Goal: Task Accomplishment & Management: Complete application form

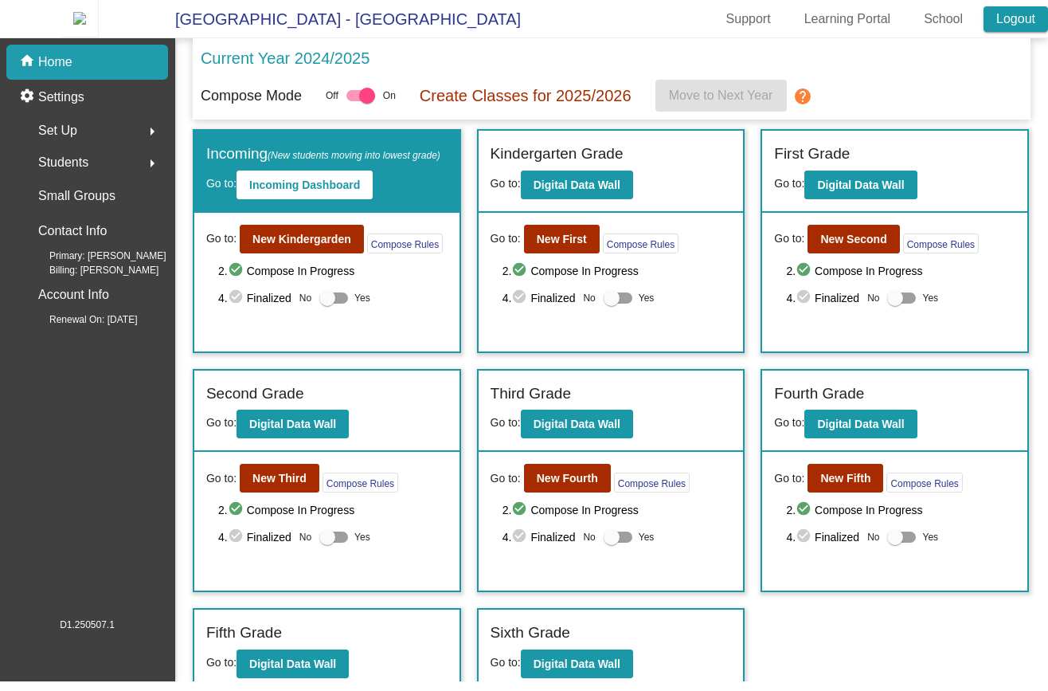
click at [1039, 32] on link "Logout" at bounding box center [1016, 18] width 65 height 25
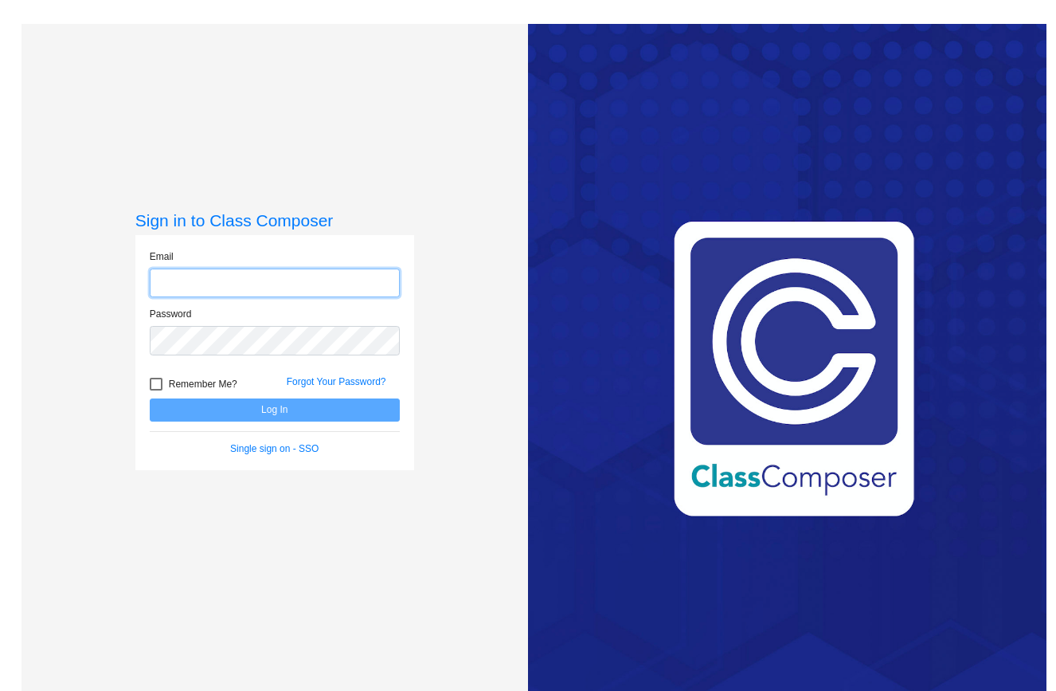
click at [270, 272] on input "email" at bounding box center [275, 282] width 250 height 29
paste input "courtney.mizufuka@k12.hi.us"
type input "courtney.mizufuka@k12.hi.us"
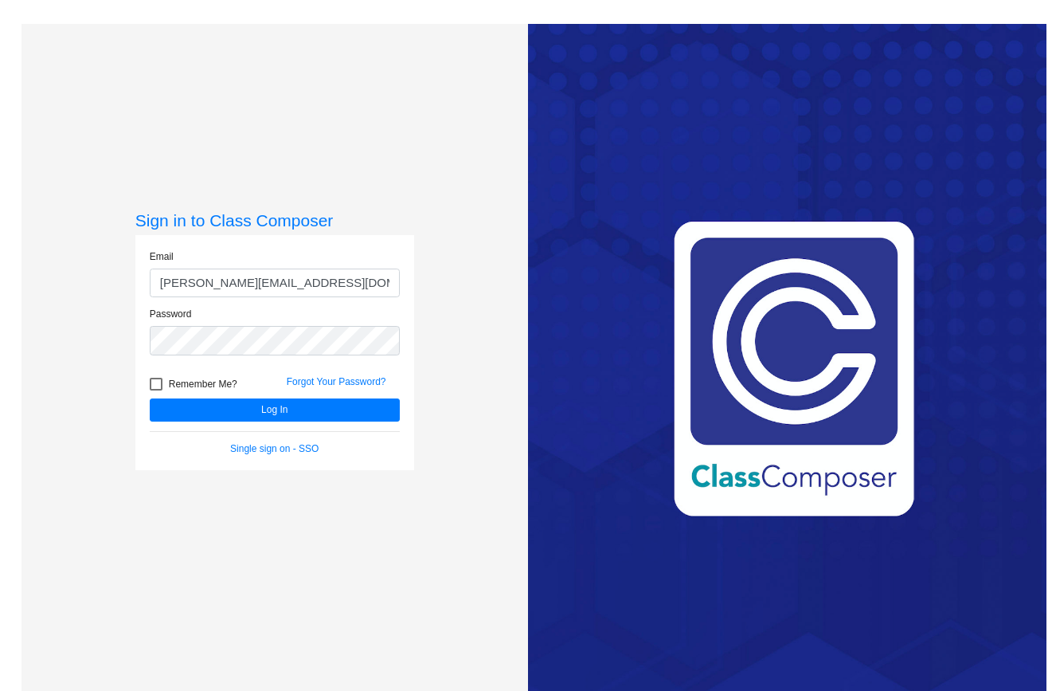
click at [195, 380] on span "Remember Me?" at bounding box center [203, 383] width 69 height 19
click at [156, 390] on input "Remember Me?" at bounding box center [155, 390] width 1 height 1
checkbox input "true"
click at [198, 405] on button "Log In" at bounding box center [275, 409] width 250 height 23
click at [228, 284] on input "courtney.mizufuka@k12.hi.us" at bounding box center [275, 282] width 250 height 29
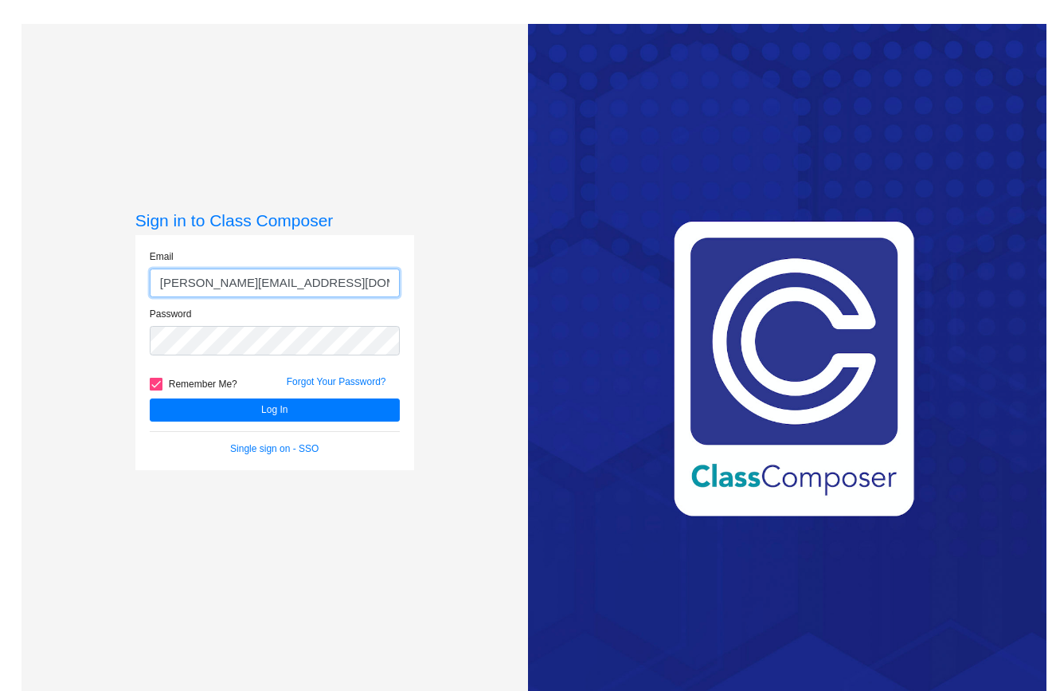
paste input "herie.palermo"
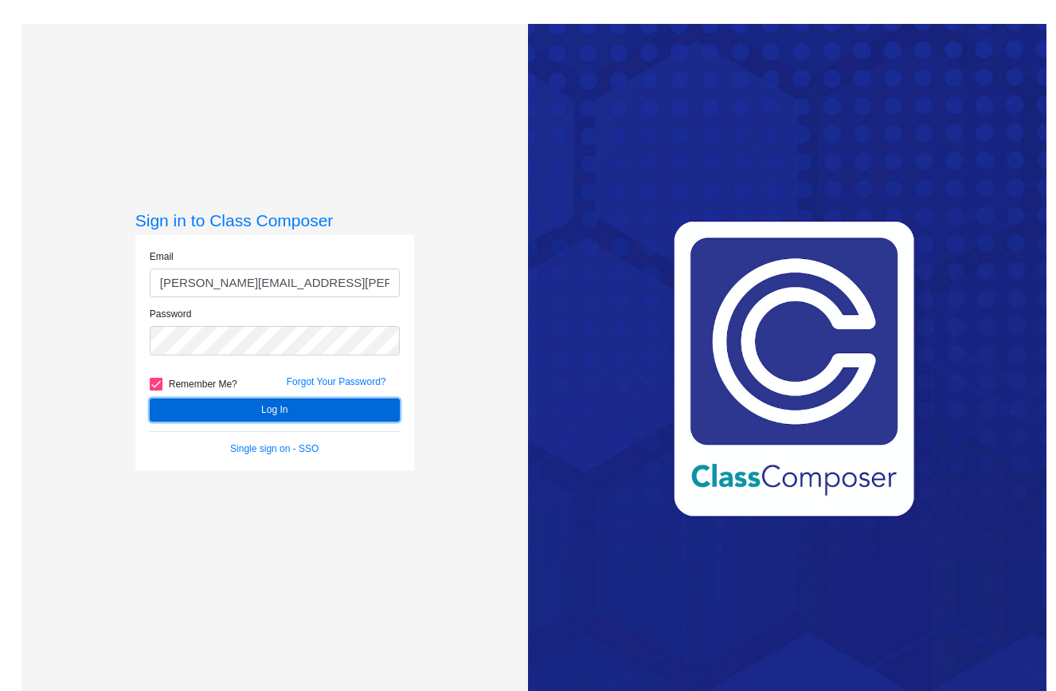
click at [233, 410] on button "Log In" at bounding box center [275, 409] width 250 height 23
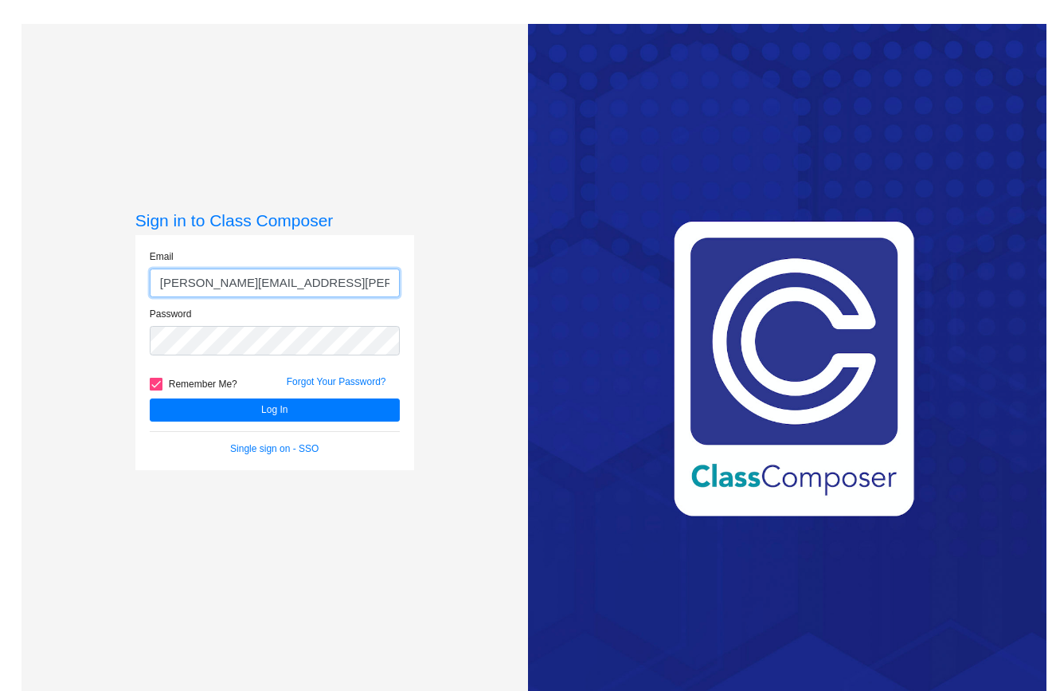
click at [257, 284] on input "cherie.palermo@k12.hi.us" at bounding box center [275, 282] width 250 height 29
paste input "andrea.diaz"
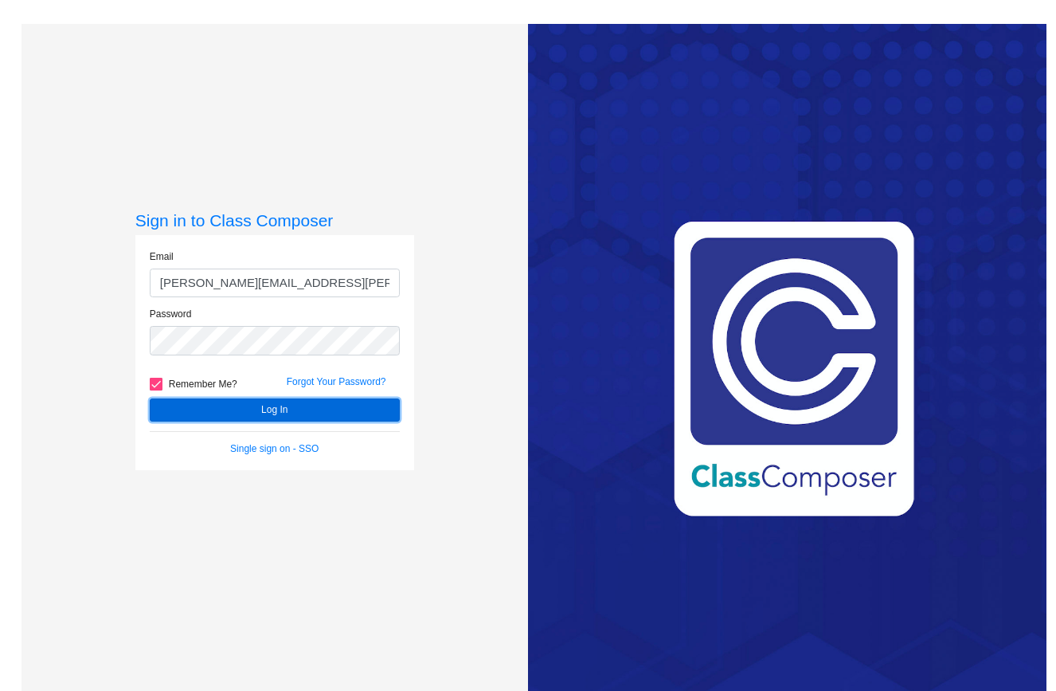
click at [241, 407] on button "Log In" at bounding box center [275, 409] width 250 height 23
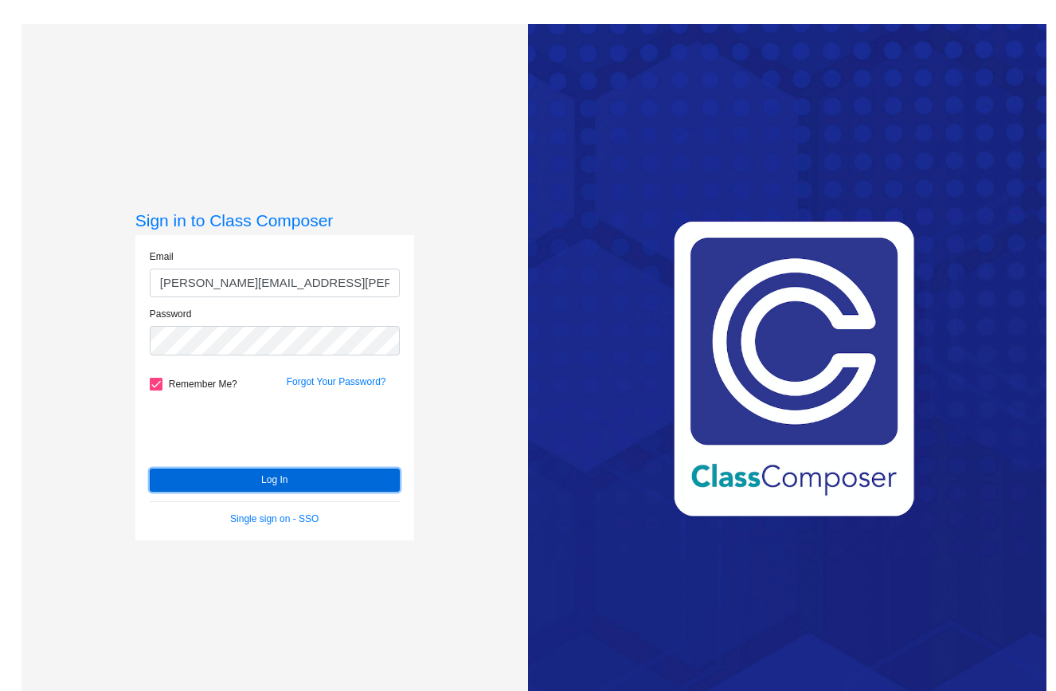
click at [206, 472] on button "Log In" at bounding box center [275, 479] width 250 height 23
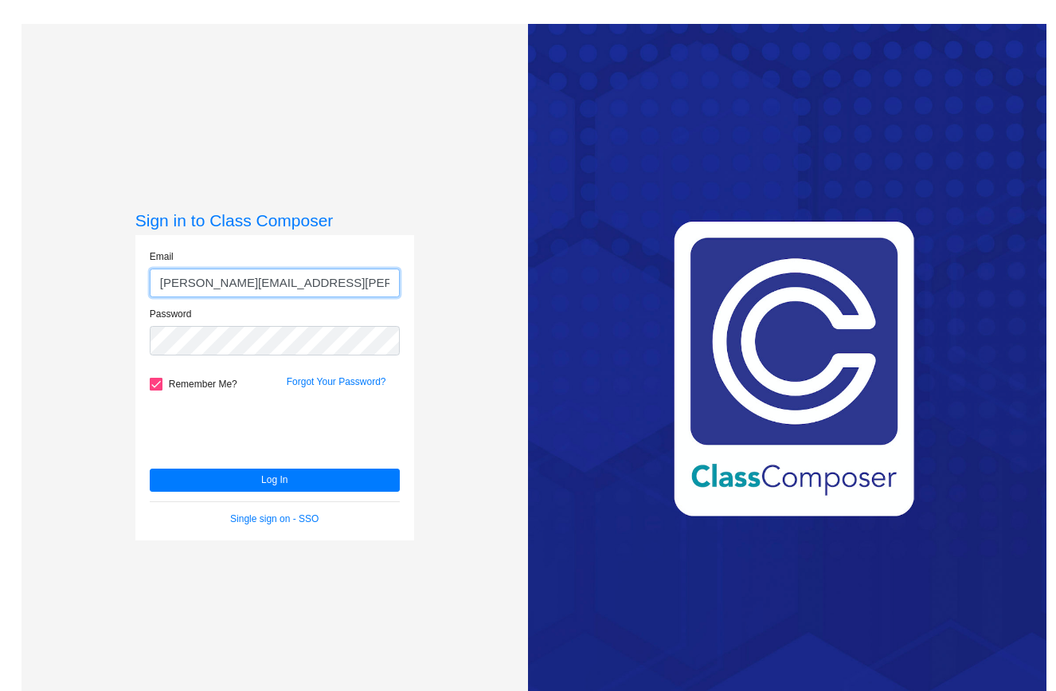
click at [243, 284] on input "andrea.diaz@k12.hi.us" at bounding box center [275, 282] width 250 height 29
paste input "gwendolen.lazear"
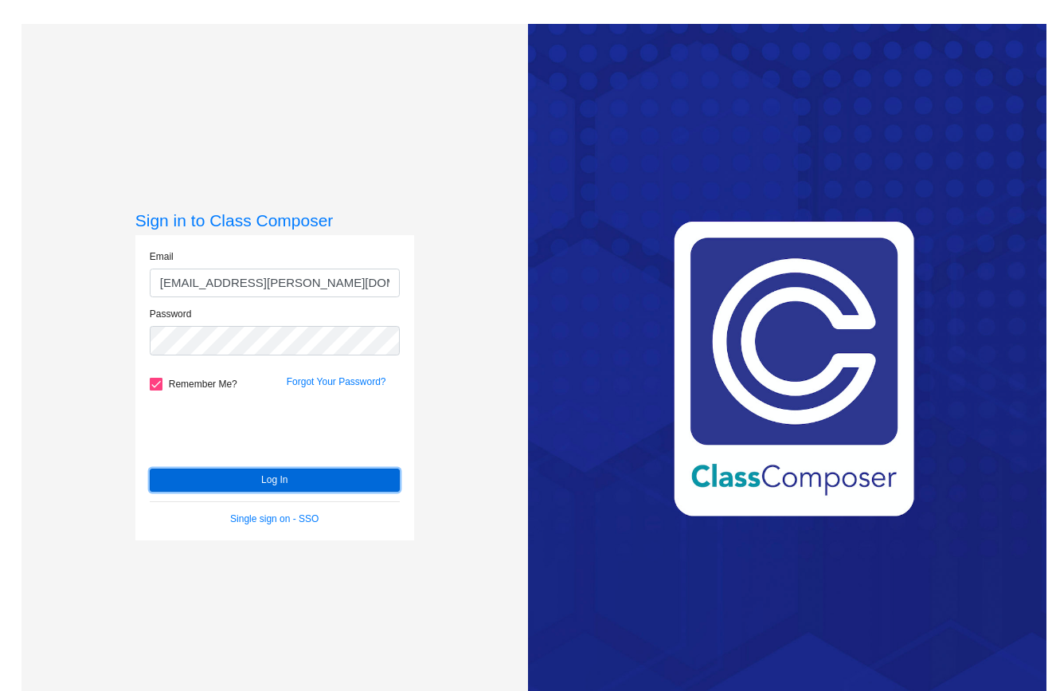
click at [233, 485] on button "Log In" at bounding box center [275, 479] width 250 height 23
click at [208, 482] on button "Log In" at bounding box center [275, 479] width 250 height 23
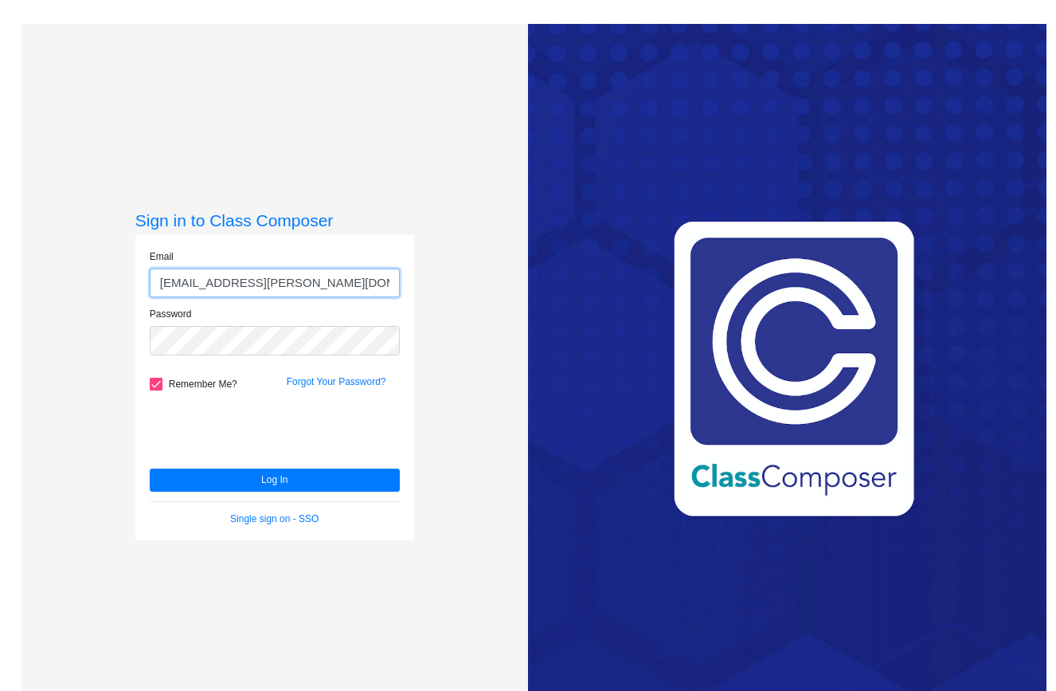
click at [251, 284] on input "gwendolen.lazear@k12.hi.us" at bounding box center [275, 282] width 250 height 29
paste input "inda.kelly"
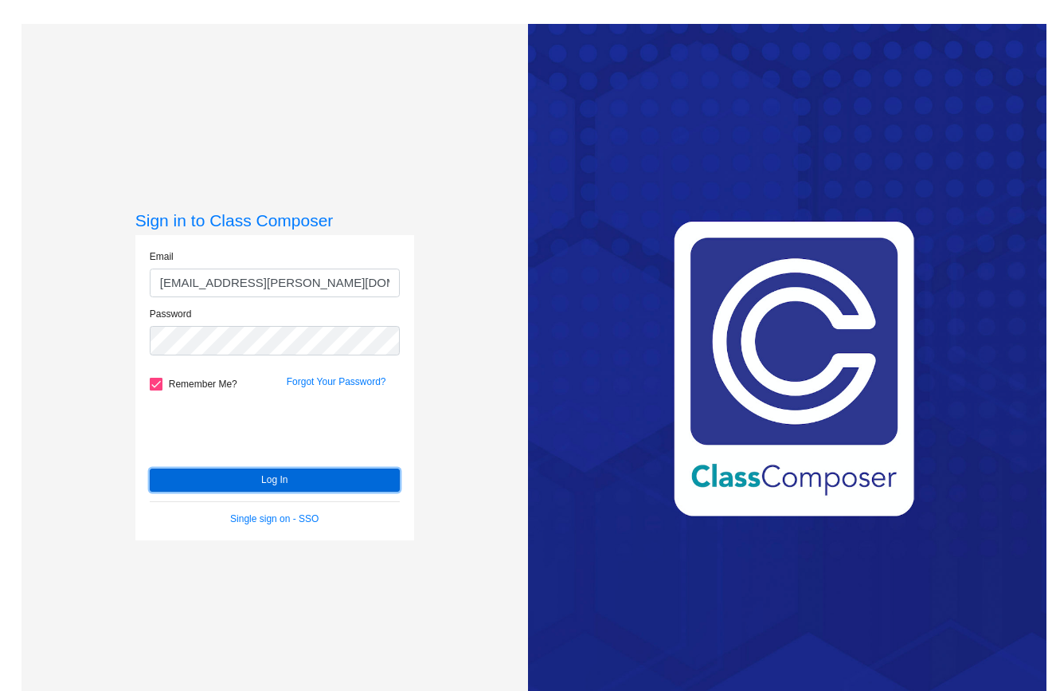
click at [233, 477] on button "Log In" at bounding box center [275, 479] width 250 height 23
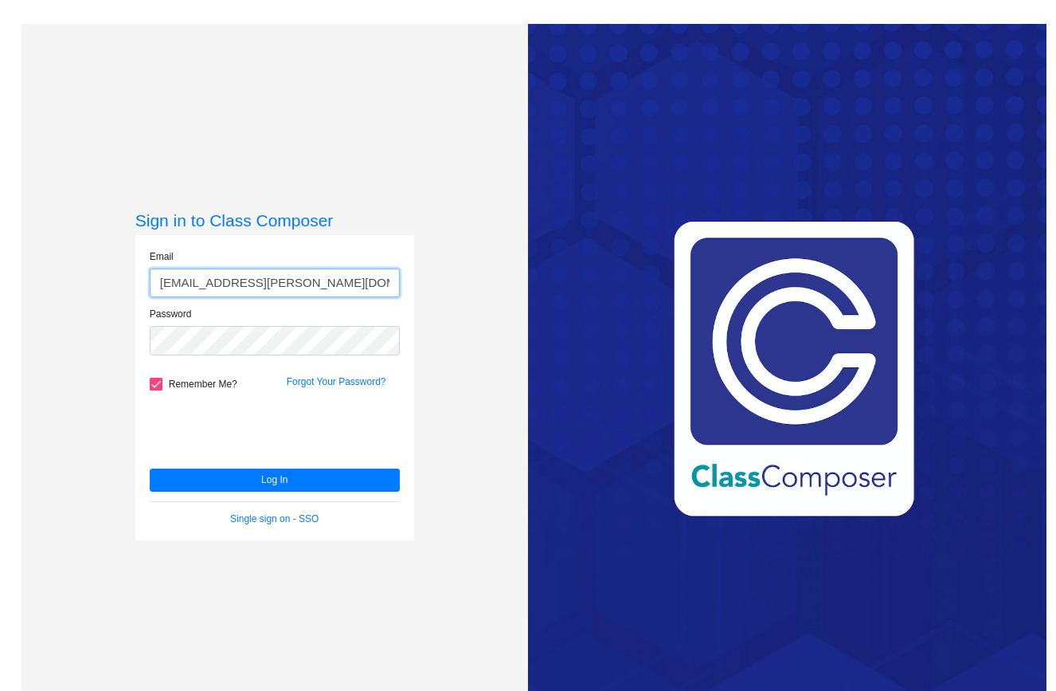
click at [161, 285] on input "inda.kelly@k12.hi.us" at bounding box center [275, 282] width 250 height 29
type input "linda.kelly@k12.hi.us"
click at [150, 468] on button "Log In" at bounding box center [275, 479] width 250 height 23
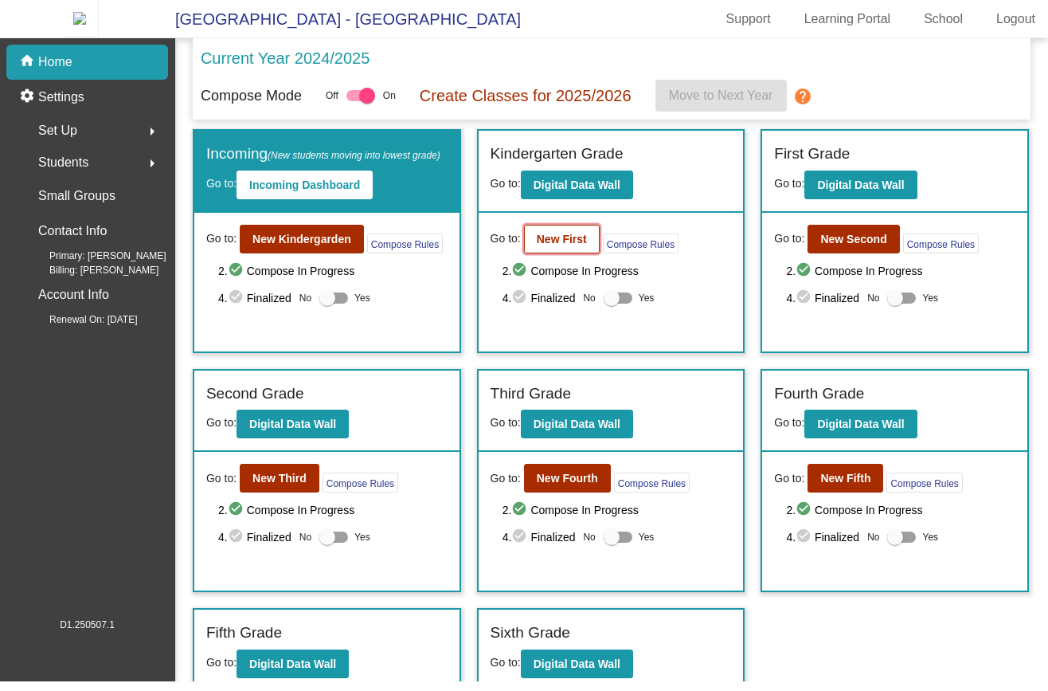
click at [552, 245] on b "New First" at bounding box center [562, 239] width 50 height 13
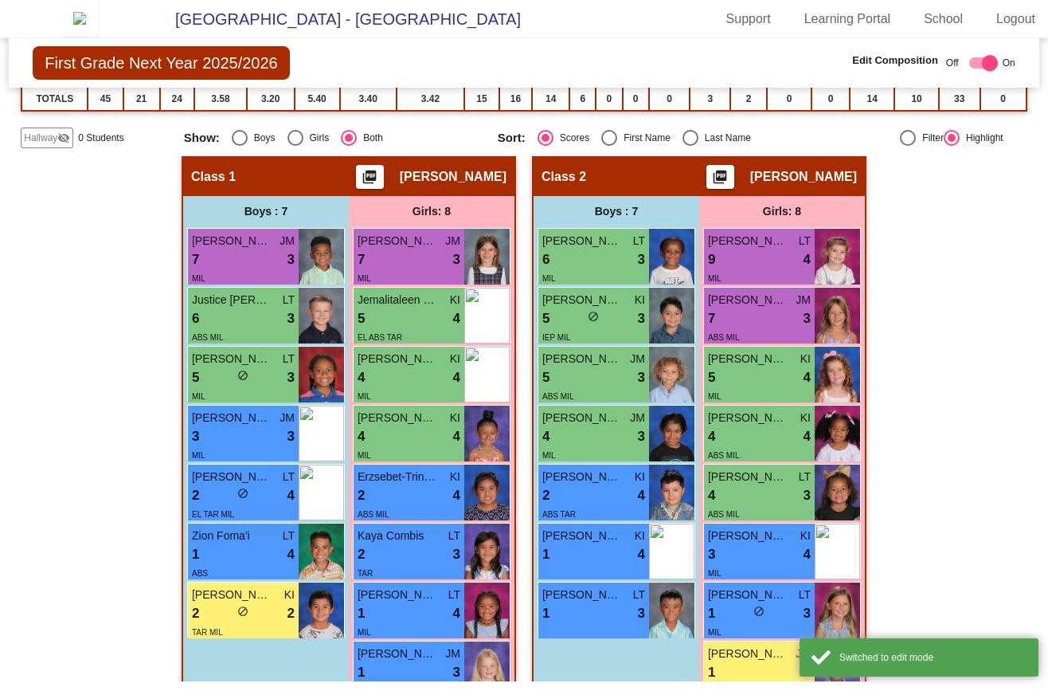
scroll to position [287, 0]
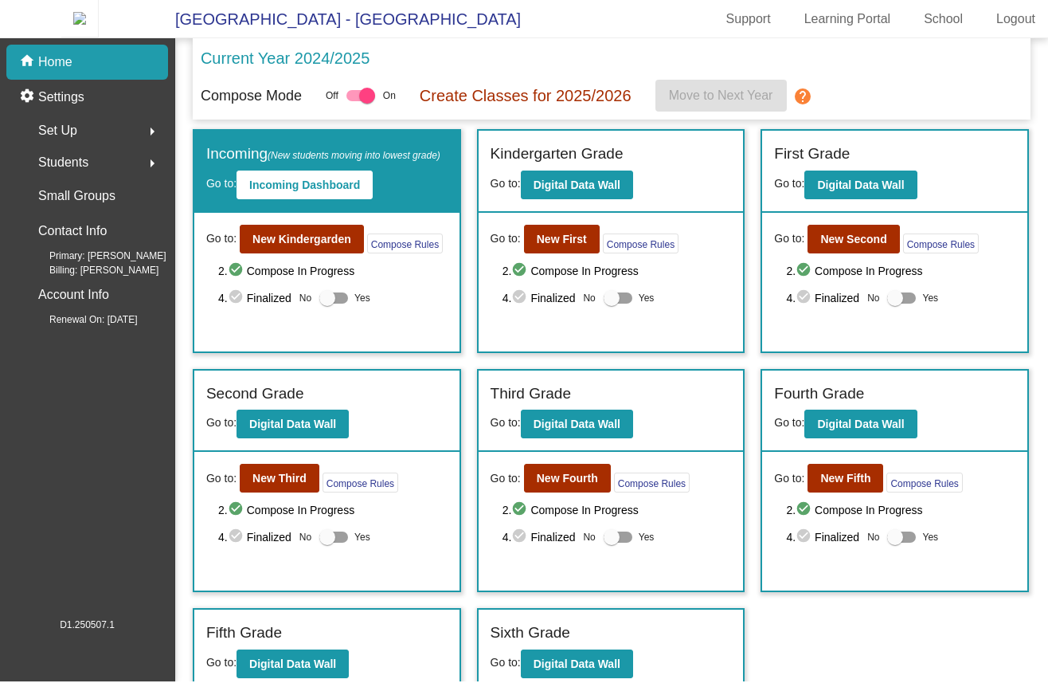
click at [574, 325] on div "Go to: New First Compose Rules 2. check_circle Compose In Progress 4. check_cir…" at bounding box center [611, 282] width 265 height 139
click at [564, 245] on b "New First" at bounding box center [562, 239] width 50 height 13
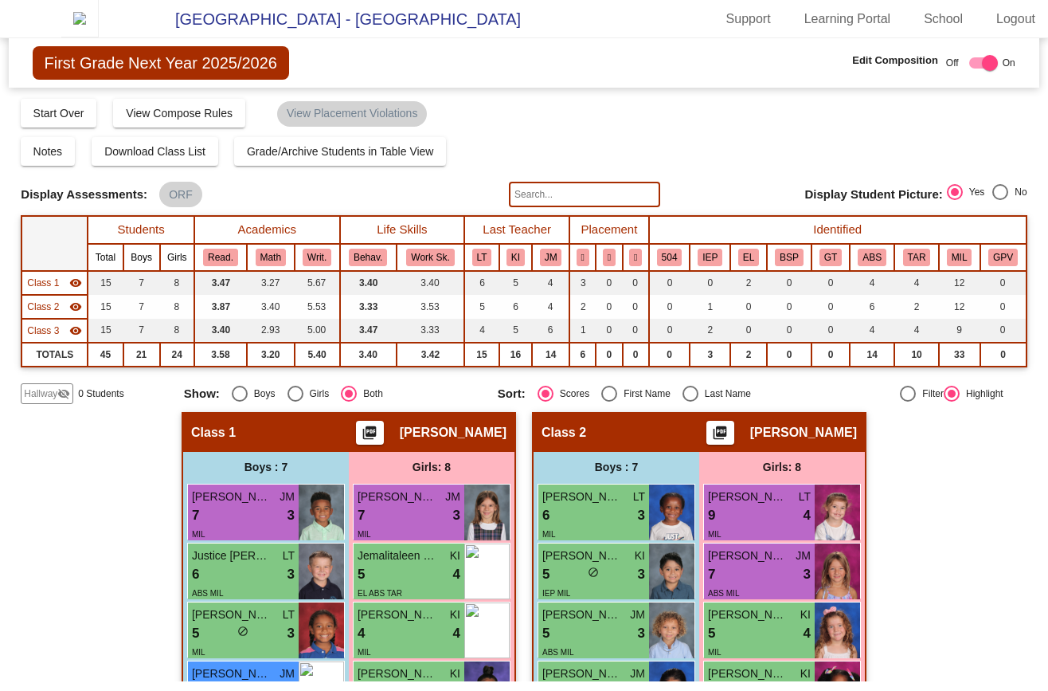
click at [982, 71] on div at bounding box center [990, 63] width 16 height 16
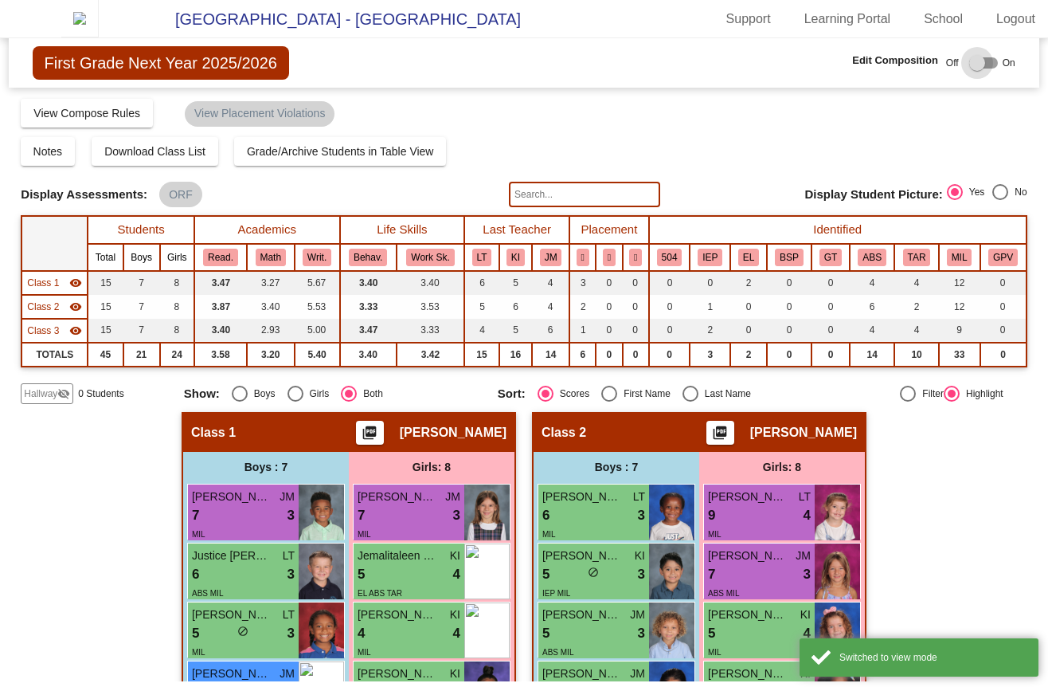
click at [975, 71] on div at bounding box center [978, 63] width 16 height 16
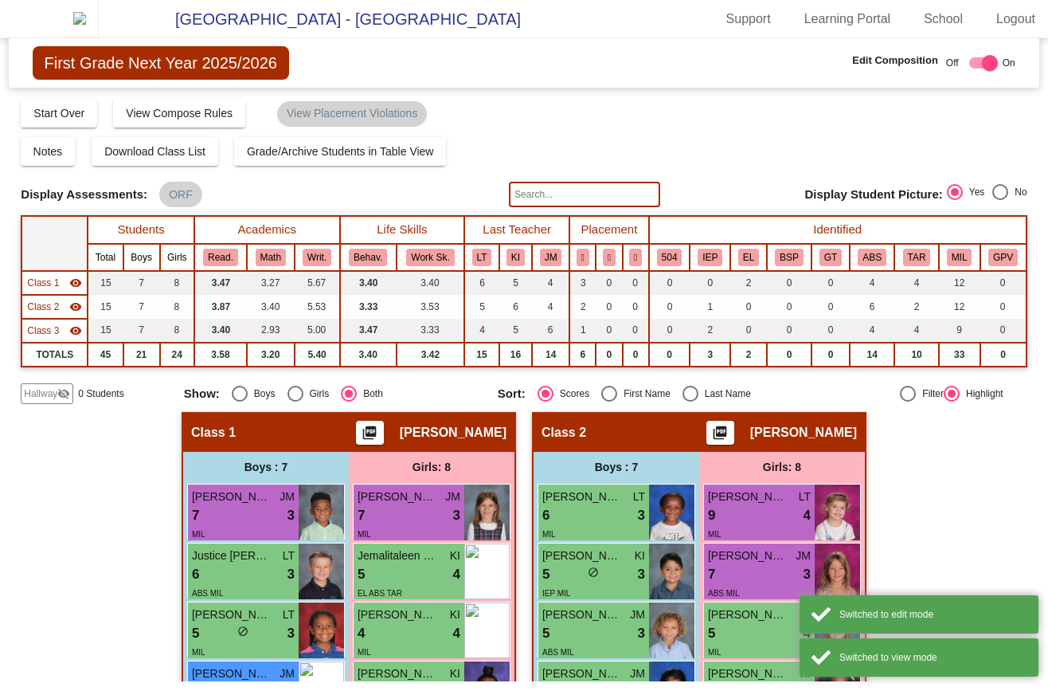
click at [982, 71] on div at bounding box center [990, 63] width 16 height 16
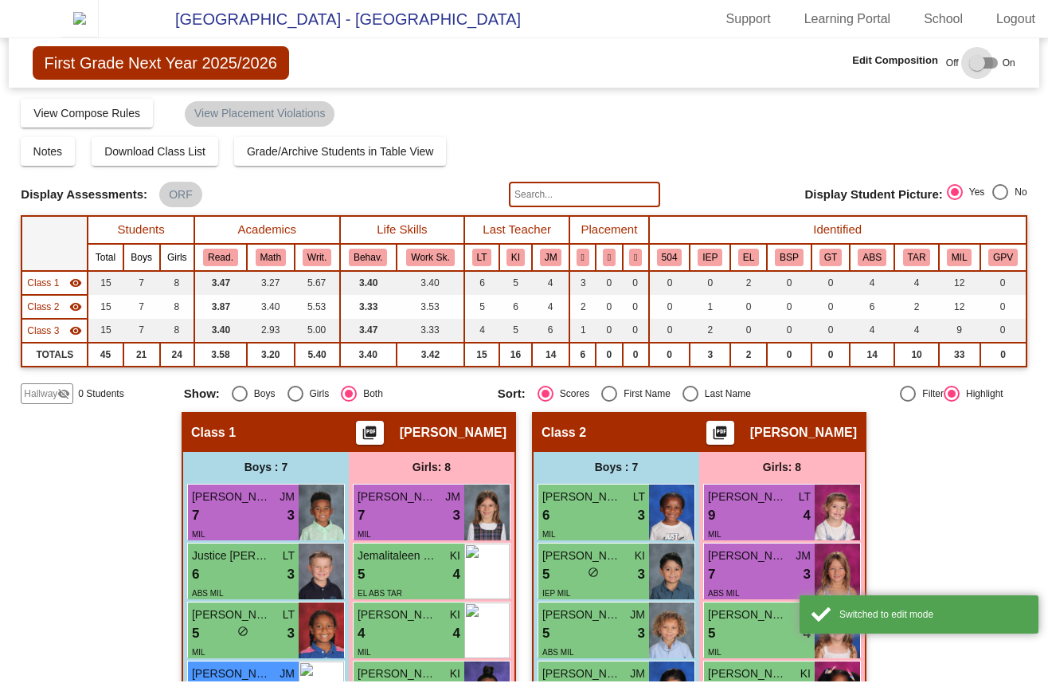
click at [975, 71] on div at bounding box center [978, 63] width 16 height 16
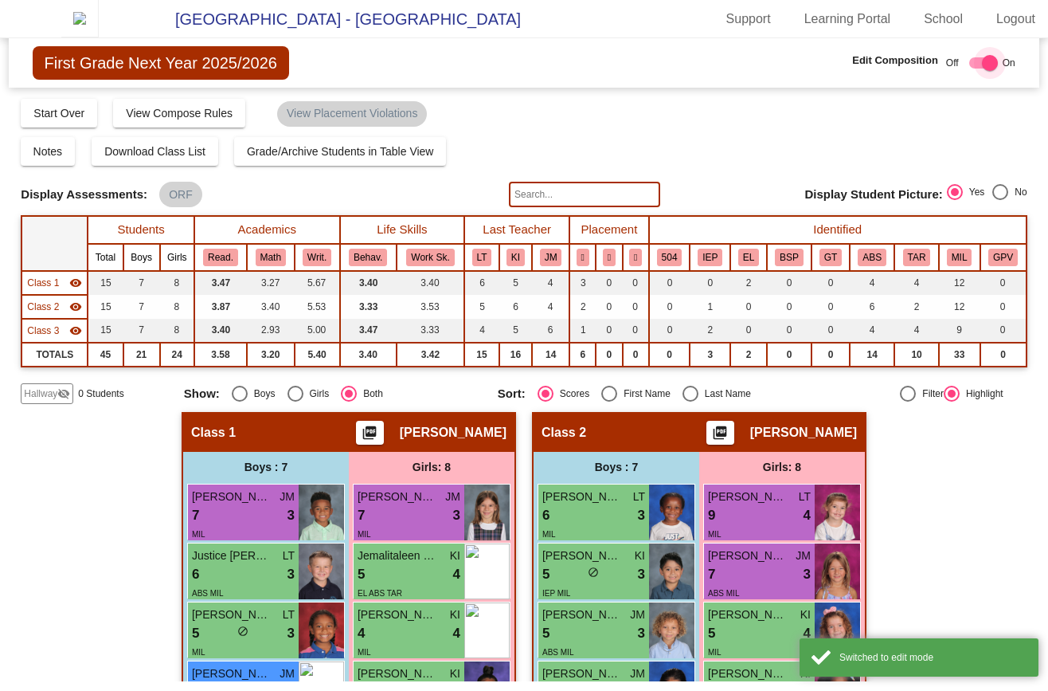
click at [982, 71] on div at bounding box center [990, 63] width 16 height 16
checkbox input "false"
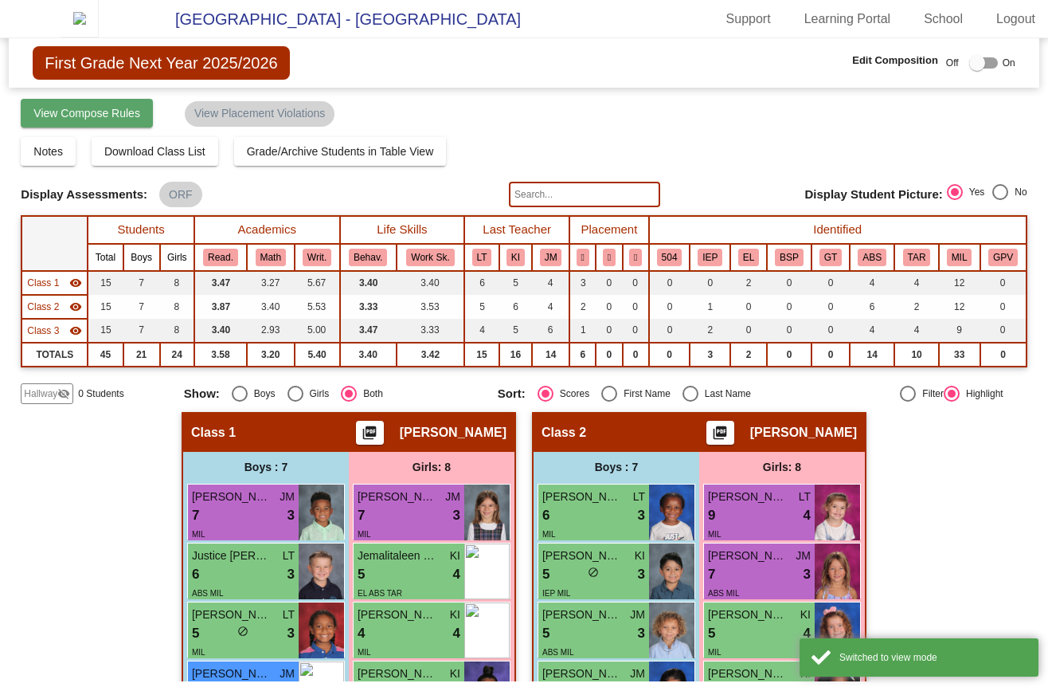
click at [132, 119] on span "View Compose Rules" at bounding box center [86, 113] width 107 height 13
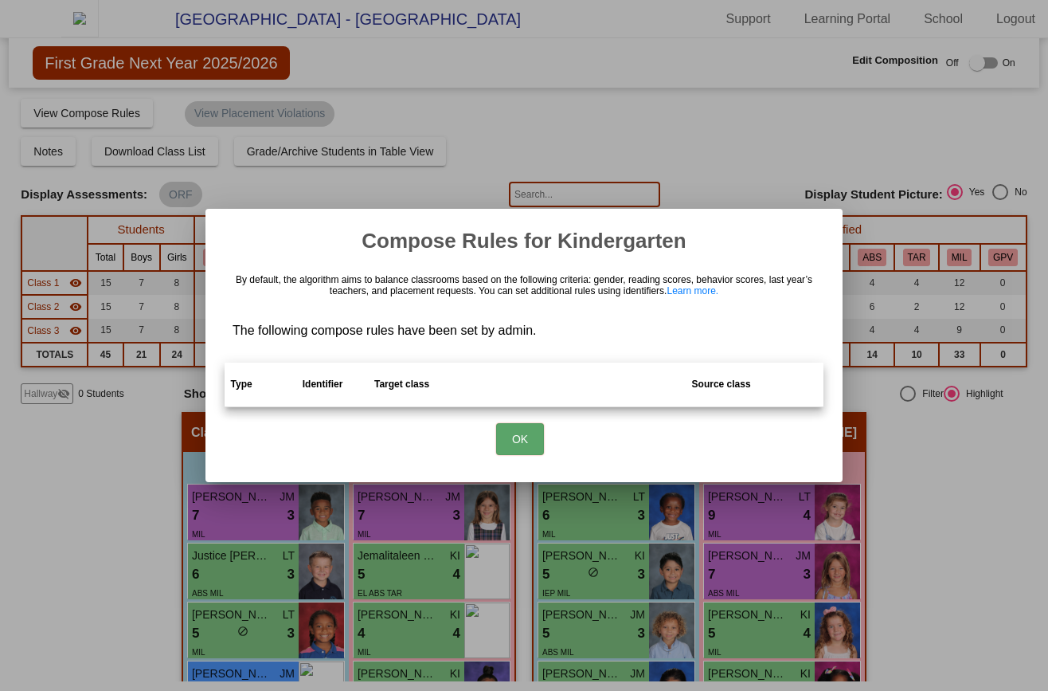
click at [516, 436] on button "OK" at bounding box center [520, 439] width 48 height 32
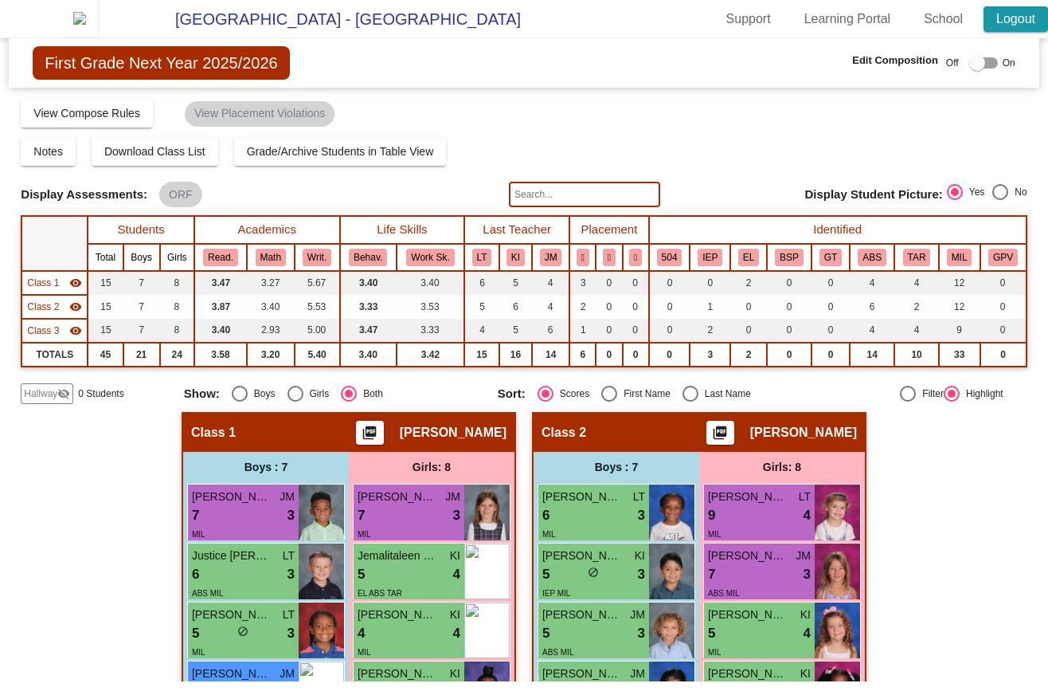
click at [1033, 21] on link "Logout" at bounding box center [1016, 18] width 65 height 25
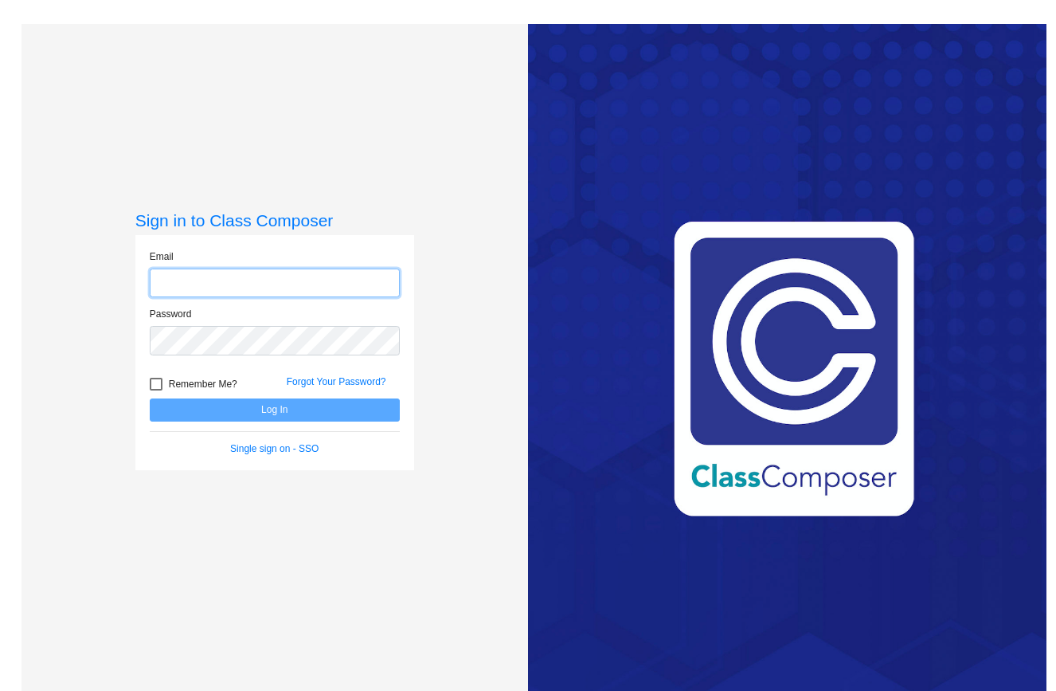
click at [234, 286] on input "email" at bounding box center [275, 282] width 250 height 29
paste input "mc91825.3hzkwxoc@mailosaur.net"
type input "mc91825.3hzkwxoc@mailosaur.net"
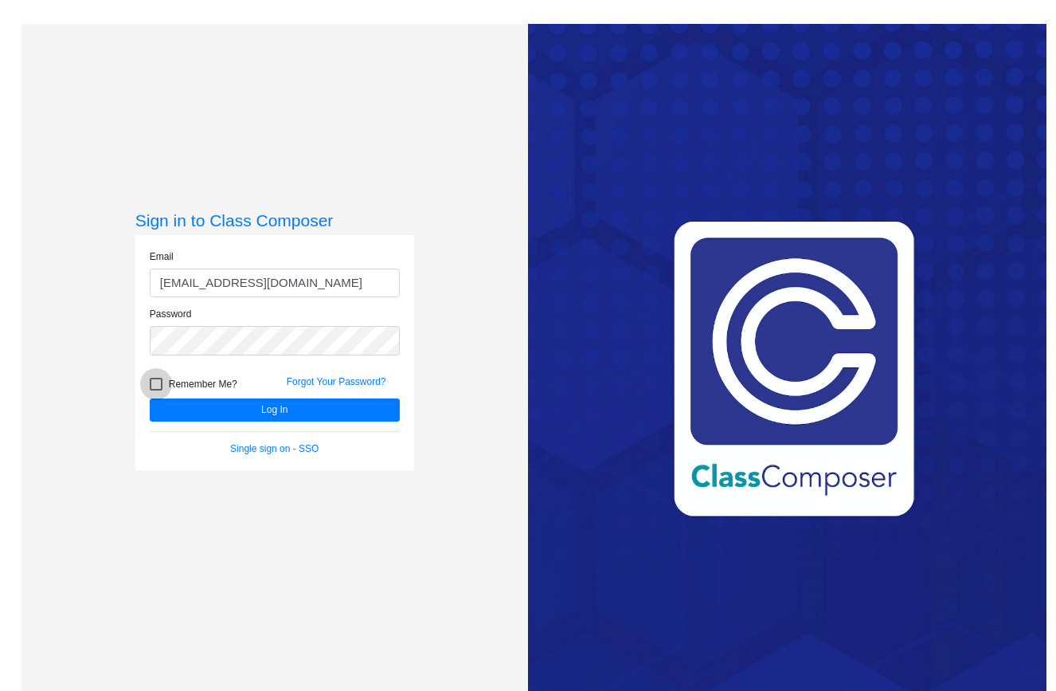
click at [185, 379] on span "Remember Me?" at bounding box center [203, 383] width 69 height 19
click at [156, 390] on input "Remember Me?" at bounding box center [155, 390] width 1 height 1
checkbox input "true"
click at [201, 409] on button "Log In" at bounding box center [275, 409] width 250 height 23
click at [185, 407] on button "Log In" at bounding box center [275, 409] width 250 height 23
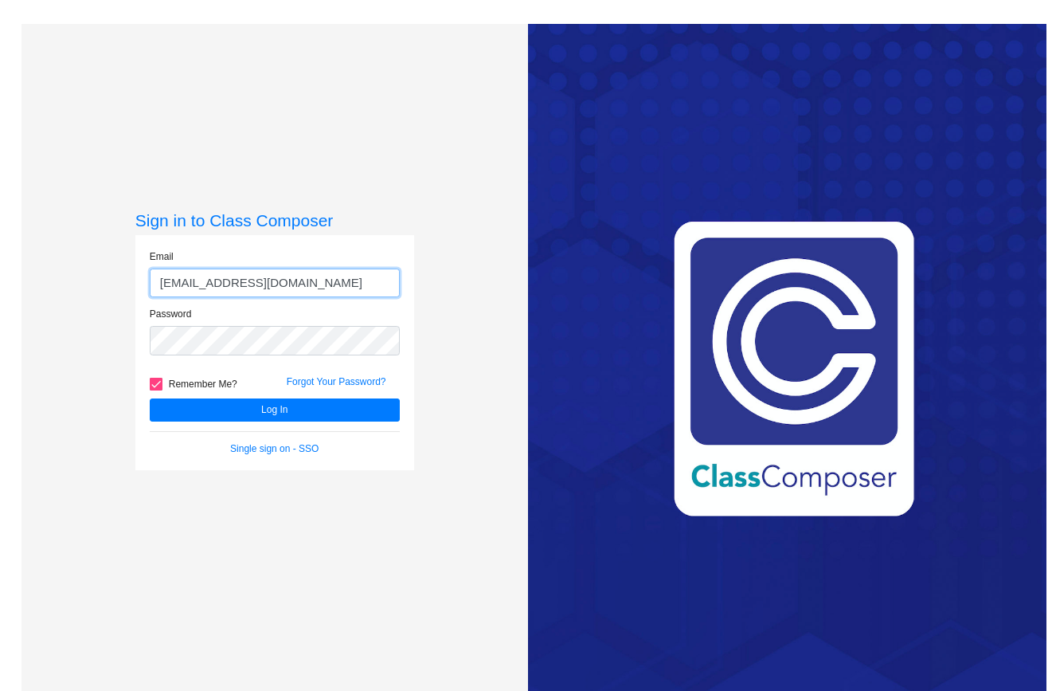
click at [276, 292] on input "mc91825.3hzkwxoc@mailosaur.net" at bounding box center [275, 282] width 250 height 29
paste input "linda.kelly@k12.hi.us"
type input "linda.kelly@k12.hi.us"
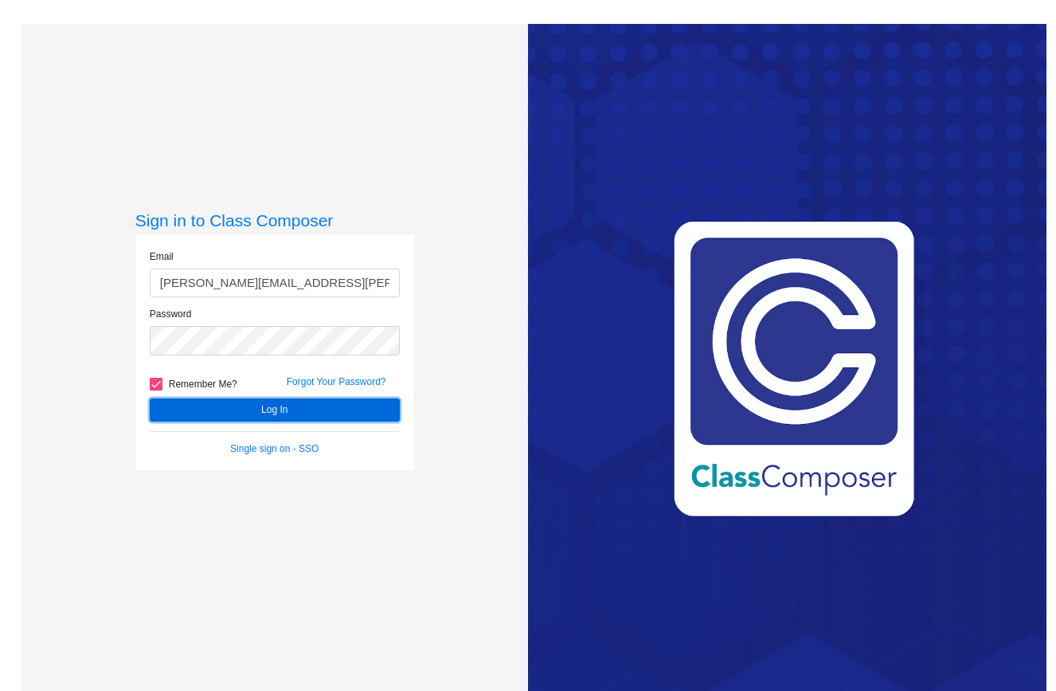
click at [284, 407] on button "Log In" at bounding box center [275, 409] width 250 height 23
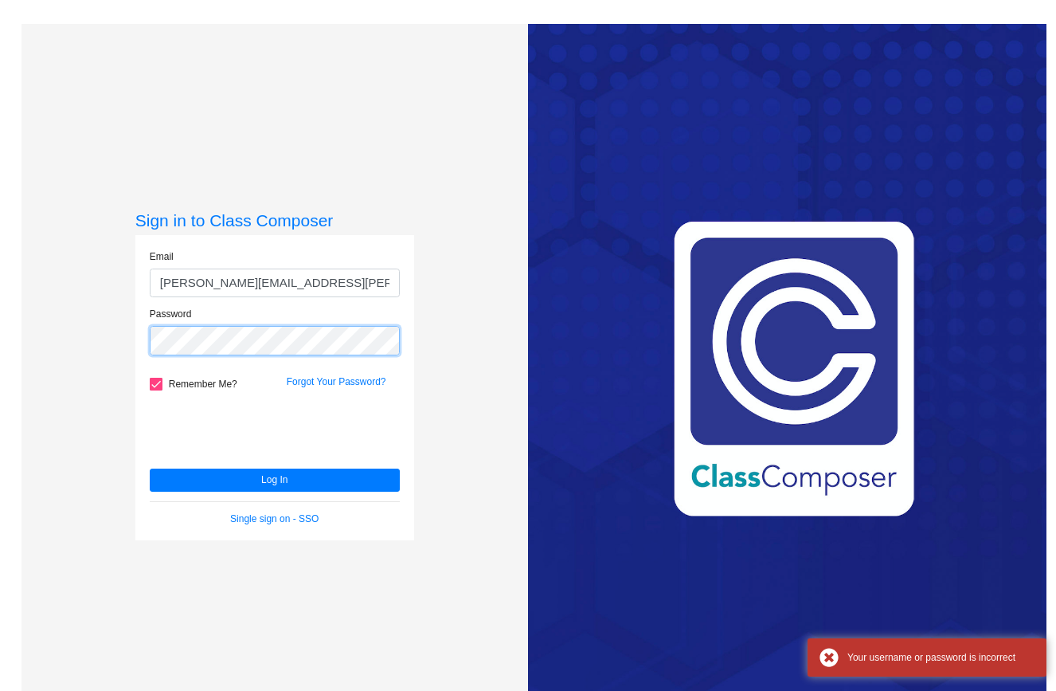
click at [112, 333] on div "Sign in to Class Composer Email linda.kelly@k12.hi.us Password Remember Me? For…" at bounding box center [275, 369] width 507 height 691
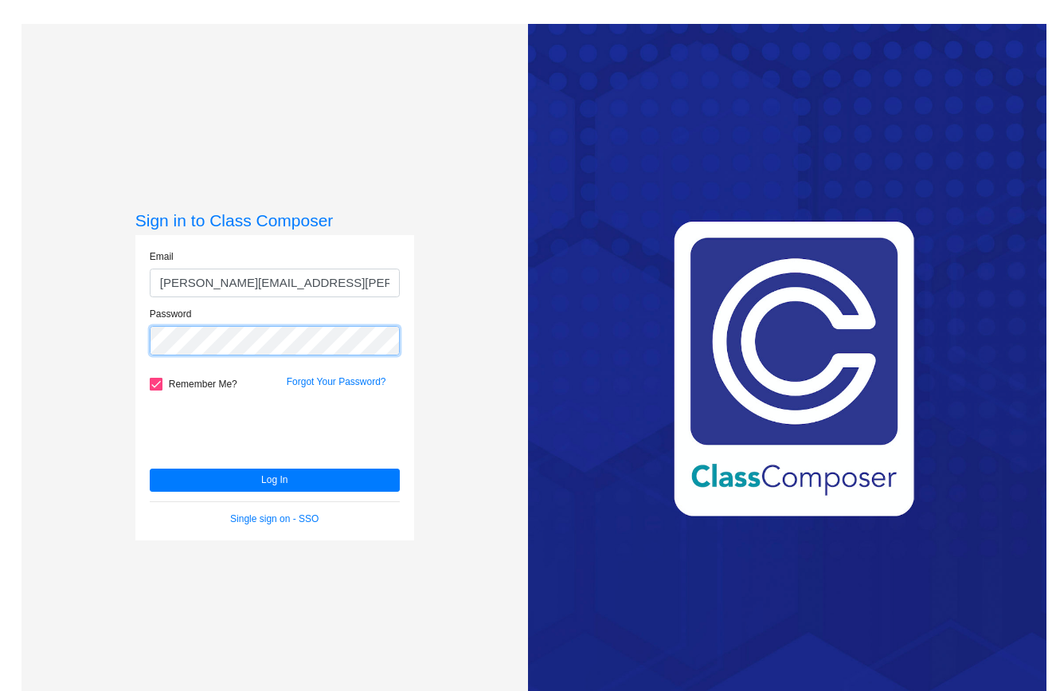
click at [140, 335] on div "Password" at bounding box center [275, 336] width 274 height 58
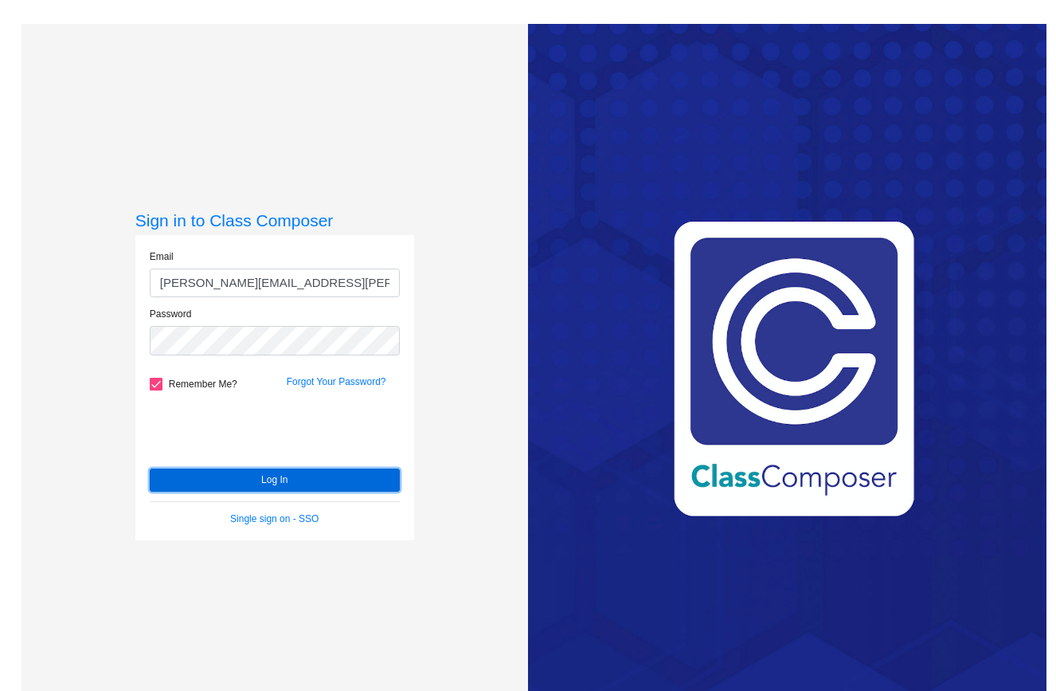
click at [196, 471] on button "Log In" at bounding box center [275, 479] width 250 height 23
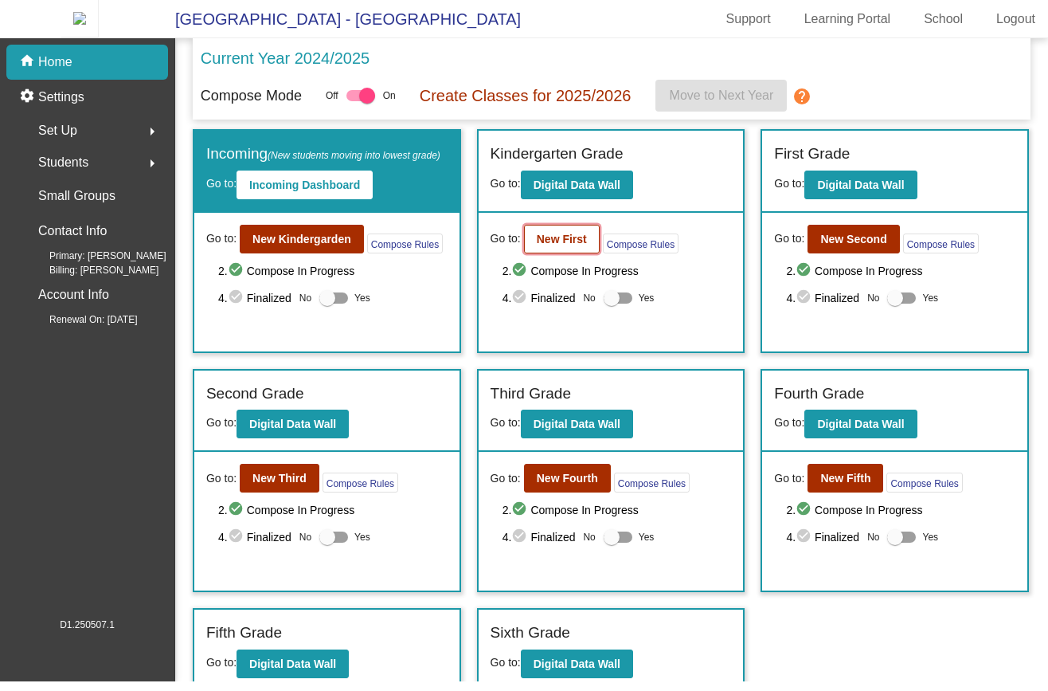
click at [573, 245] on b "New First" at bounding box center [562, 239] width 50 height 13
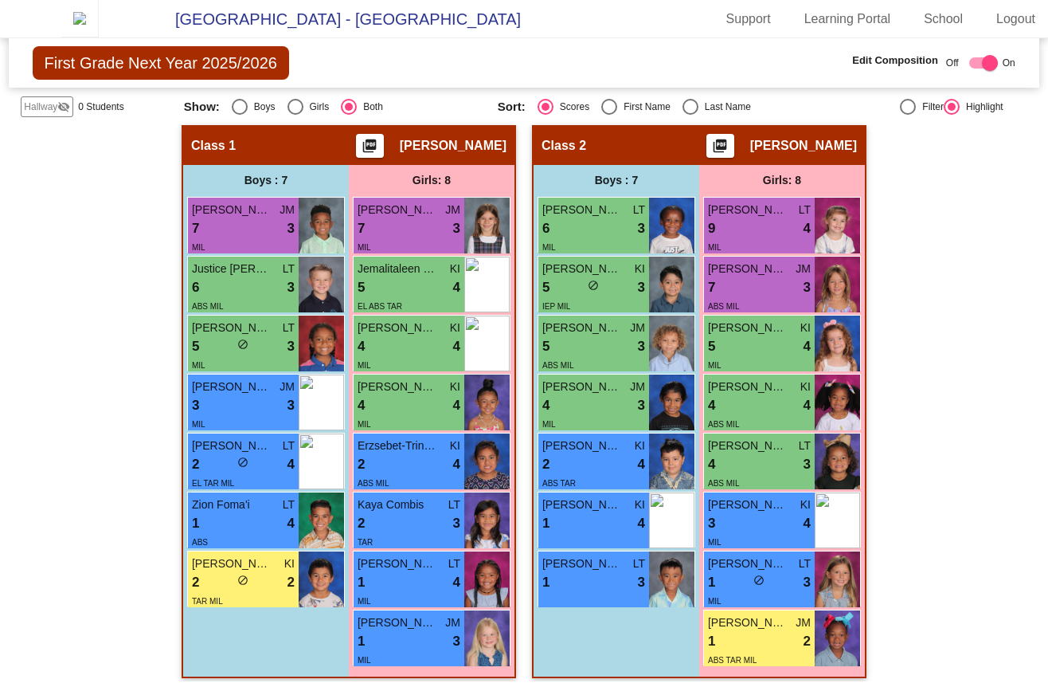
scroll to position [191, 0]
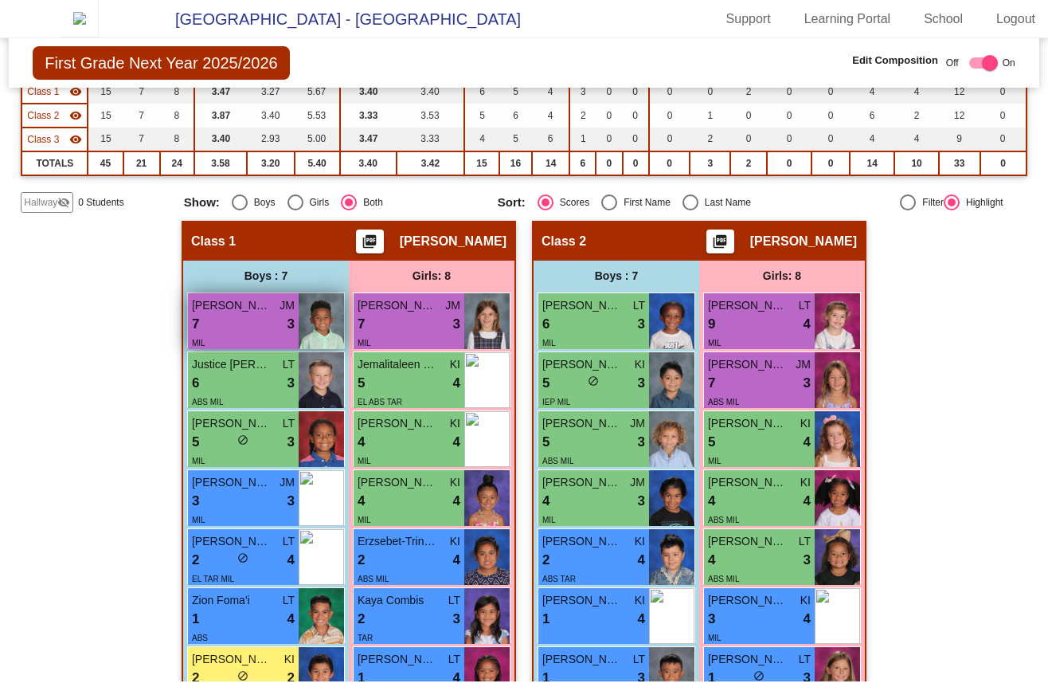
click at [250, 330] on div "7 lock do_not_disturb_alt 3" at bounding box center [243, 324] width 103 height 21
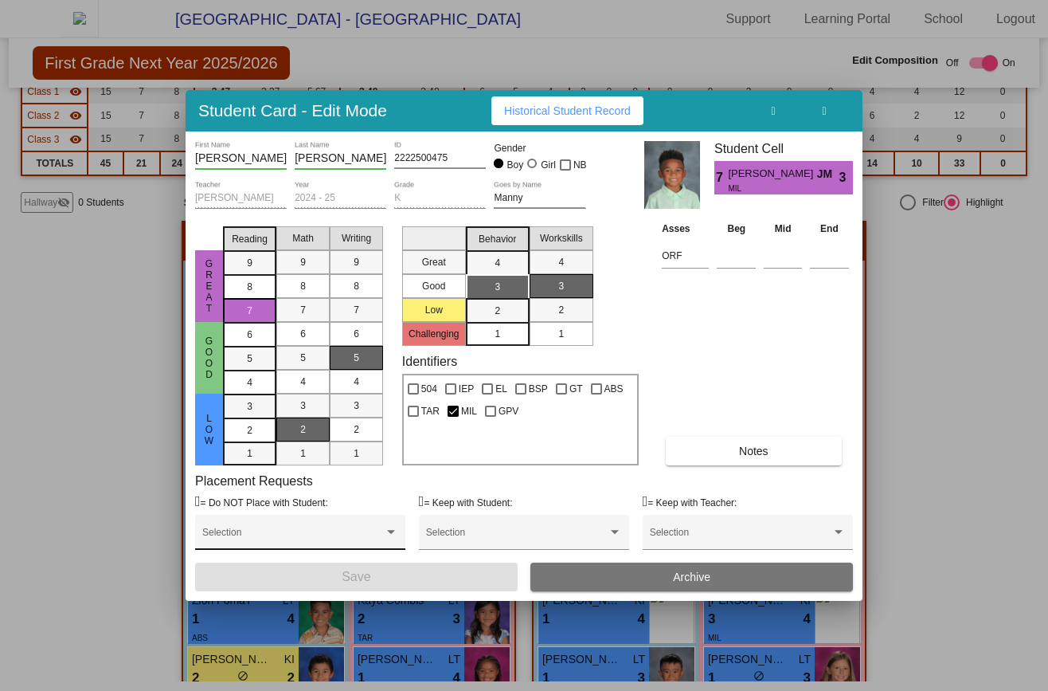
click at [335, 529] on div "Selection" at bounding box center [300, 536] width 196 height 29
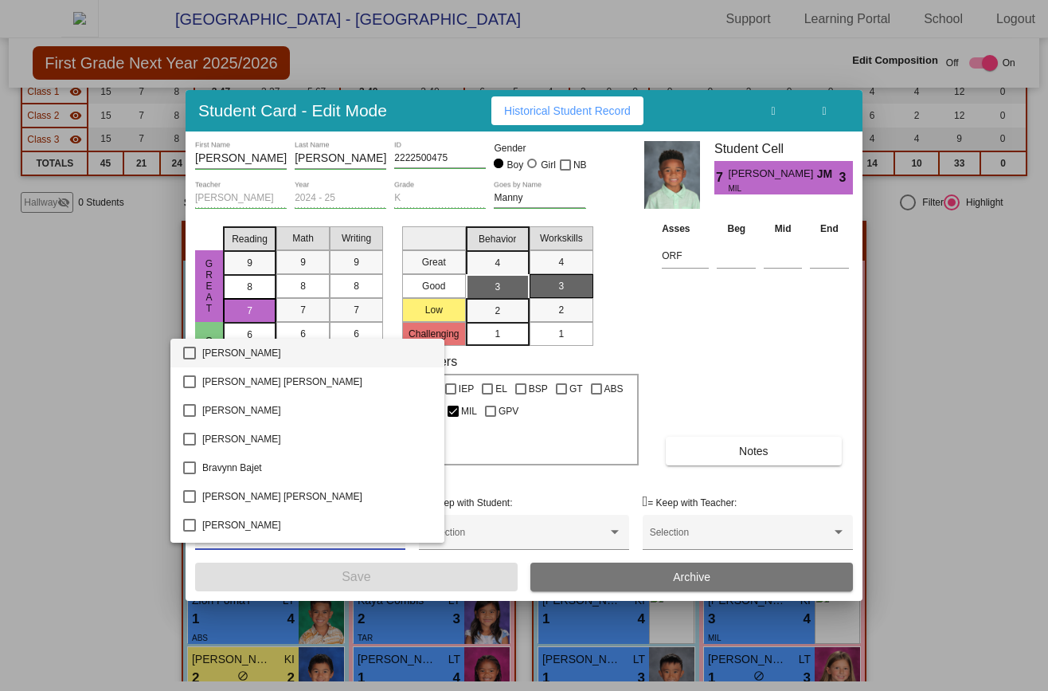
click at [750, 429] on div at bounding box center [524, 345] width 1048 height 691
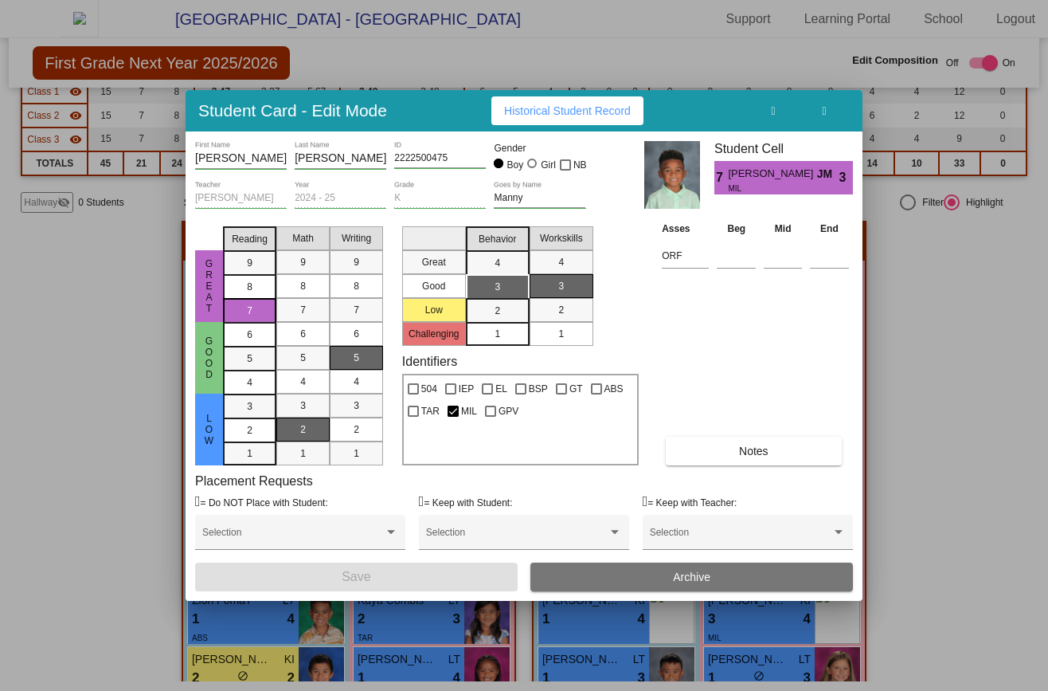
click at [826, 112] on icon "button" at bounding box center [824, 111] width 4 height 11
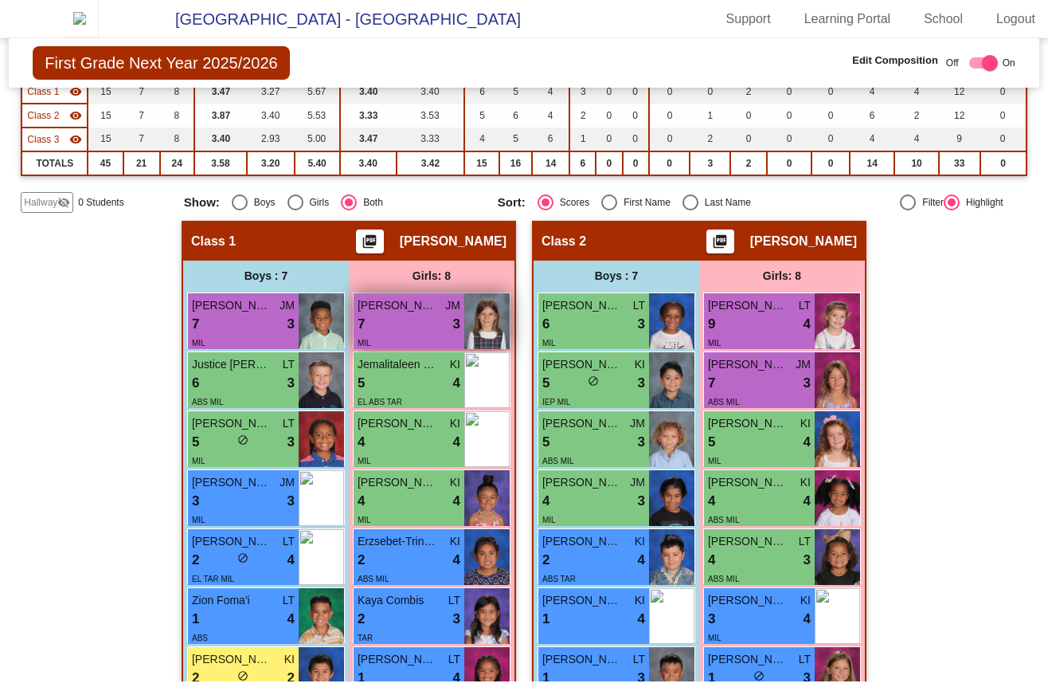
click at [400, 328] on div "7 lock do_not_disturb_alt 3" at bounding box center [409, 324] width 103 height 21
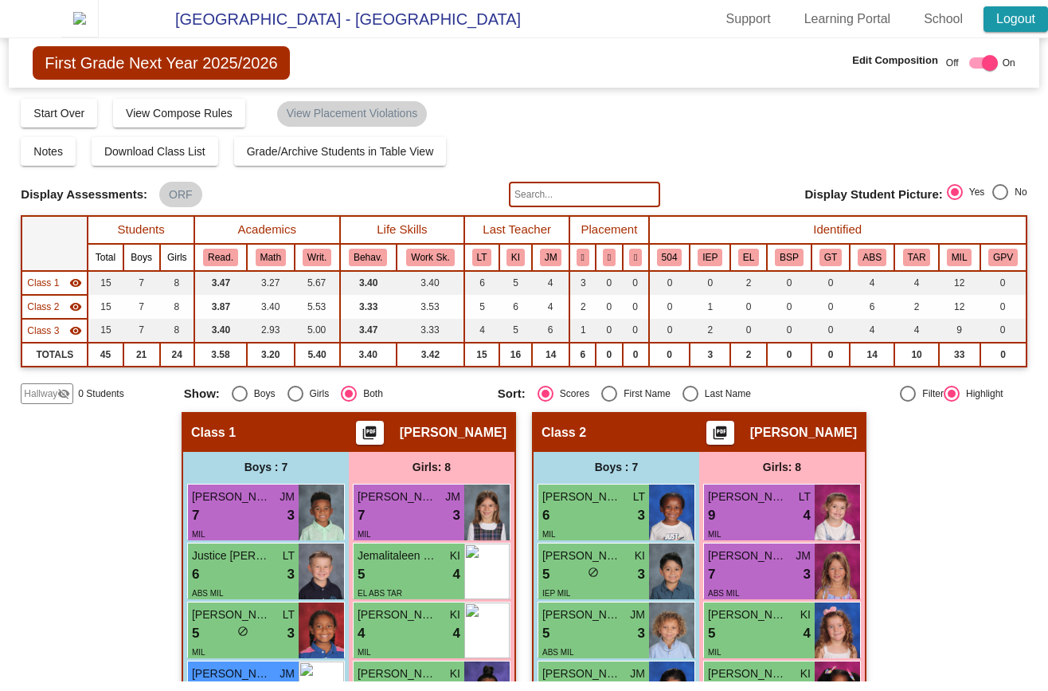
click at [992, 32] on link "Logout" at bounding box center [1016, 18] width 65 height 25
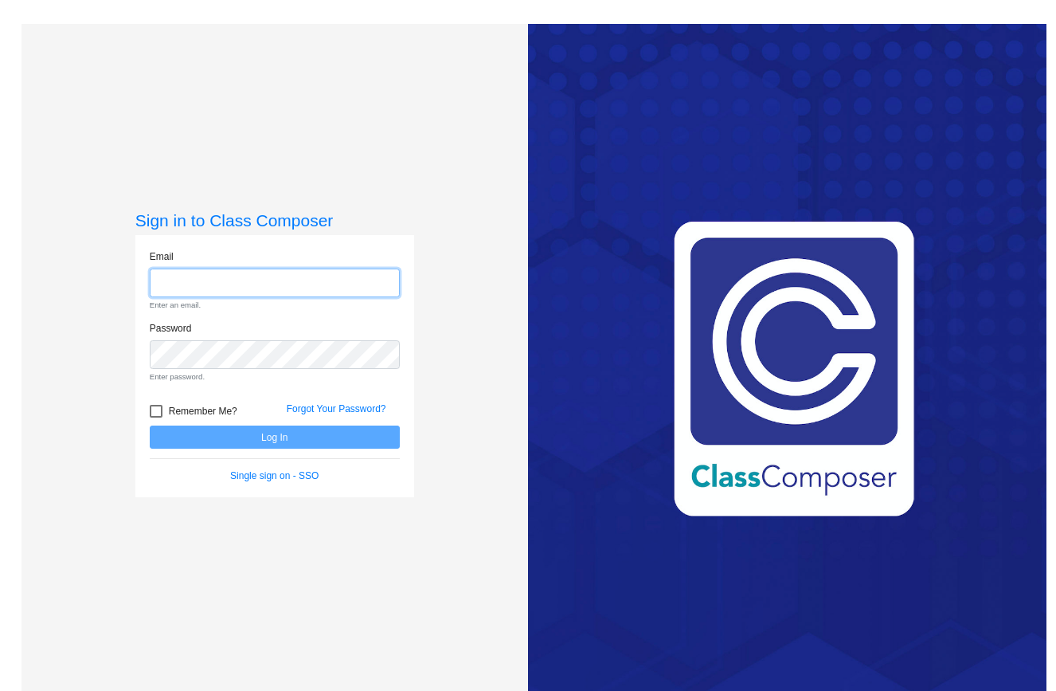
click at [182, 277] on input "email" at bounding box center [275, 282] width 250 height 29
paste input "linda.kelly@k12.hi.us"
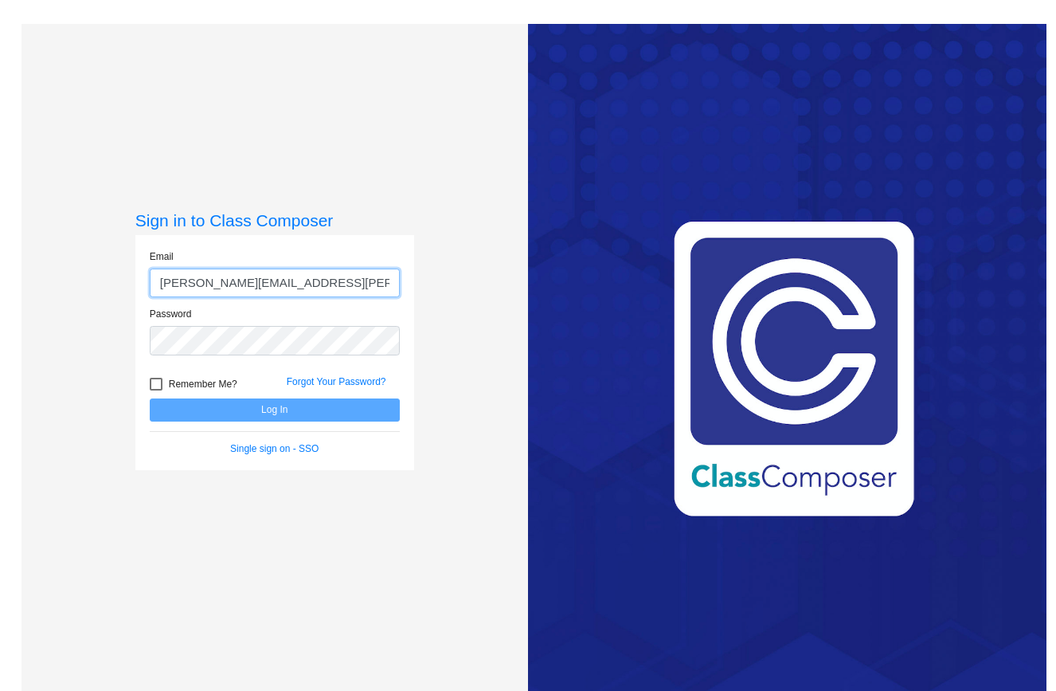
type input "linda.kelly@k12.hi.us"
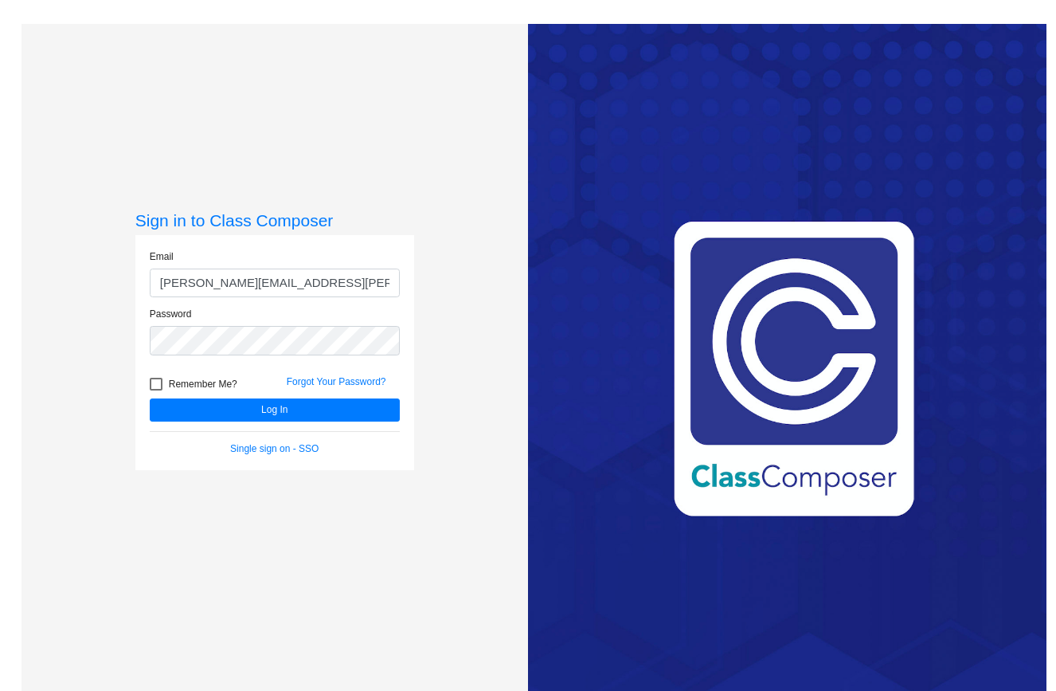
click at [180, 384] on span "Remember Me?" at bounding box center [203, 383] width 69 height 19
click at [156, 390] on input "Remember Me?" at bounding box center [155, 390] width 1 height 1
checkbox input "true"
click at [184, 409] on button "Log In" at bounding box center [275, 409] width 250 height 23
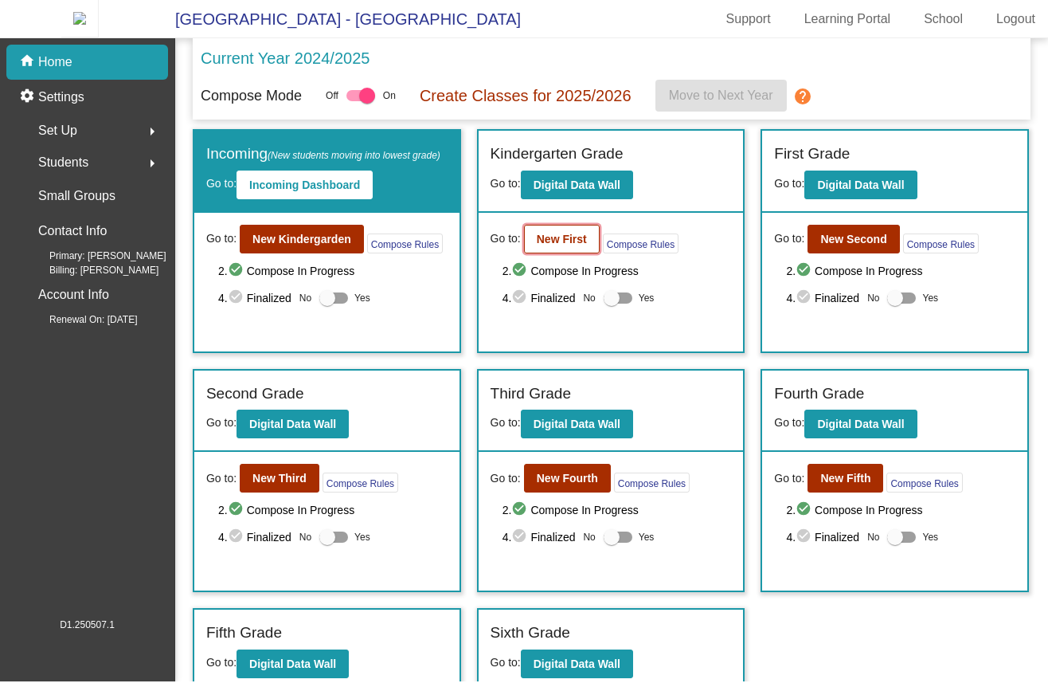
click at [542, 245] on b "New First" at bounding box center [562, 239] width 50 height 13
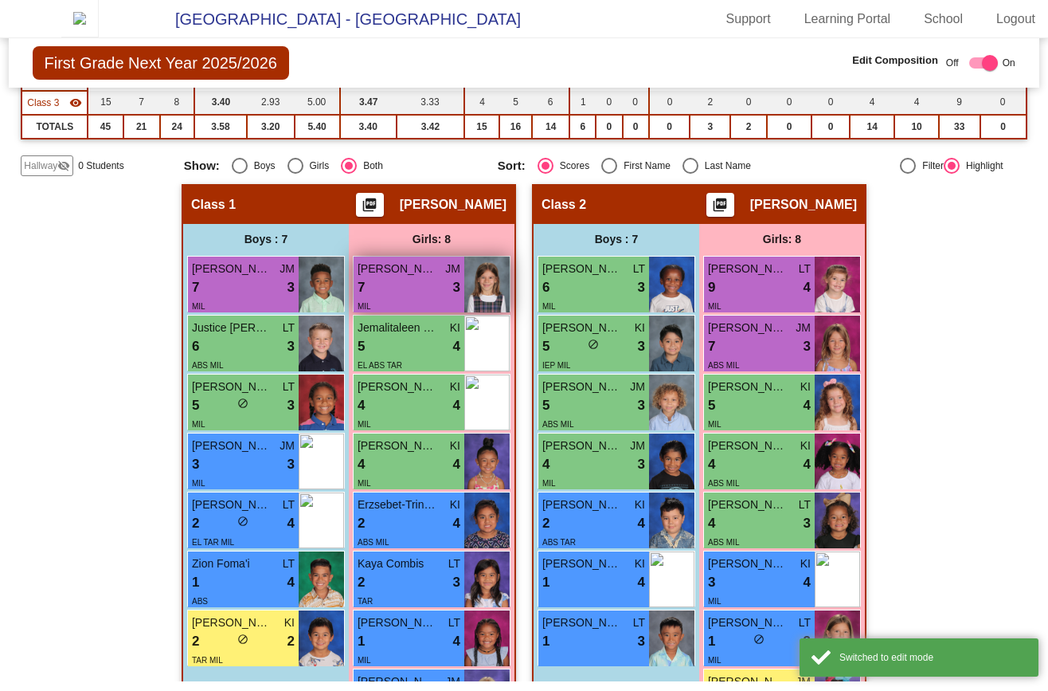
scroll to position [260, 0]
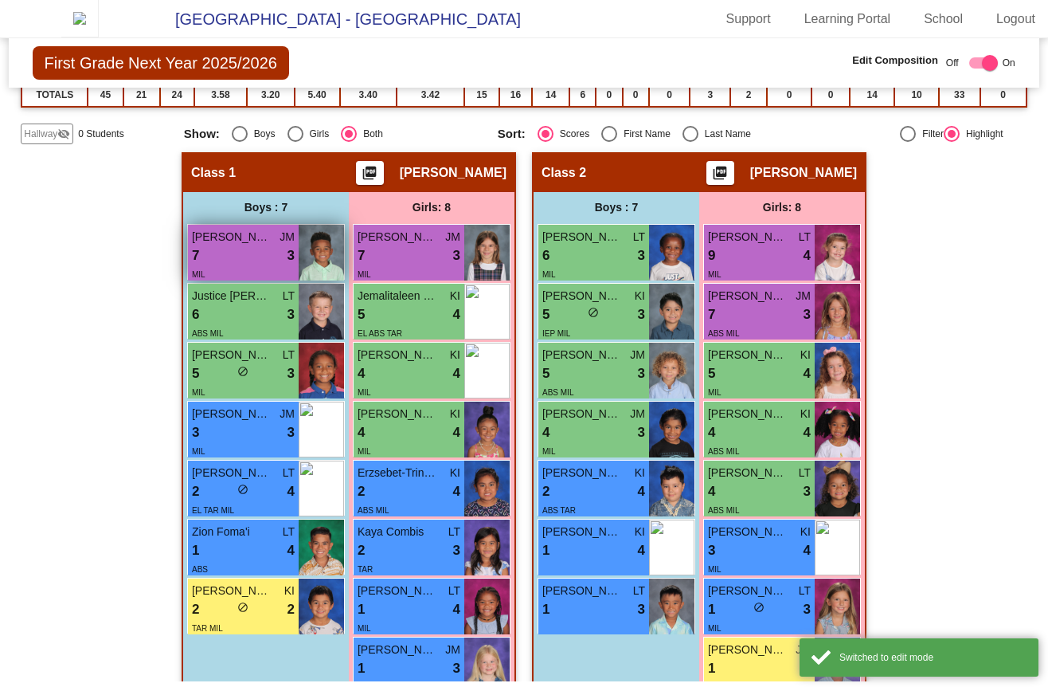
click at [211, 263] on div "7 lock do_not_disturb_alt 3" at bounding box center [243, 255] width 103 height 21
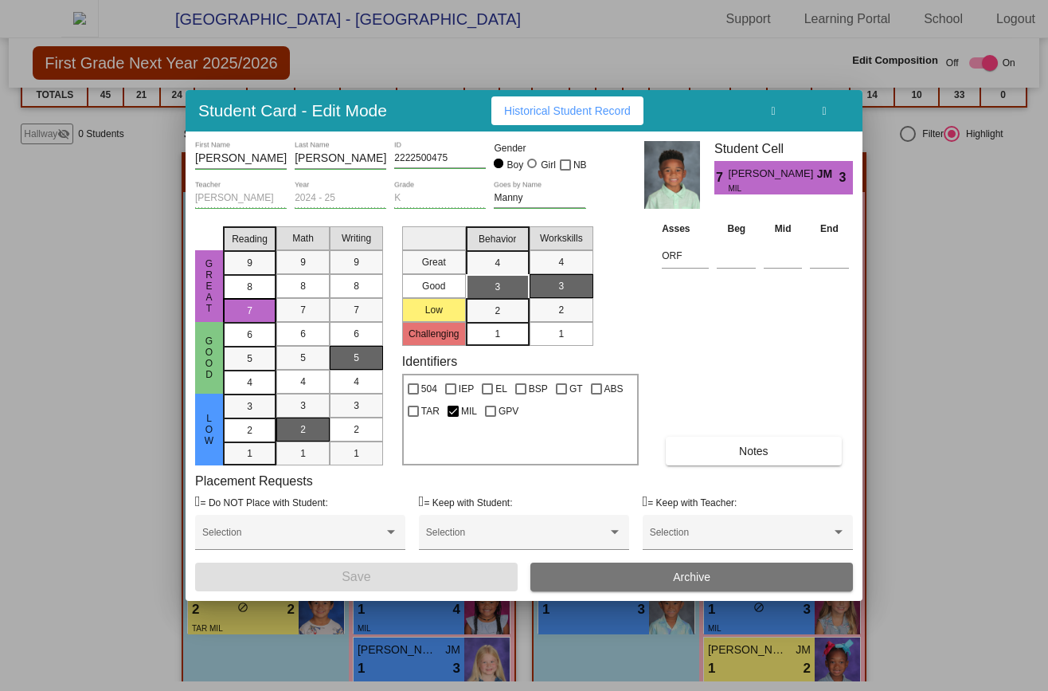
click at [826, 114] on icon "button" at bounding box center [824, 111] width 4 height 11
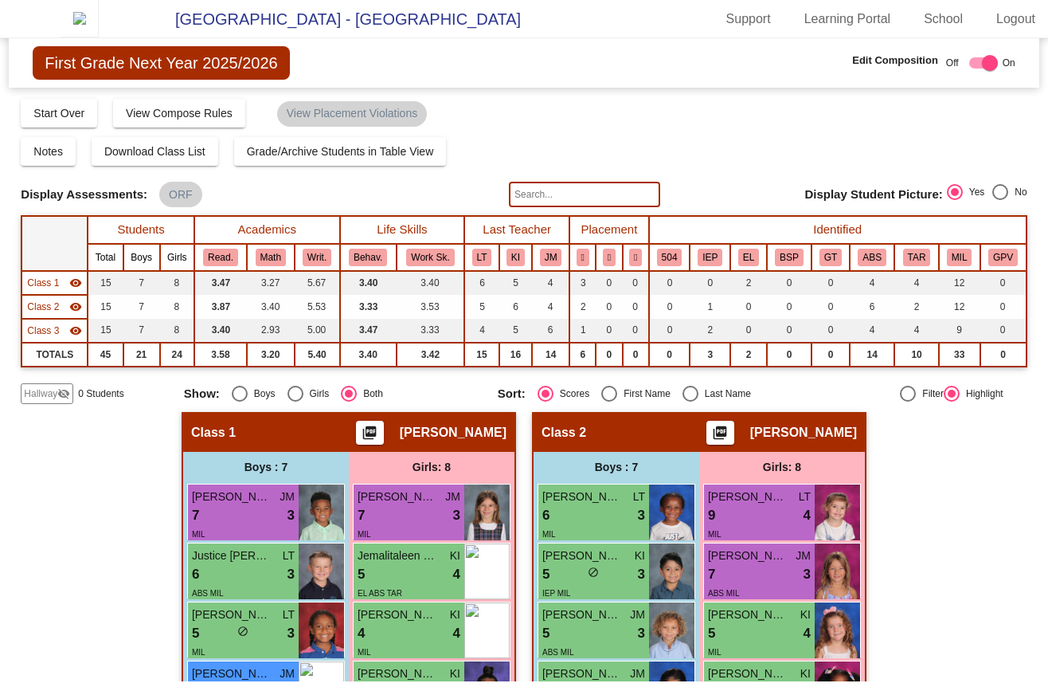
scroll to position [0, 0]
click at [80, 119] on span "Start Over" at bounding box center [58, 113] width 51 height 13
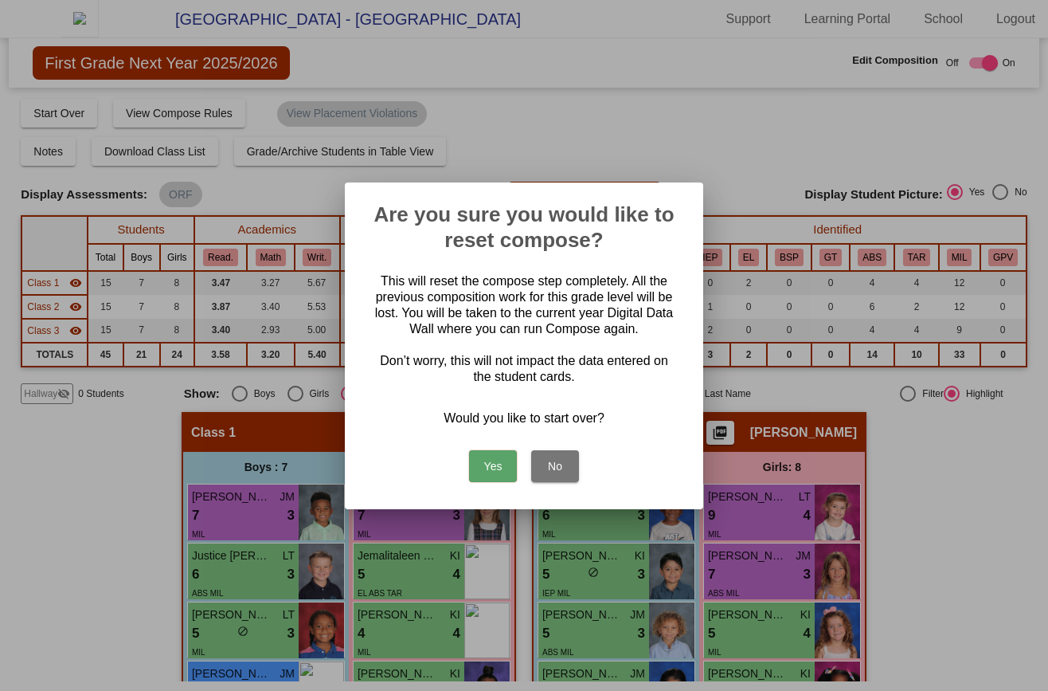
click at [555, 472] on button "No" at bounding box center [555, 466] width 48 height 32
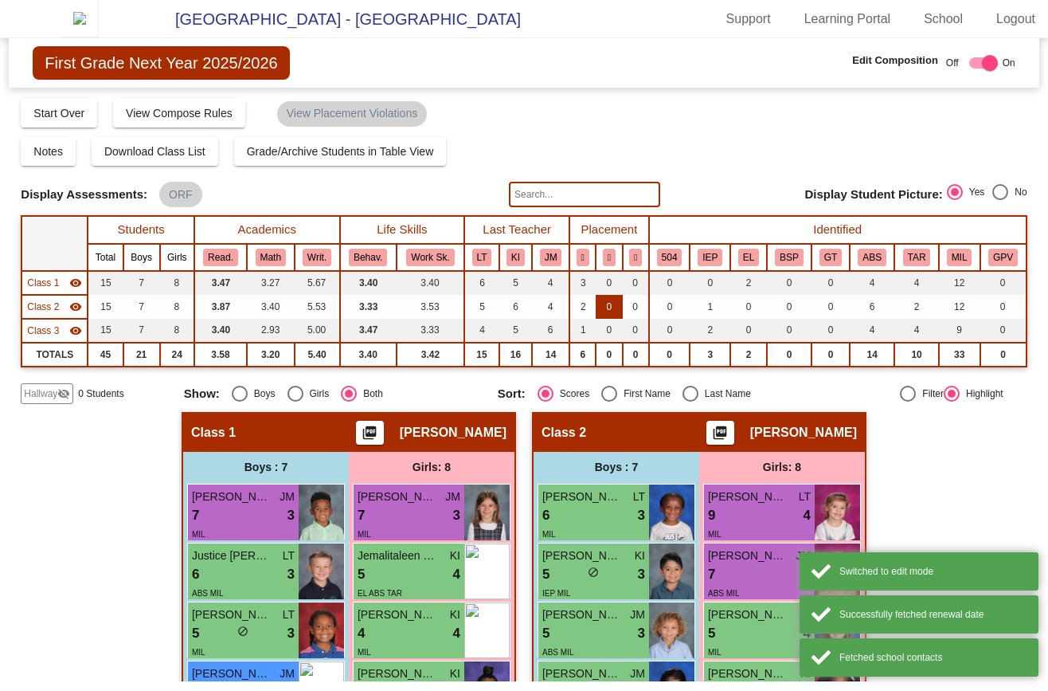
scroll to position [96, 0]
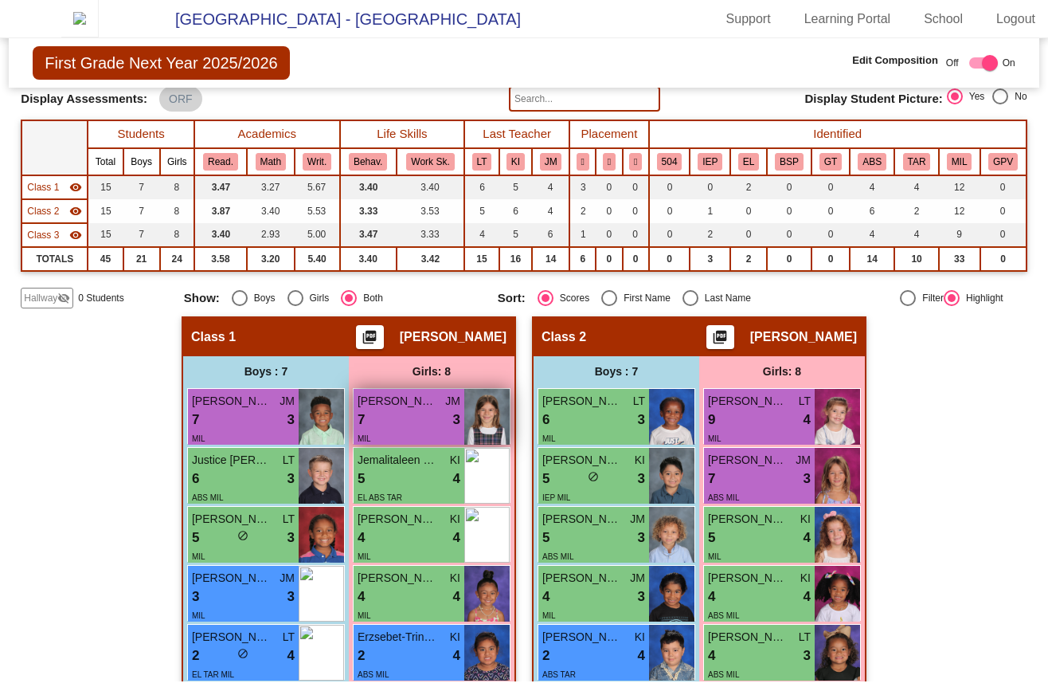
click at [400, 441] on div "MIL" at bounding box center [409, 437] width 103 height 17
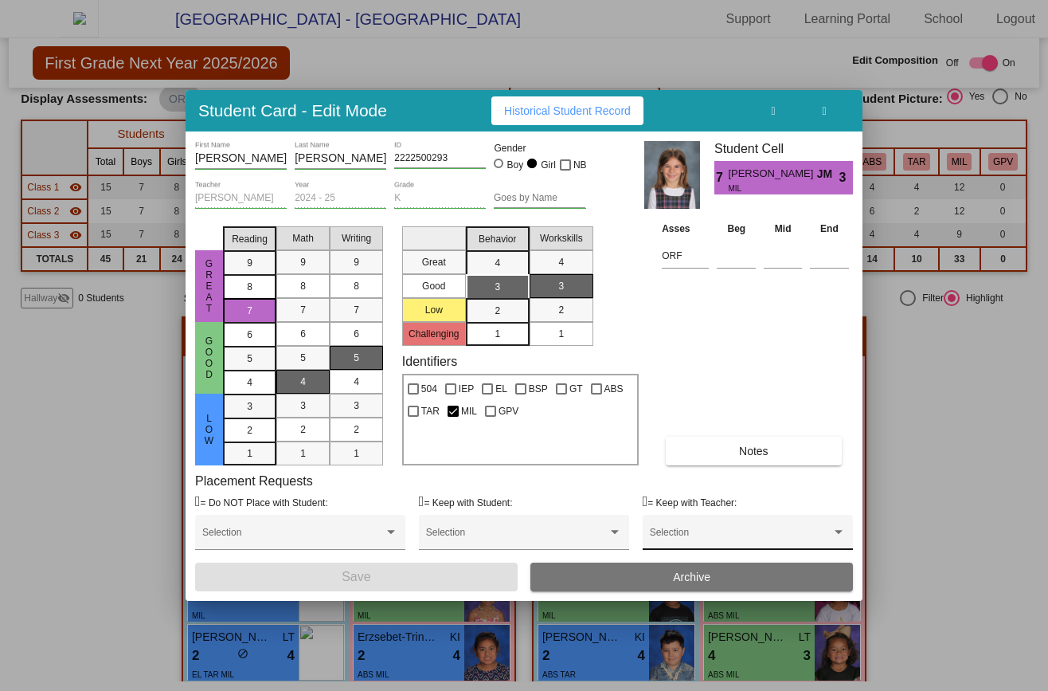
click at [704, 520] on div "Selection" at bounding box center [748, 533] width 210 height 36
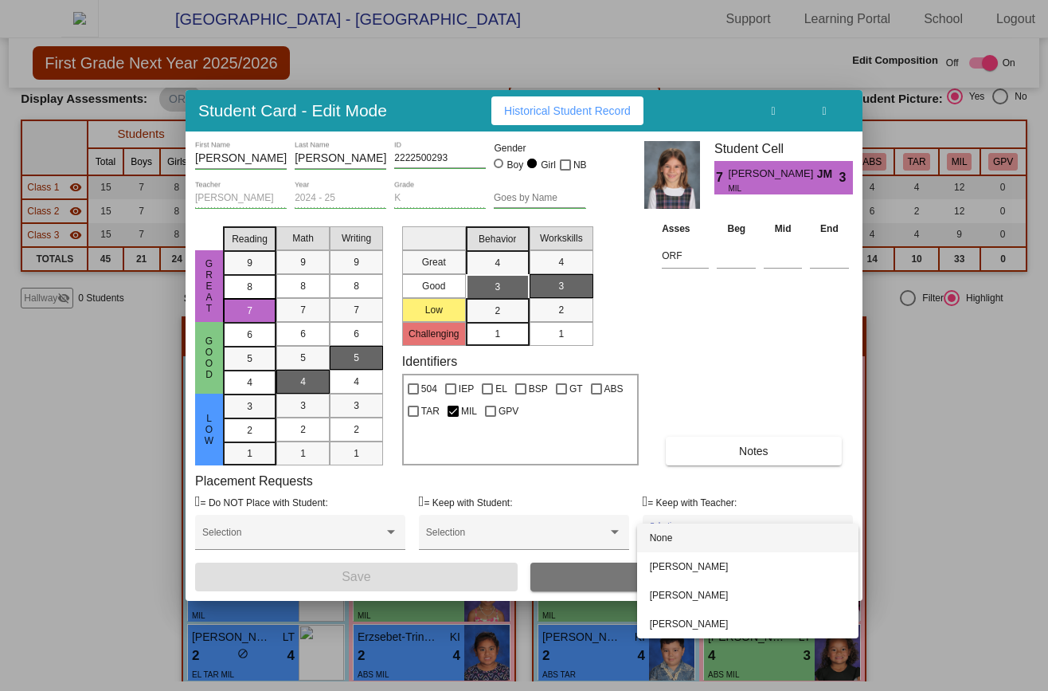
click at [739, 495] on div at bounding box center [524, 345] width 1048 height 691
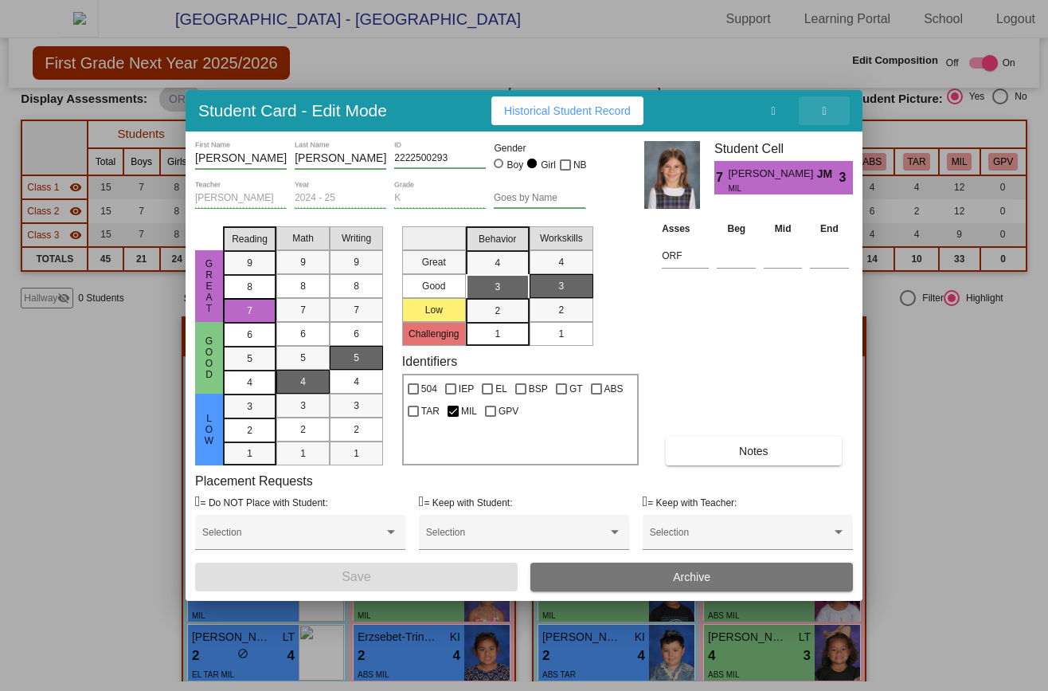
click at [821, 119] on button "button" at bounding box center [824, 110] width 51 height 29
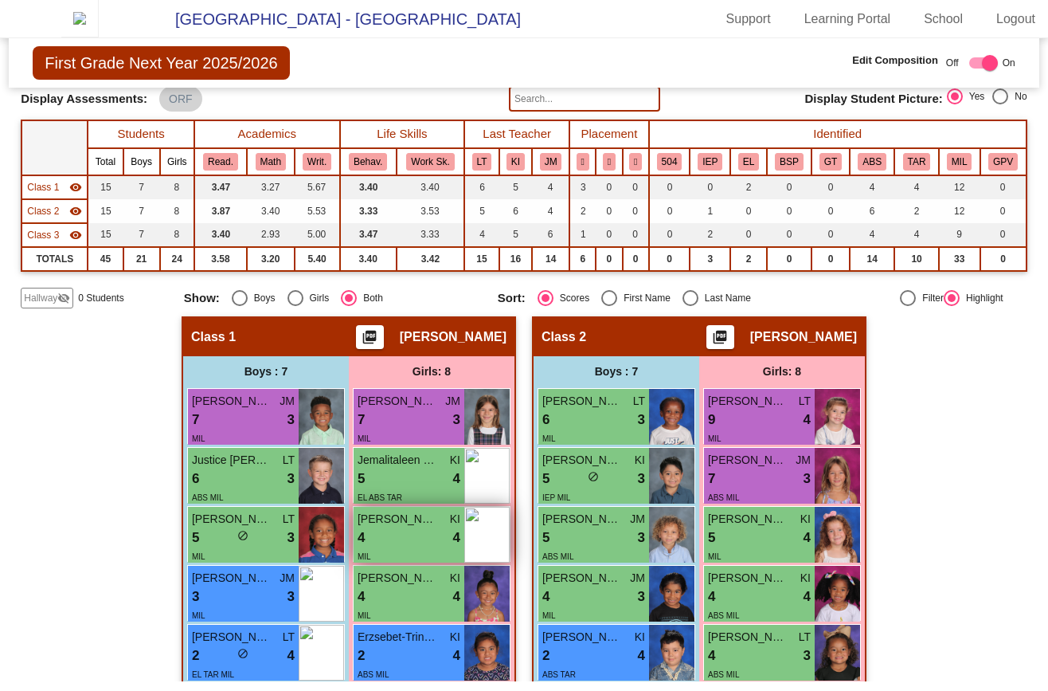
click at [395, 527] on span "[PERSON_NAME]" at bounding box center [398, 519] width 80 height 17
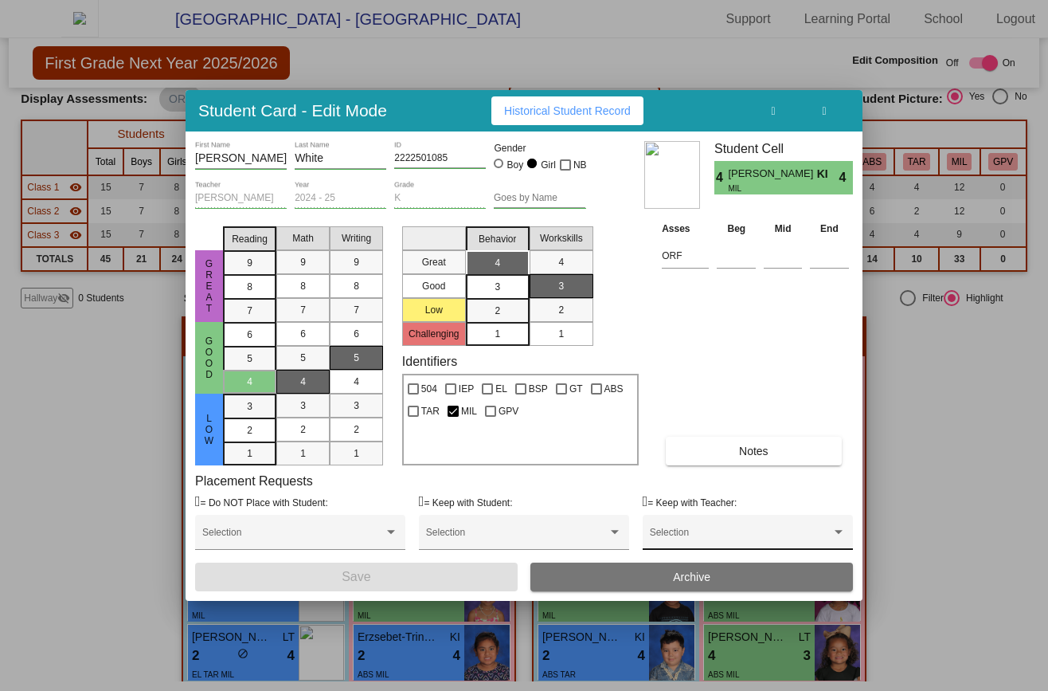
click at [678, 529] on div "Selection" at bounding box center [748, 536] width 196 height 29
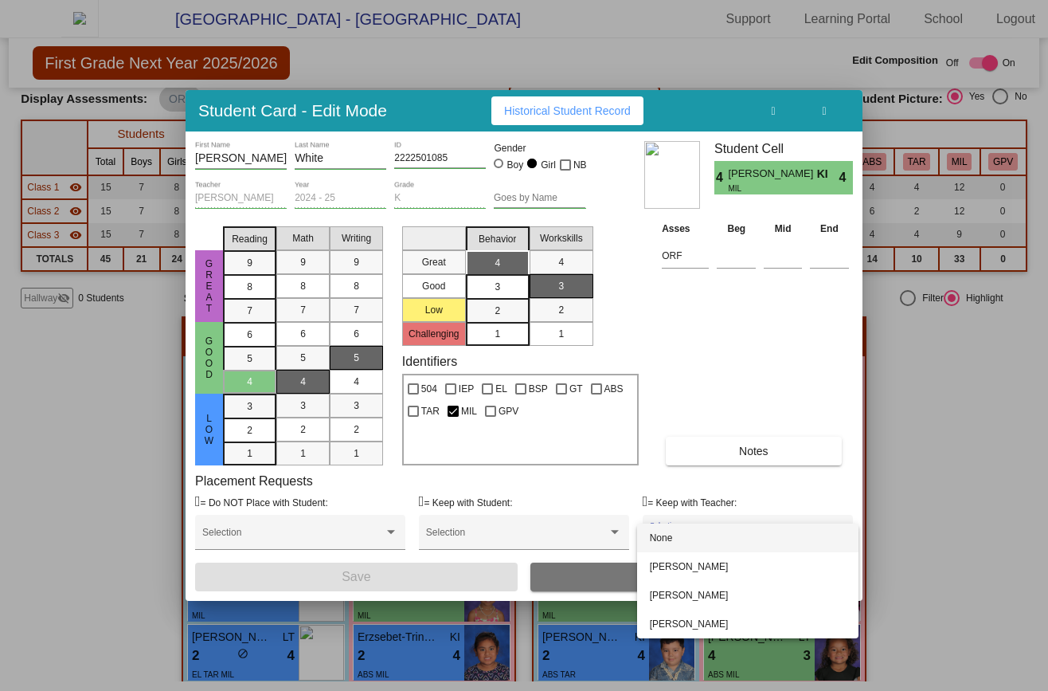
click at [539, 516] on div at bounding box center [524, 345] width 1048 height 691
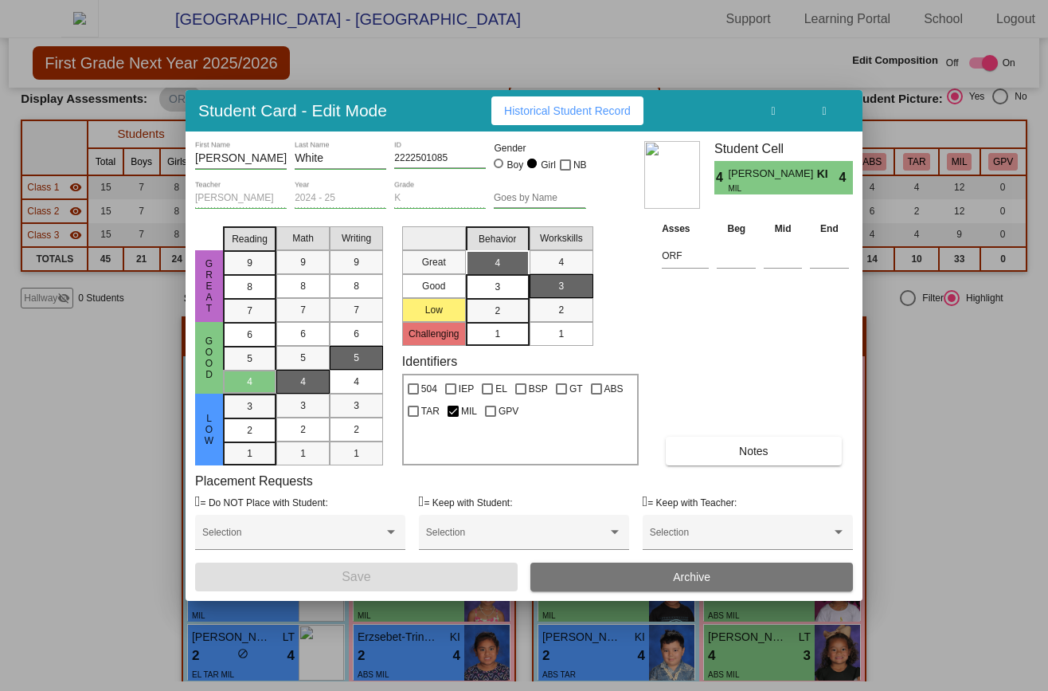
click at [829, 112] on button "button" at bounding box center [824, 110] width 51 height 29
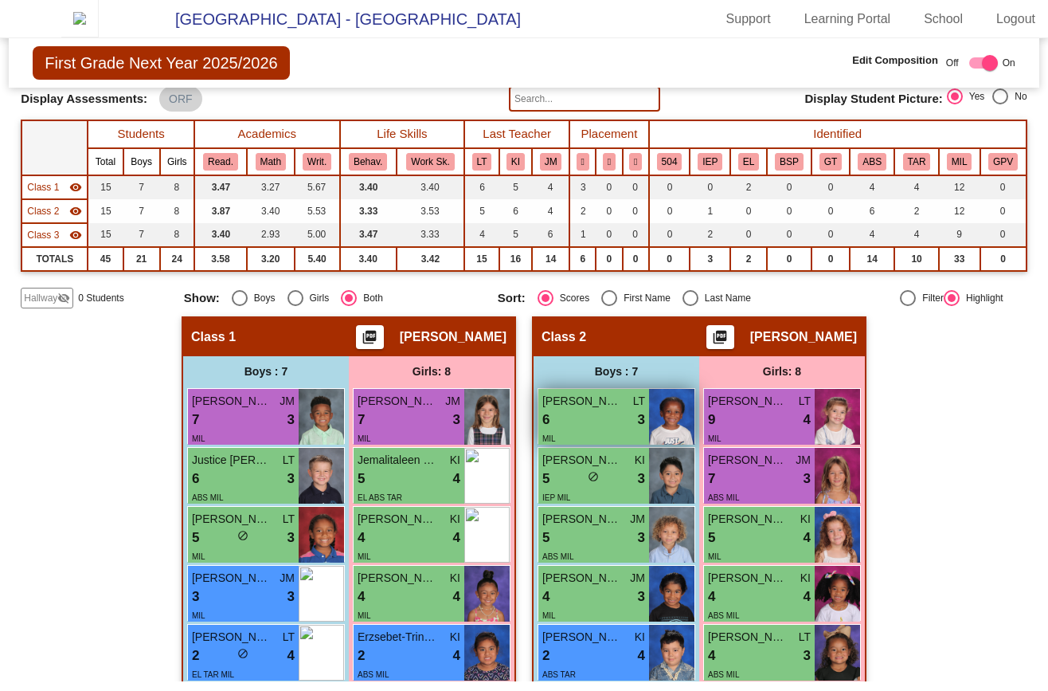
click at [554, 445] on div "MIL" at bounding box center [594, 437] width 103 height 17
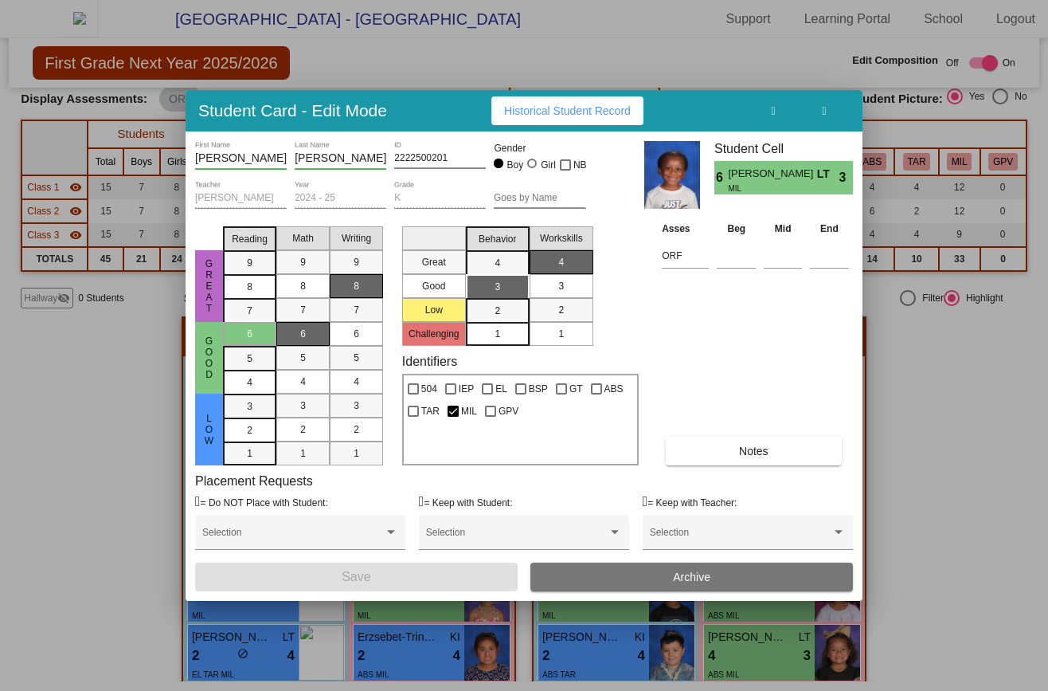
click at [27, 456] on div at bounding box center [524, 345] width 1048 height 691
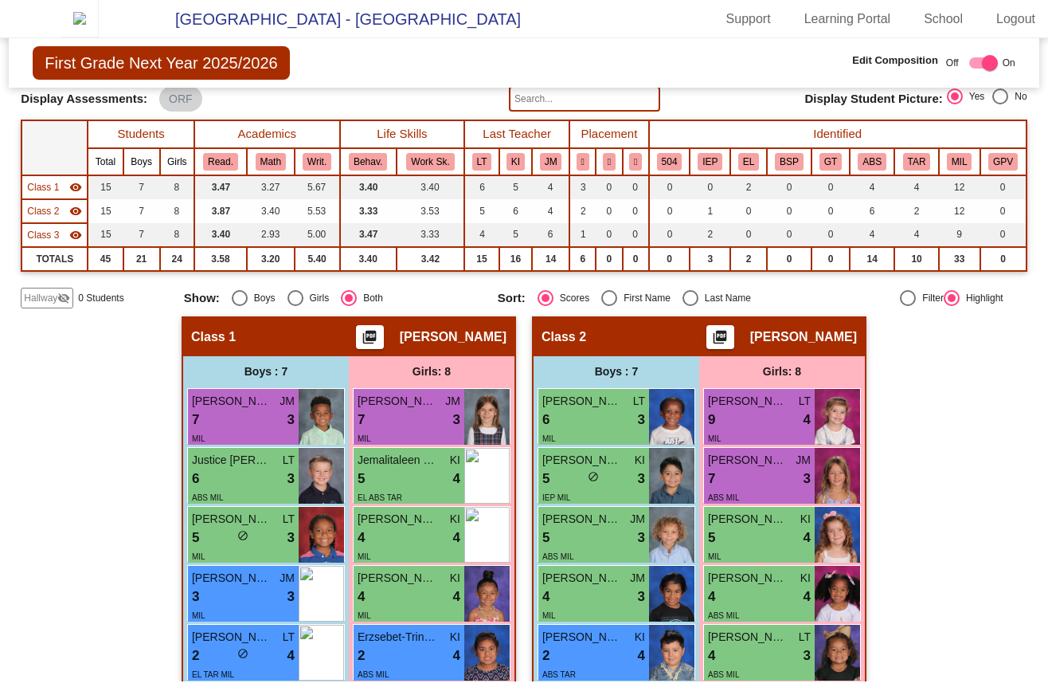
checkbox input "false"
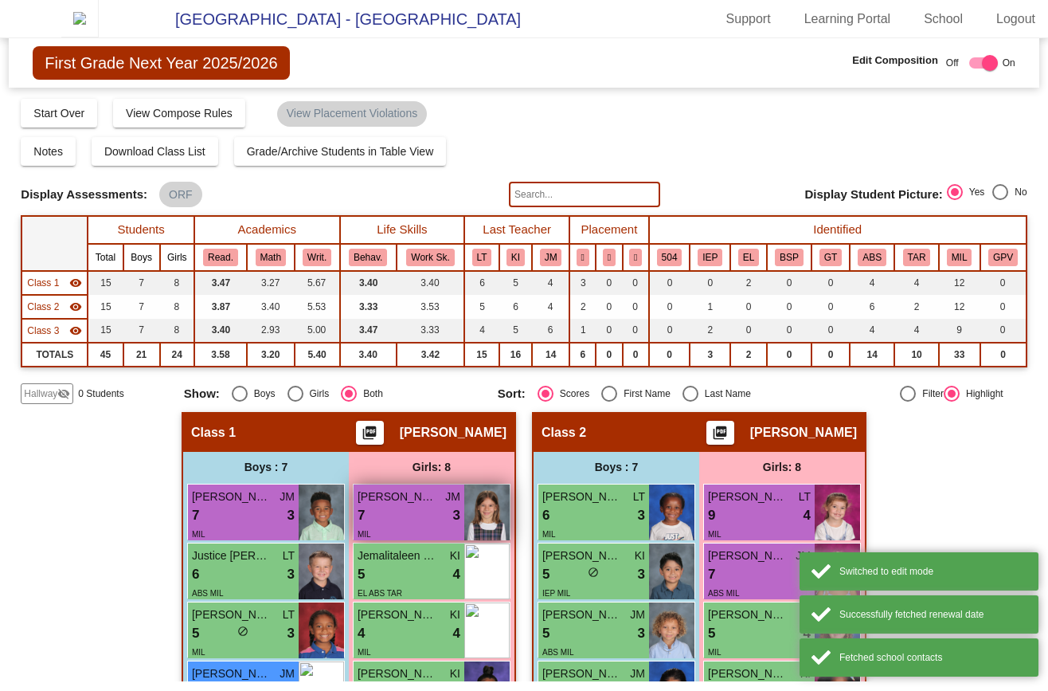
click at [418, 523] on div "7 lock do_not_disturb_alt 3" at bounding box center [409, 515] width 103 height 21
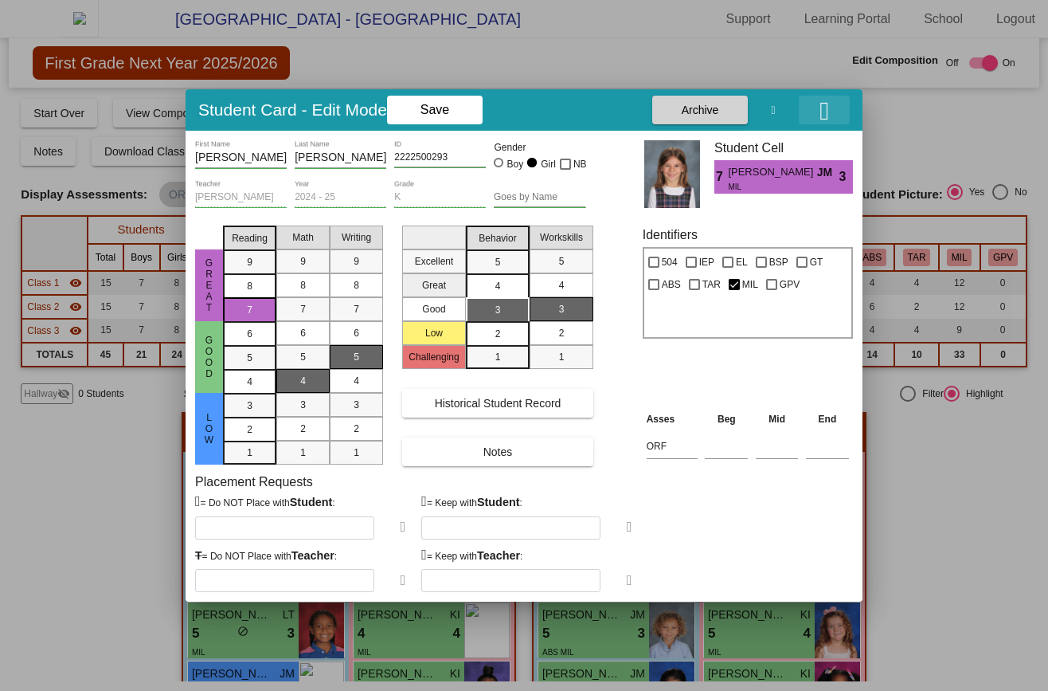
click at [820, 108] on icon "button" at bounding box center [825, 110] width 10 height 25
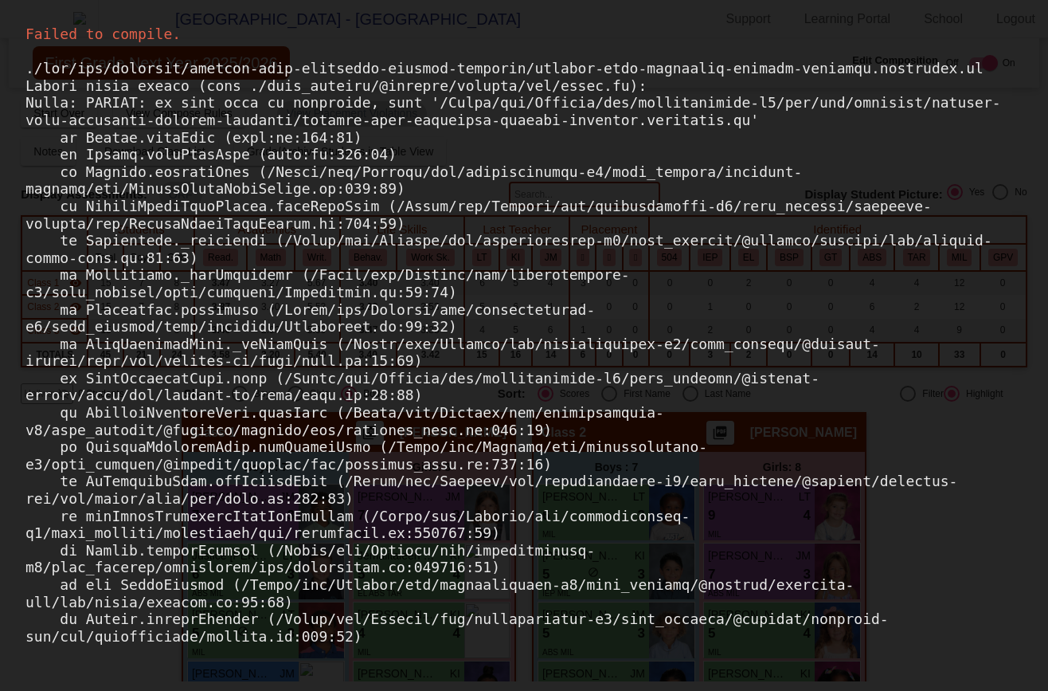
checkbox input "false"
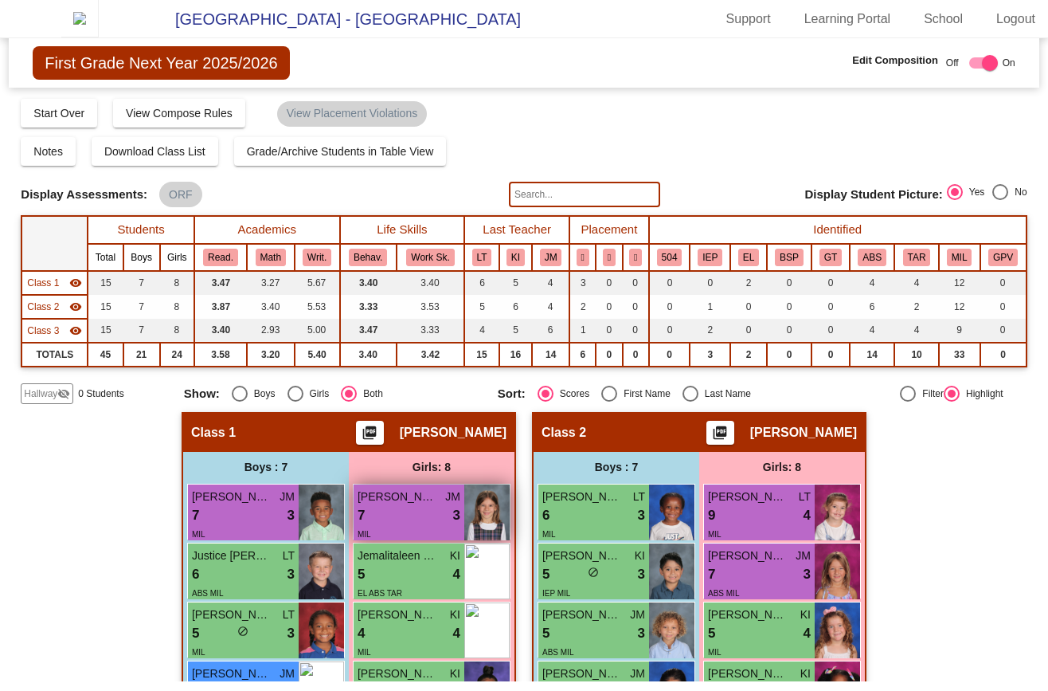
click at [455, 505] on span "JM" at bounding box center [452, 496] width 15 height 17
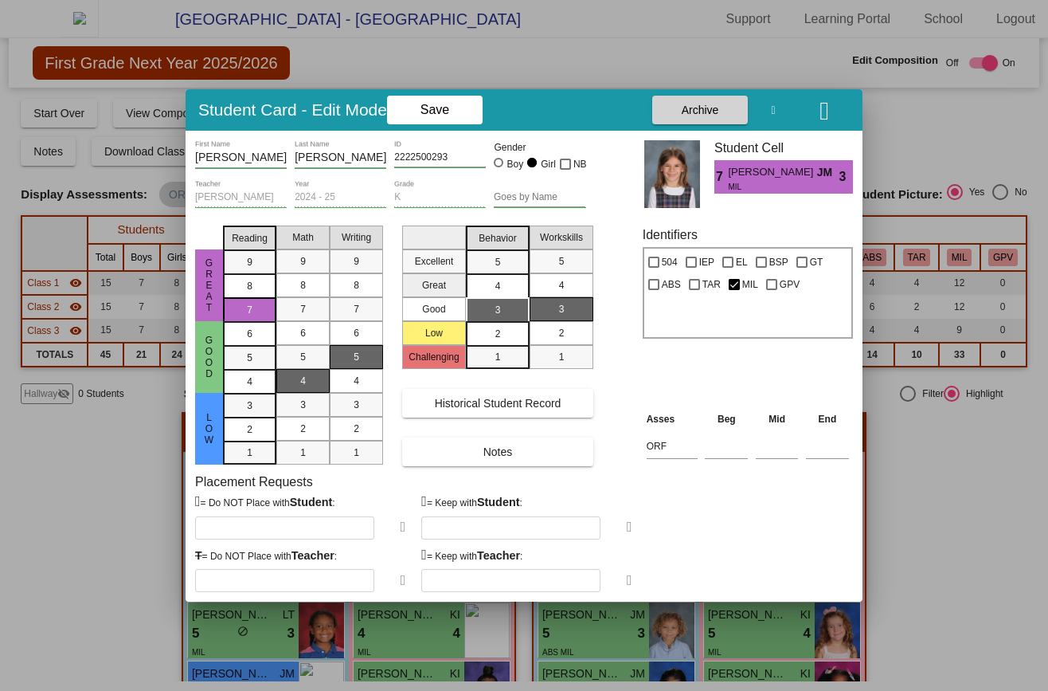
click at [390, 576] on div at bounding box center [300, 580] width 210 height 23
click at [401, 581] on icon at bounding box center [404, 580] width 6 height 14
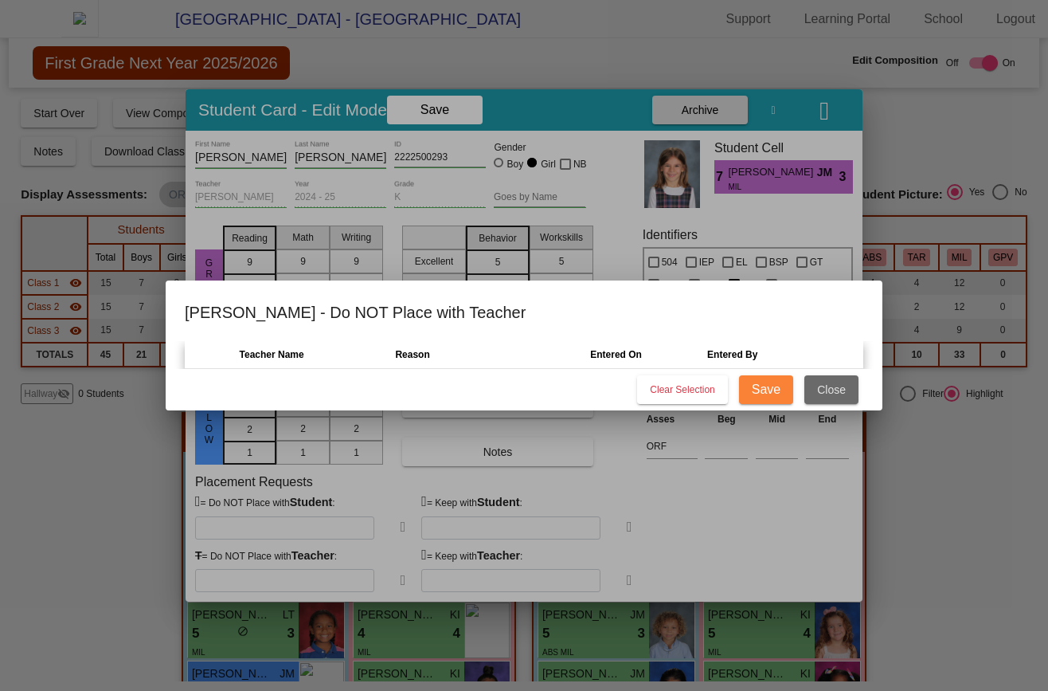
click at [831, 395] on span "Close" at bounding box center [831, 389] width 29 height 13
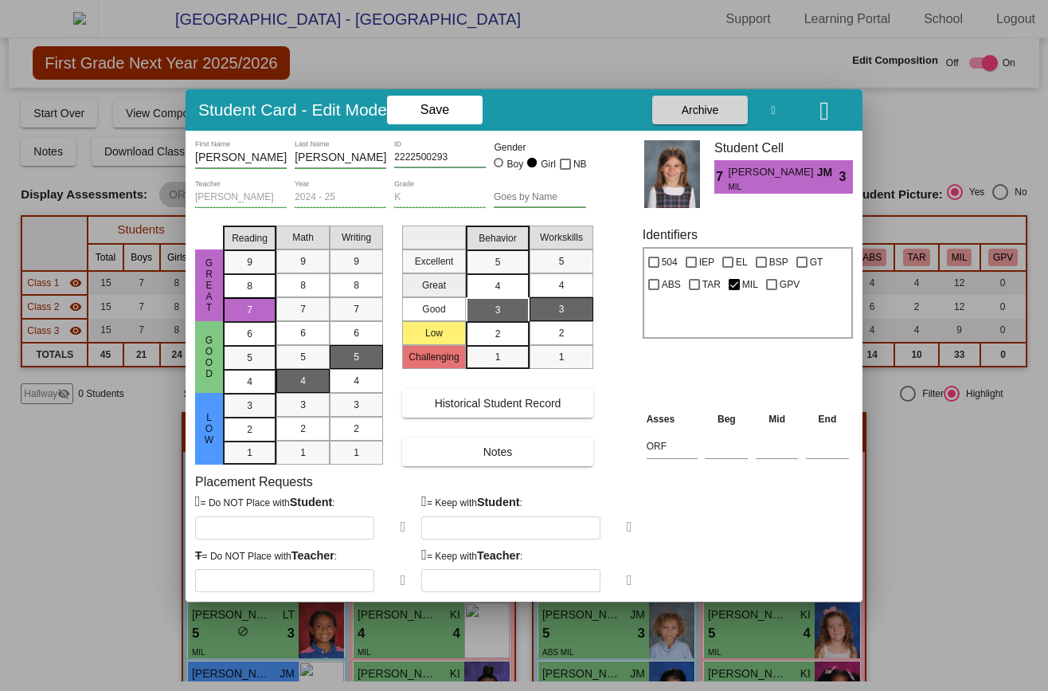
click at [198, 548] on label "T = Do NOT Place with Teacher :" at bounding box center [266, 556] width 142 height 18
click at [210, 512] on div "= Do NOT Place with Student :" at bounding box center [300, 516] width 210 height 45
click at [627, 528] on icon at bounding box center [630, 526] width 6 height 14
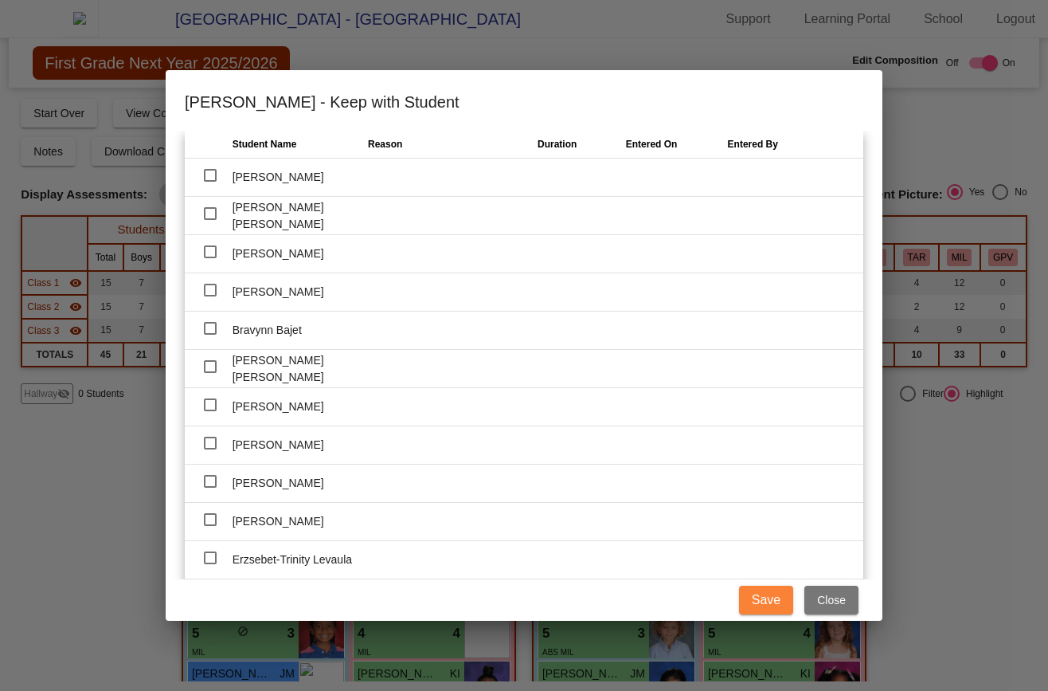
click at [822, 601] on span "Close" at bounding box center [831, 599] width 29 height 13
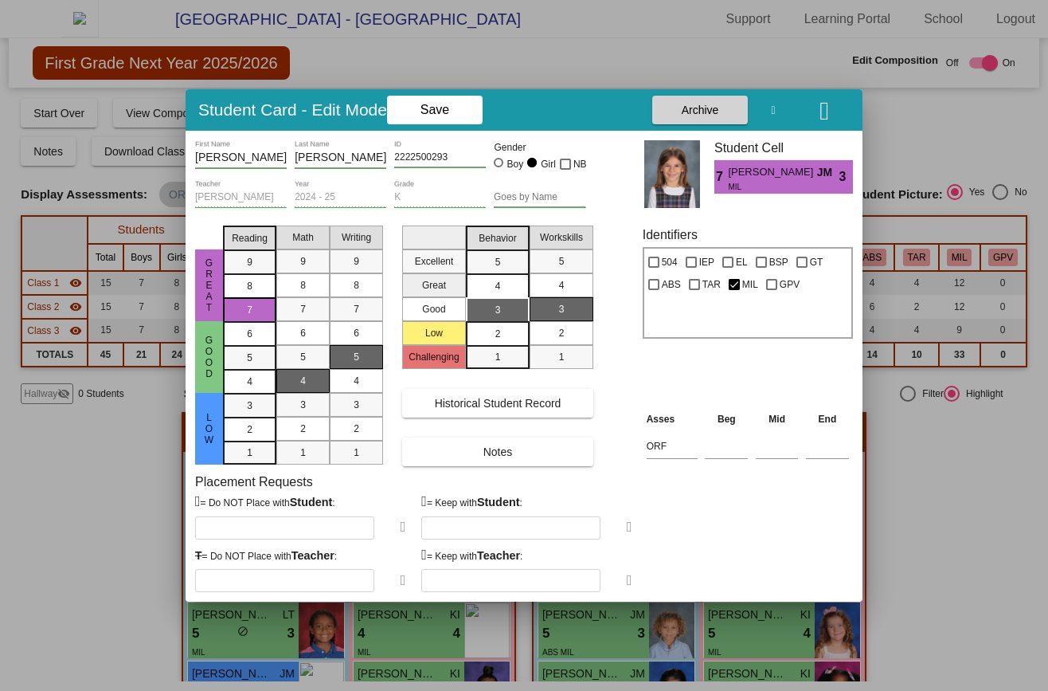
click at [618, 578] on div at bounding box center [526, 580] width 210 height 23
click at [629, 579] on icon at bounding box center [630, 580] width 6 height 14
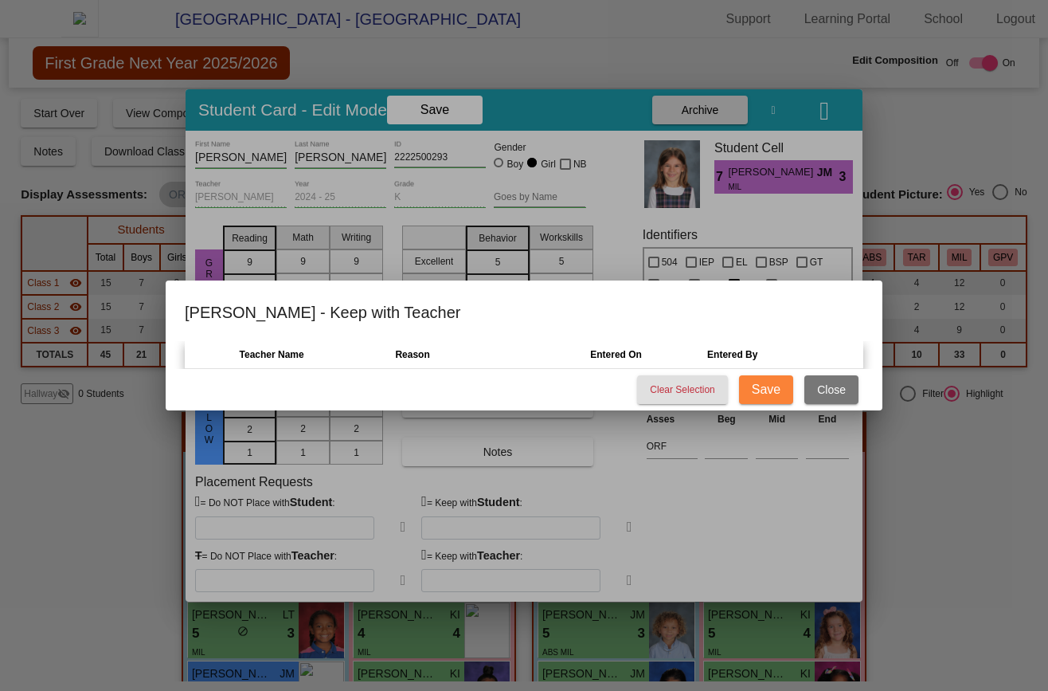
click at [833, 398] on button "Close" at bounding box center [832, 389] width 54 height 29
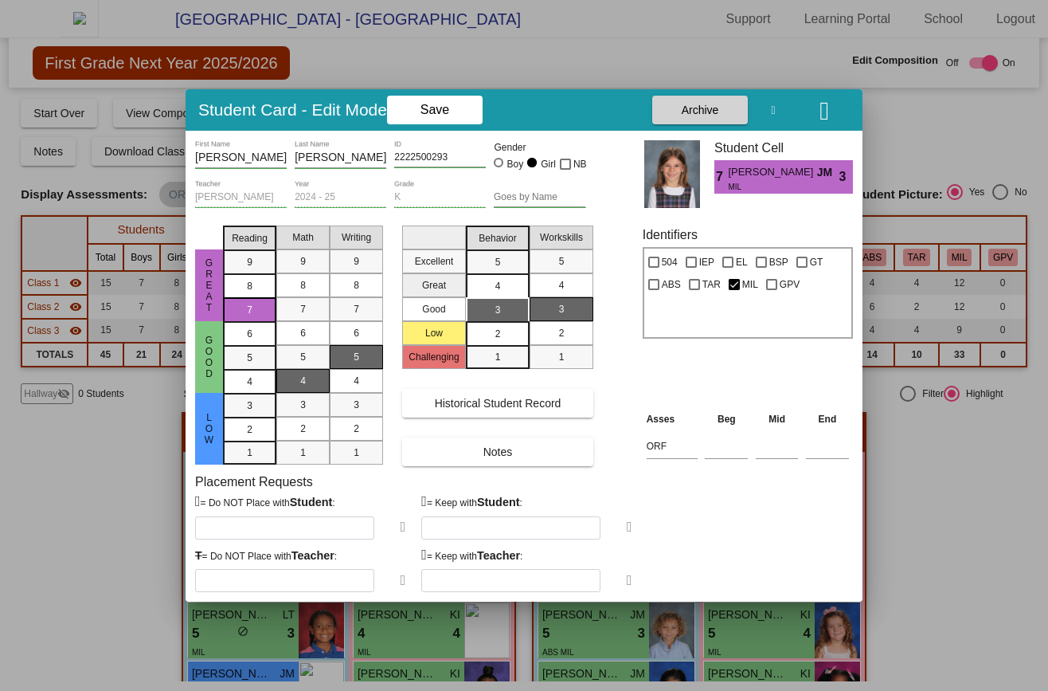
click at [820, 117] on icon "button" at bounding box center [825, 110] width 10 height 25
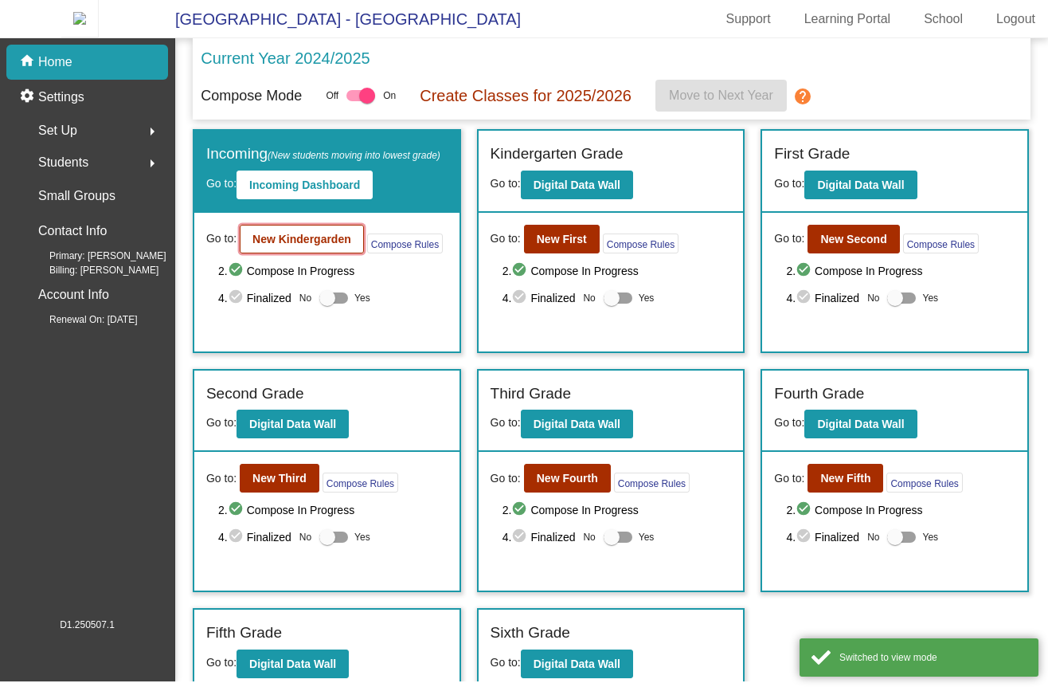
click at [343, 253] on button "New Kindergarden" at bounding box center [302, 239] width 124 height 29
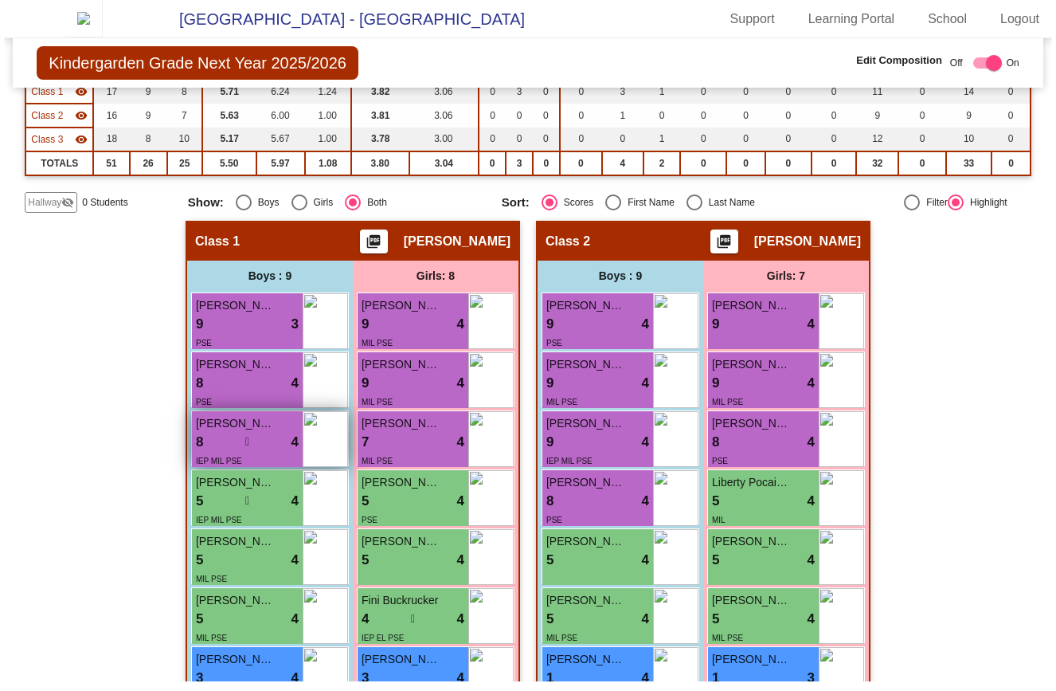
scroll to position [191, 0]
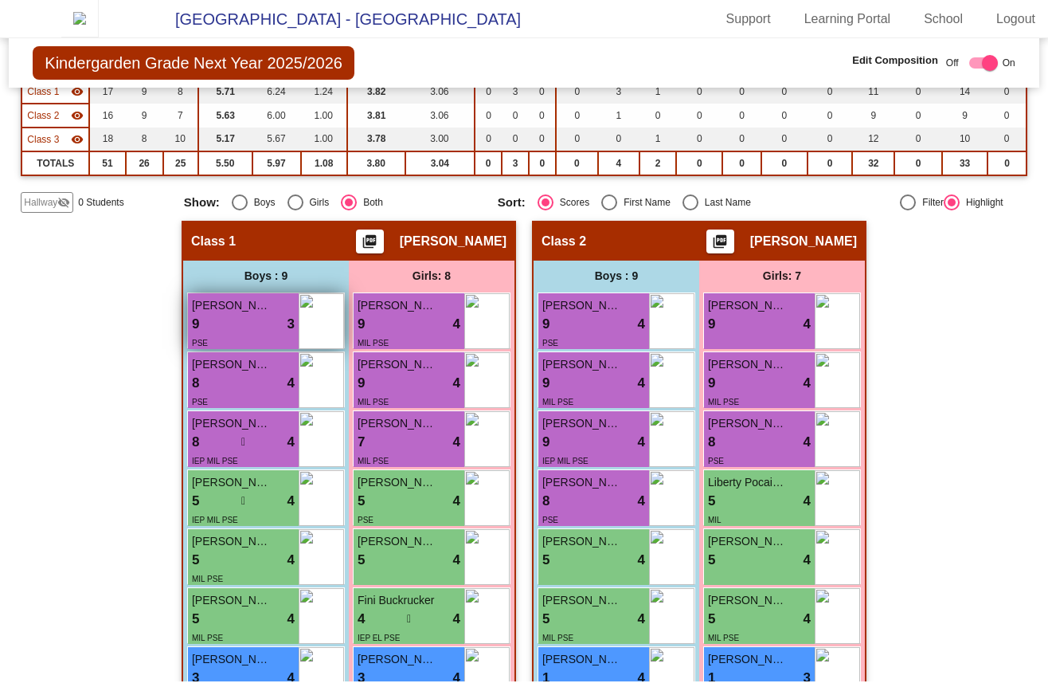
click at [256, 330] on div "9 lock do_not_disturb_alt 3" at bounding box center [243, 324] width 103 height 21
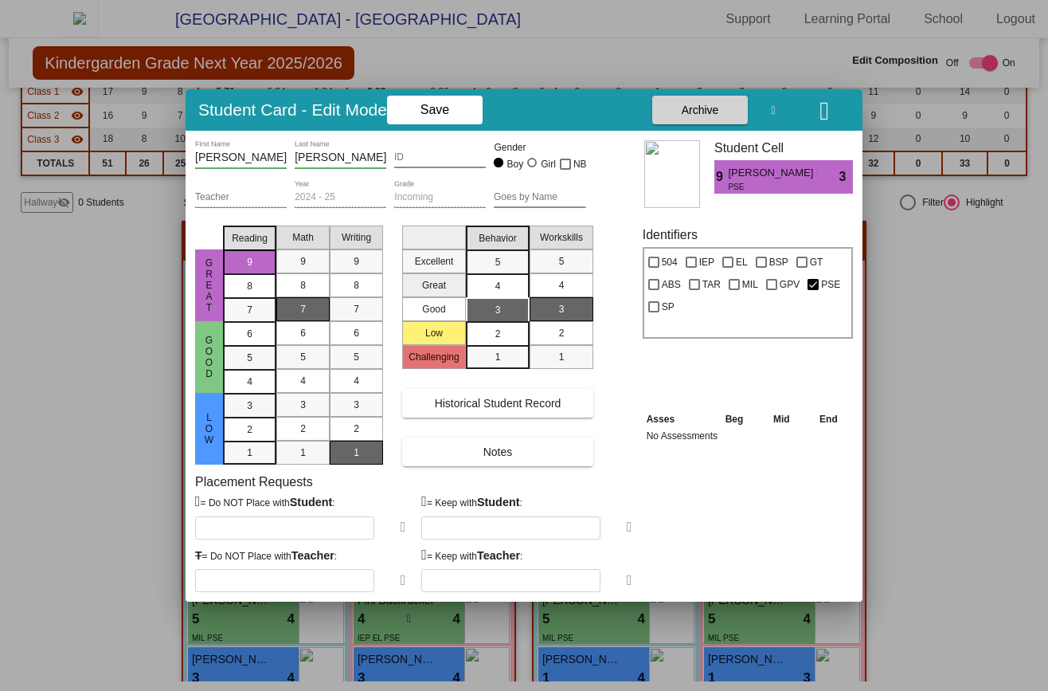
click at [401, 579] on icon at bounding box center [404, 580] width 6 height 14
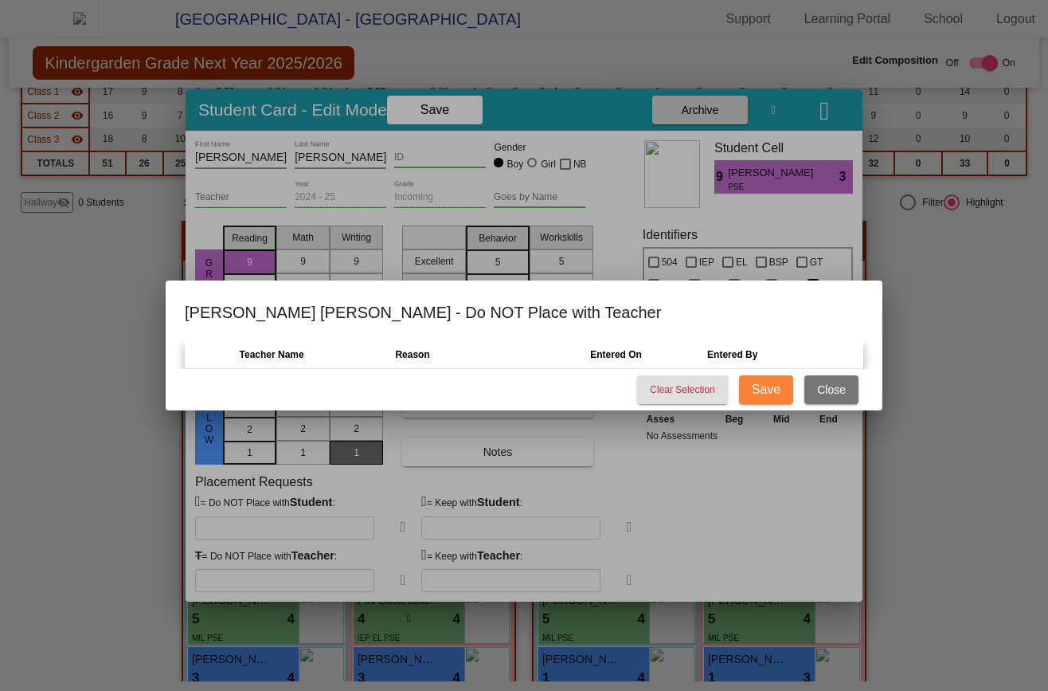
click at [829, 387] on span "Close" at bounding box center [831, 389] width 29 height 13
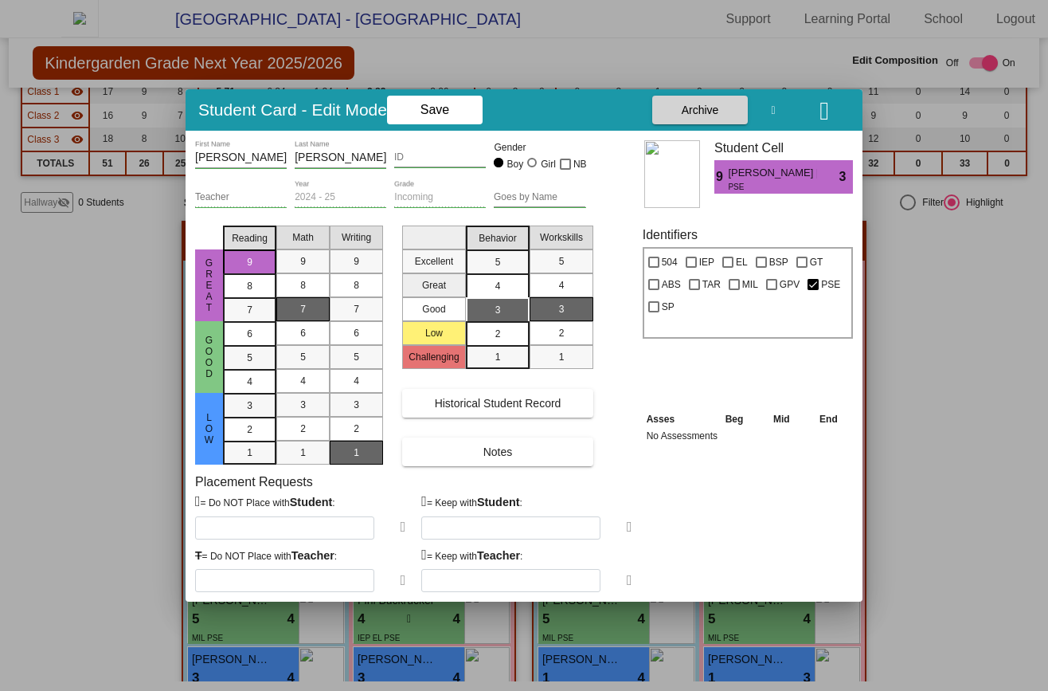
click at [631, 573] on icon at bounding box center [630, 580] width 6 height 14
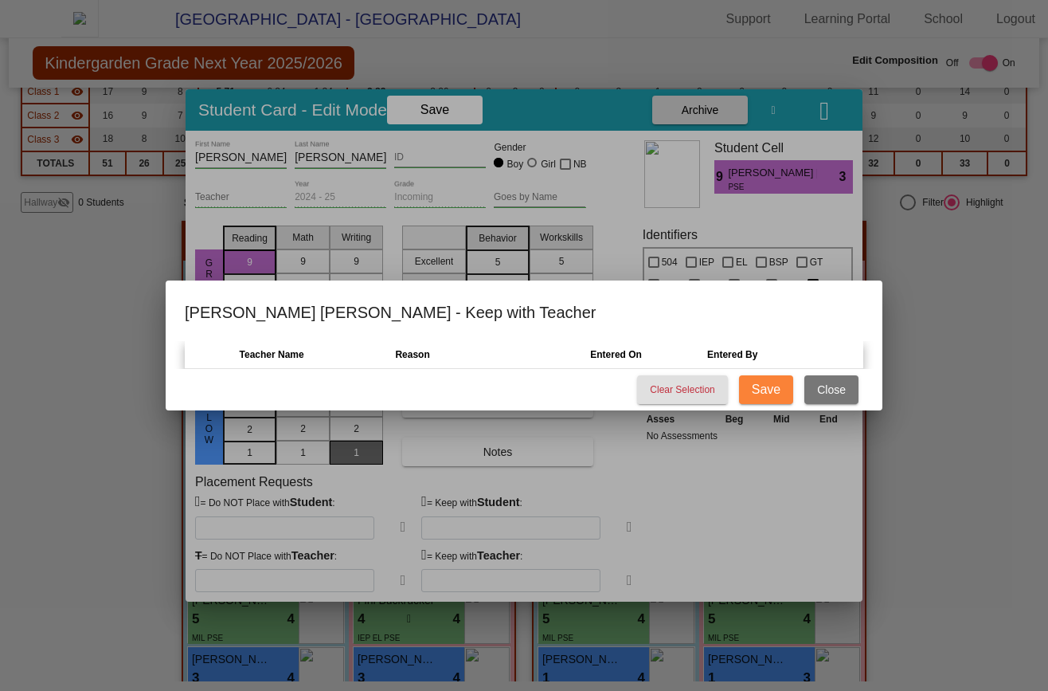
click at [814, 399] on button "Close" at bounding box center [832, 389] width 54 height 29
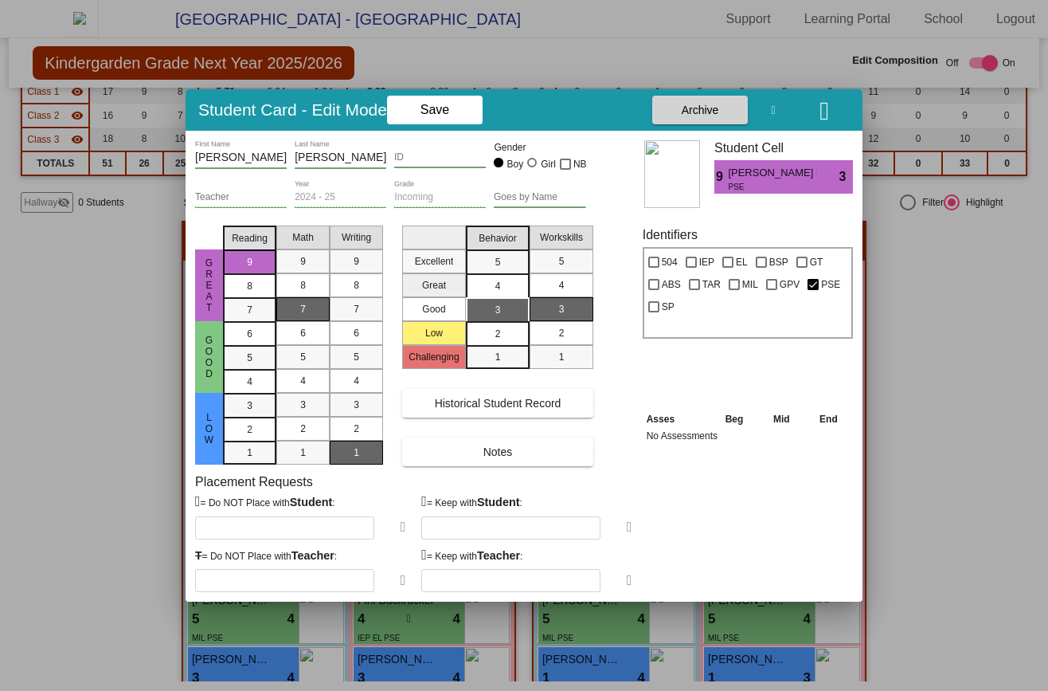
click at [822, 119] on icon "button" at bounding box center [825, 110] width 10 height 25
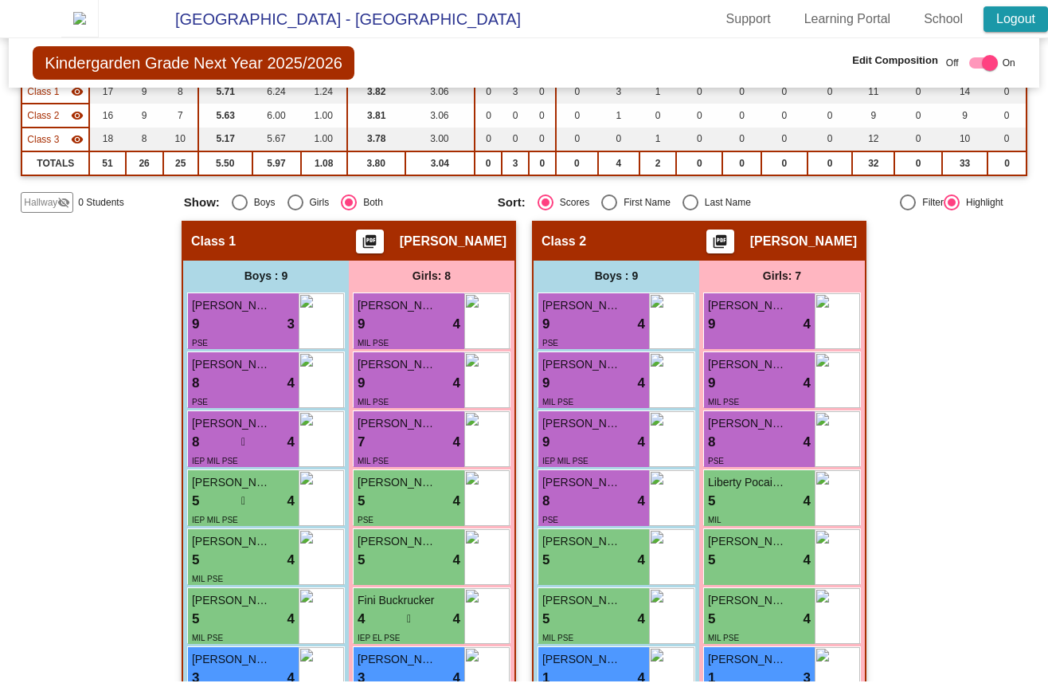
click at [1010, 23] on link "Logout" at bounding box center [1016, 18] width 65 height 25
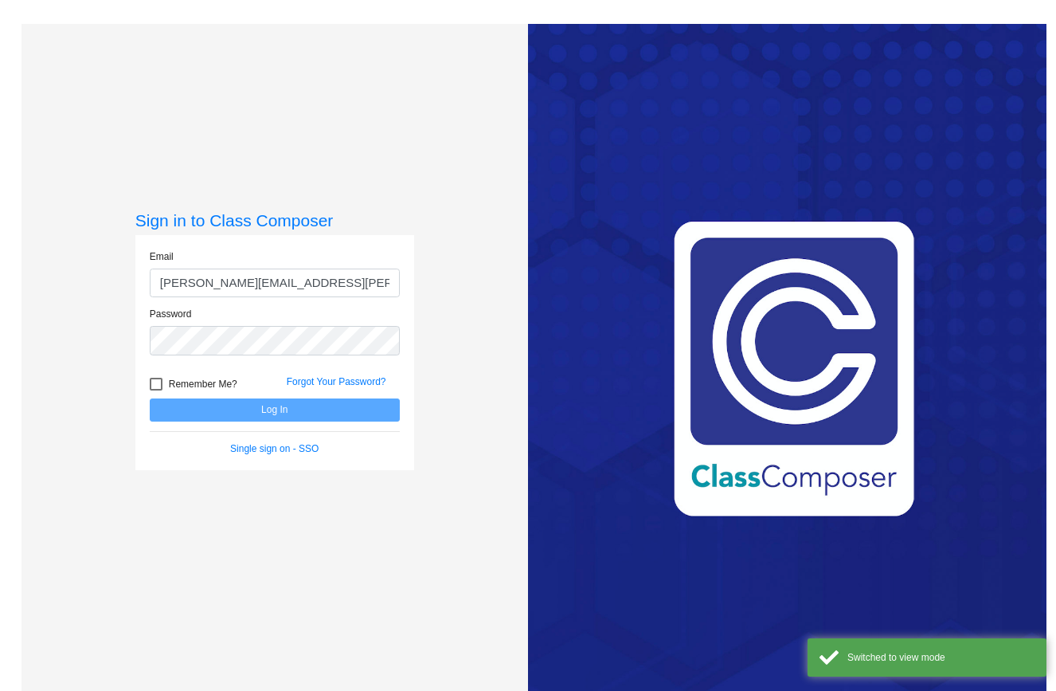
type input "[PERSON_NAME][EMAIL_ADDRESS][PERSON_NAME][DOMAIN_NAME]"
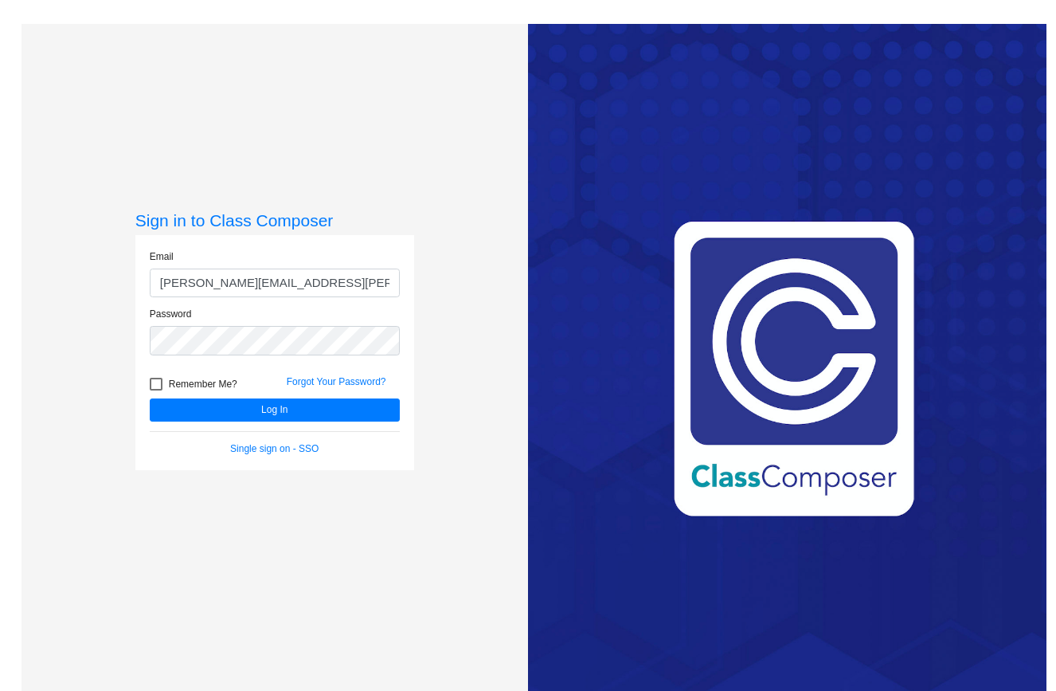
click at [174, 385] on span "Remember Me?" at bounding box center [203, 383] width 69 height 19
click at [156, 390] on input "Remember Me?" at bounding box center [155, 390] width 1 height 1
checkbox input "true"
click at [185, 409] on button "Log In" at bounding box center [275, 409] width 250 height 23
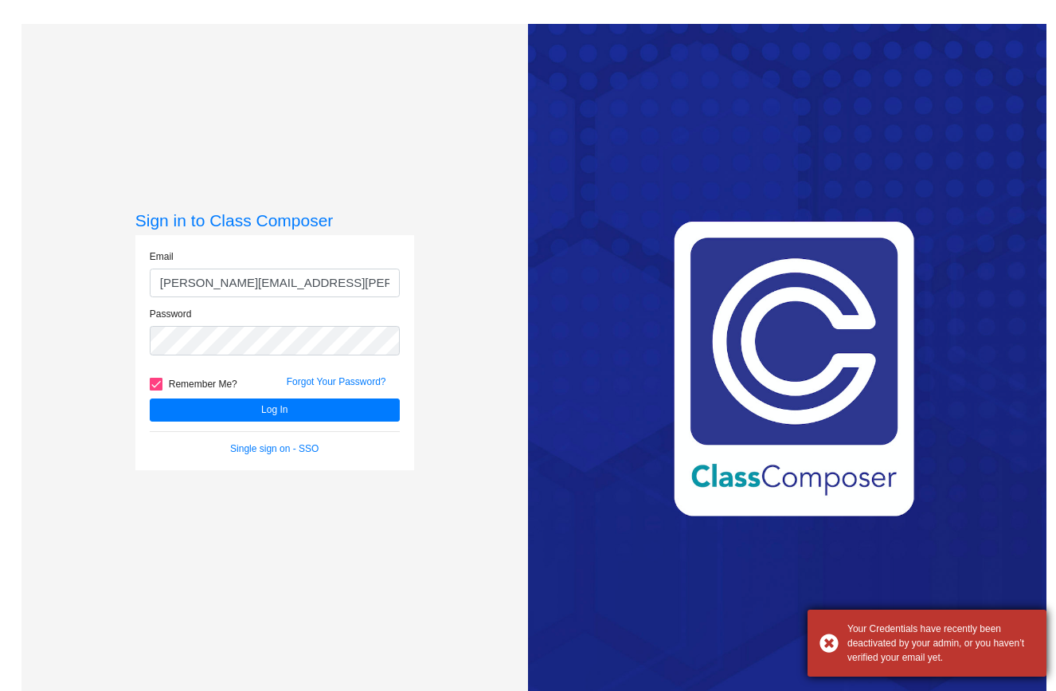
drag, startPoint x: 956, startPoint y: 665, endPoint x: 847, endPoint y: 632, distance: 114.2
click at [847, 632] on div "Your Credentials have recently been deactivated by your admin, or you haven’t v…" at bounding box center [927, 642] width 239 height 67
copy div "Your Credentials have recently been deactivated by your admin, or you haven’t v…"
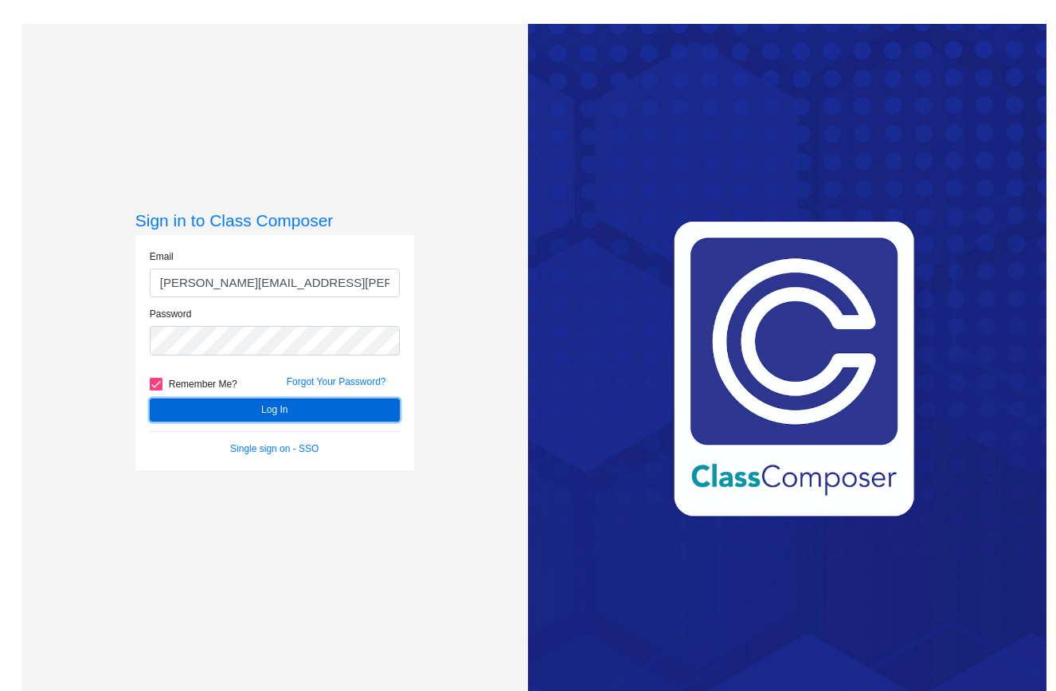
click at [351, 413] on button "Log In" at bounding box center [275, 409] width 250 height 23
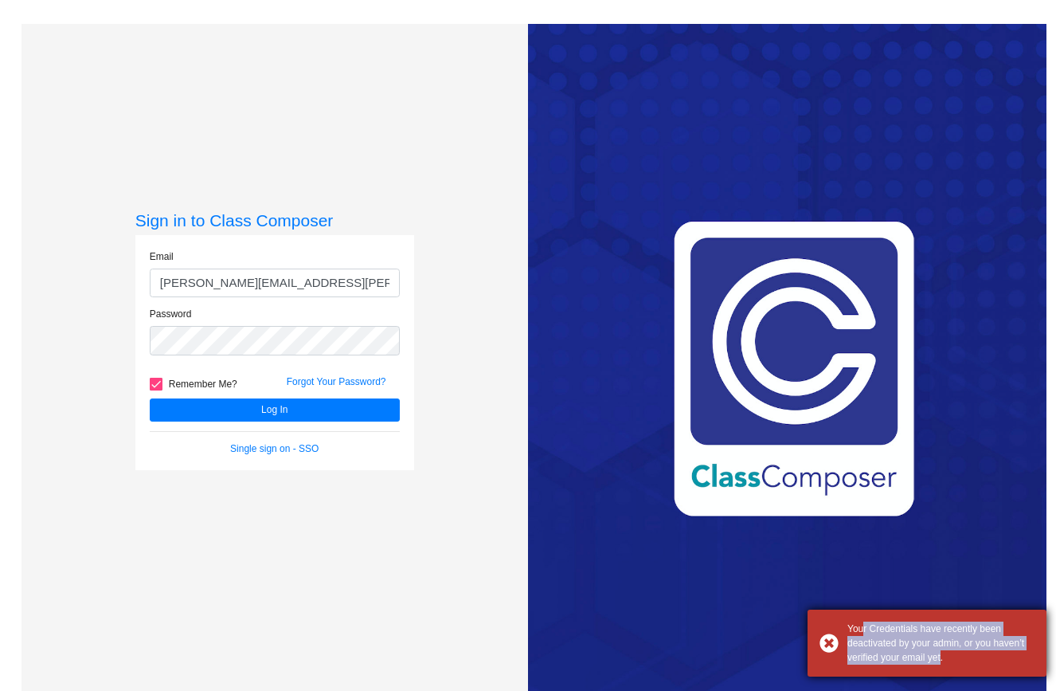
drag, startPoint x: 856, startPoint y: 632, endPoint x: 936, endPoint y: 655, distance: 82.9
click at [936, 655] on div "Your Credentials have recently been deactivated by your admin, or you haven’t v…" at bounding box center [941, 642] width 187 height 43
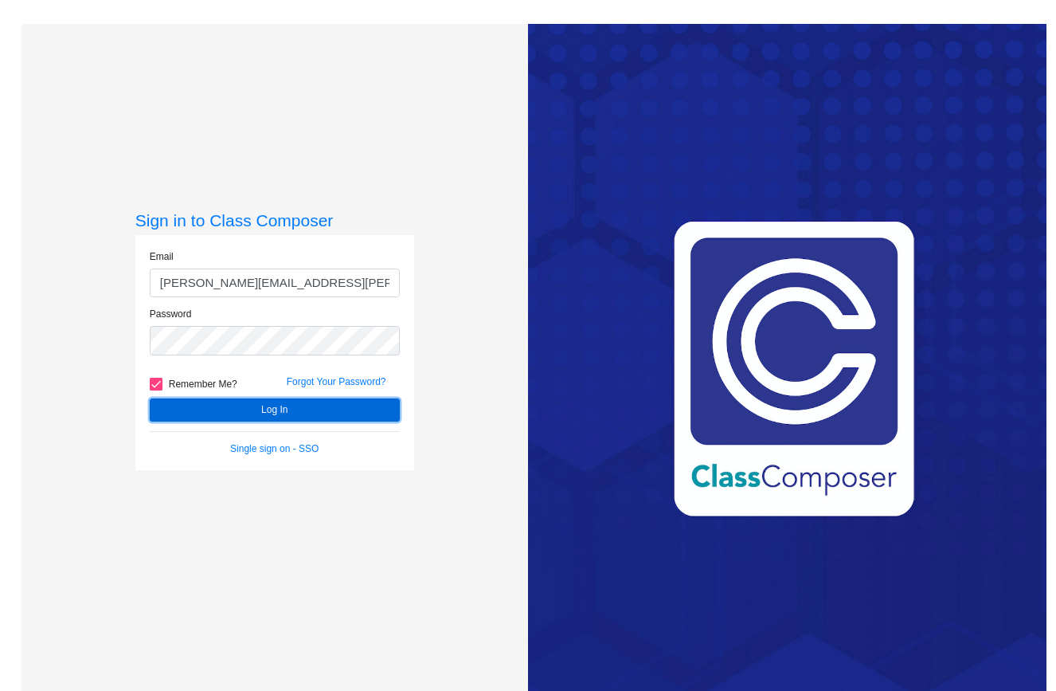
click at [351, 415] on button "Log In" at bounding box center [275, 409] width 250 height 23
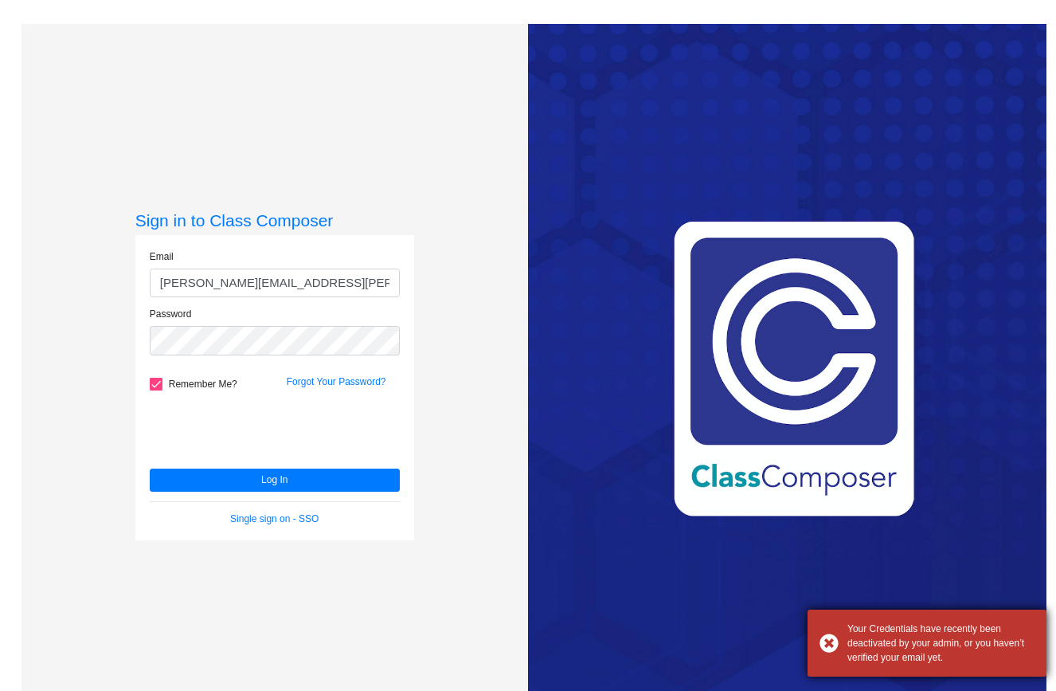
drag, startPoint x: 949, startPoint y: 659, endPoint x: 828, endPoint y: 631, distance: 124.3
click at [828, 631] on div "Your Credentials have recently been deactivated by your admin, or you haven’t v…" at bounding box center [927, 642] width 239 height 67
copy div "Your Credentials have recently been deactivated by your admin, or you haven’t v…"
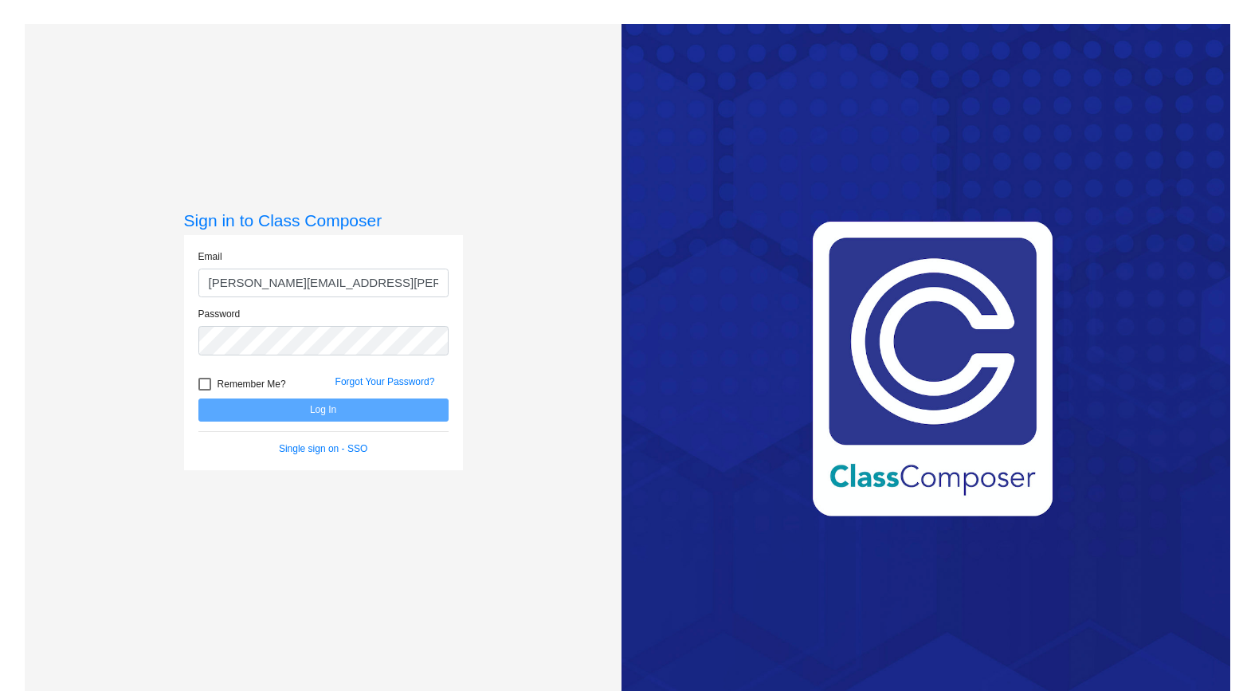
click at [351, 277] on input "cherie.palermo@k12.hi.us" at bounding box center [323, 282] width 250 height 29
type input "linda.kelly@k12.hi.us"
click at [219, 386] on span "Remember Me?" at bounding box center [251, 383] width 69 height 19
click at [205, 390] on input "Remember Me?" at bounding box center [204, 390] width 1 height 1
checkbox input "true"
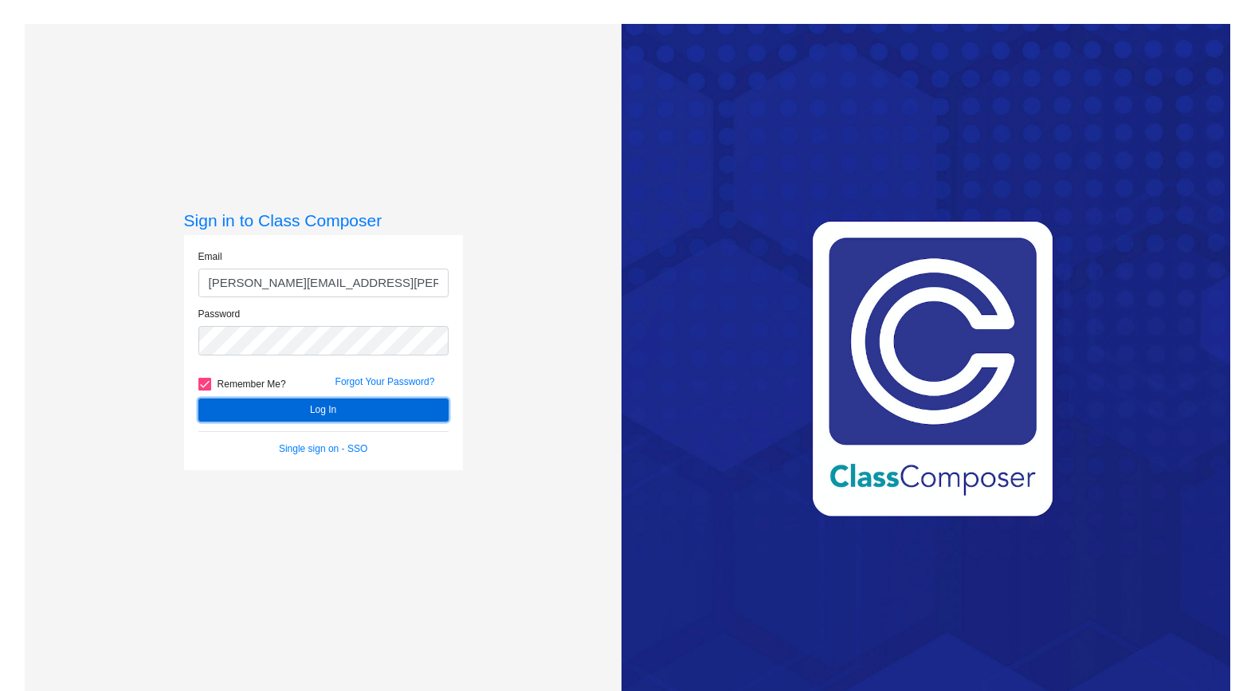
click at [227, 408] on button "Log In" at bounding box center [323, 409] width 250 height 23
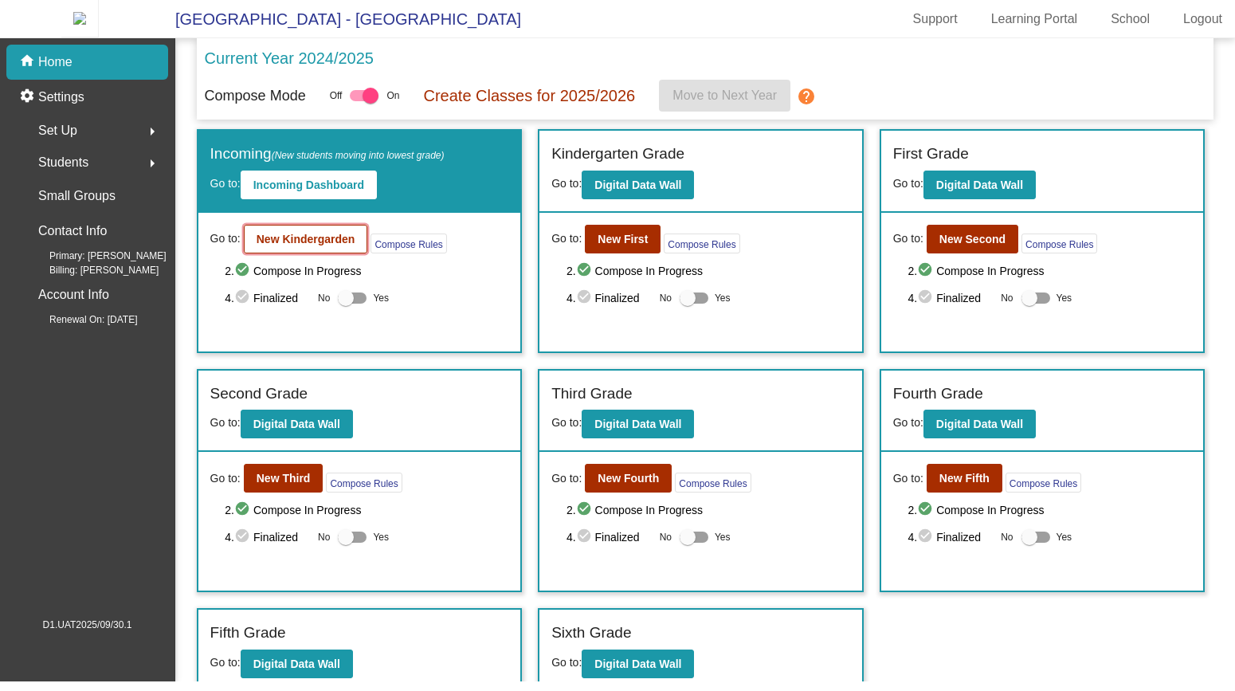
click at [346, 245] on b "New Kindergarden" at bounding box center [306, 239] width 99 height 13
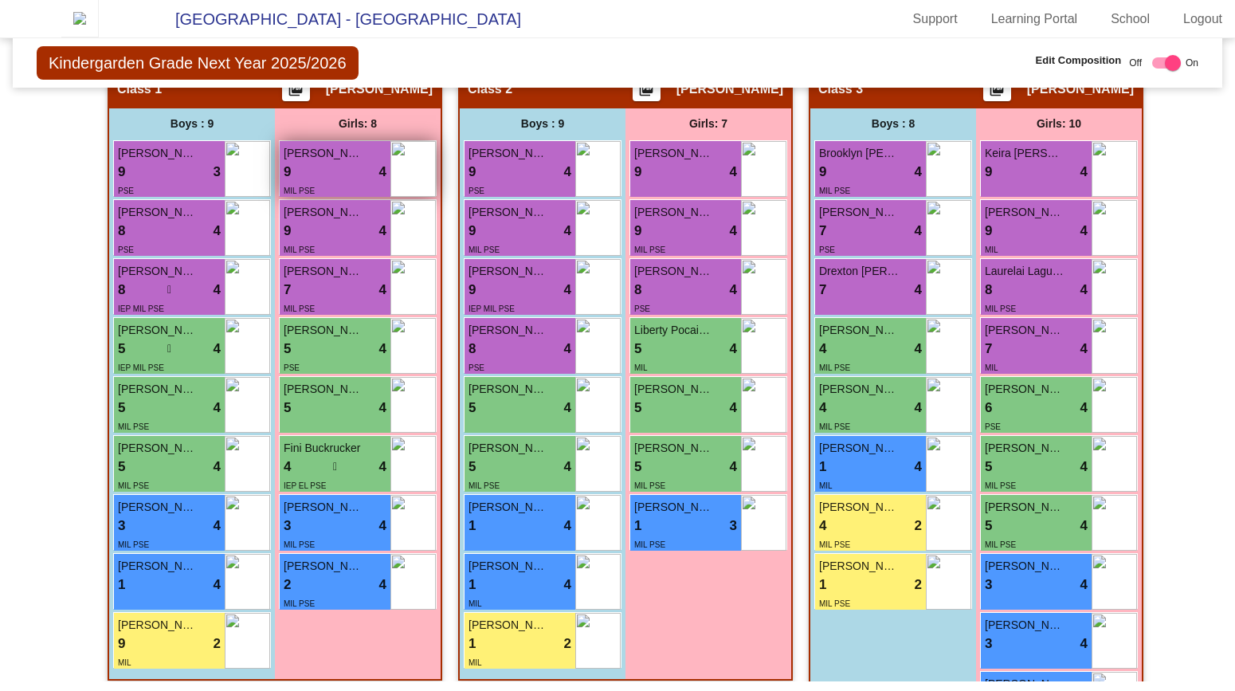
scroll to position [225, 0]
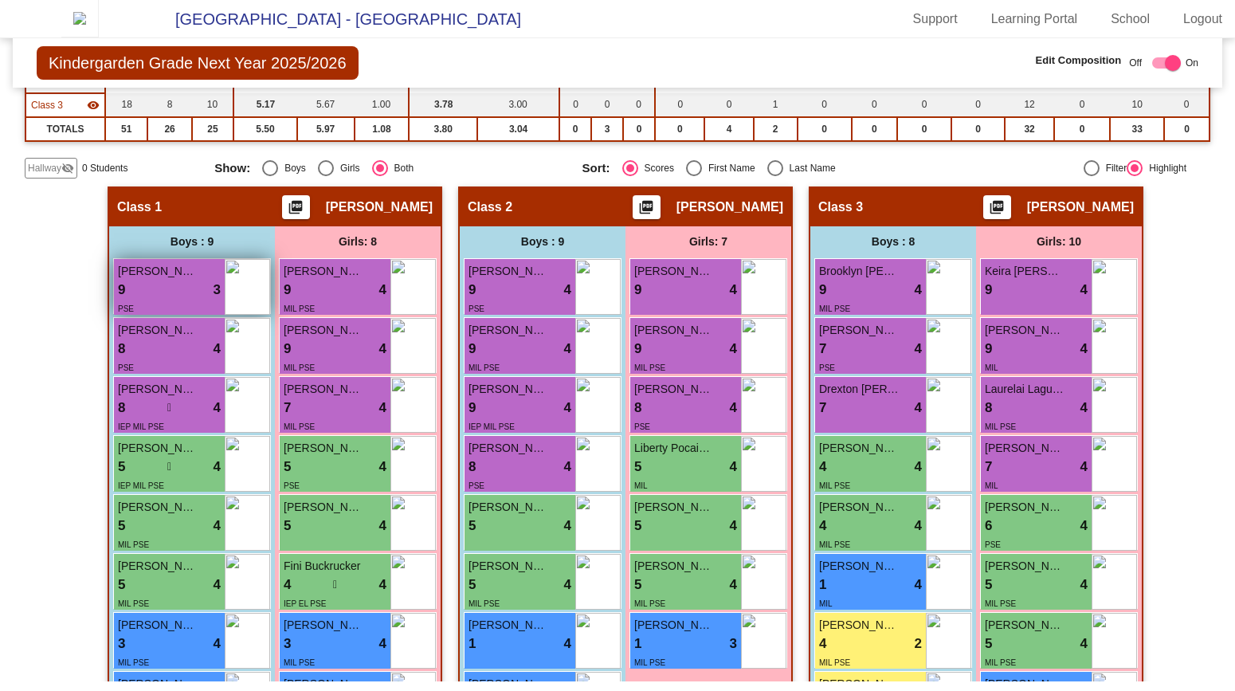
click at [146, 292] on div "9 lock do_not_disturb_alt 3" at bounding box center [169, 290] width 103 height 21
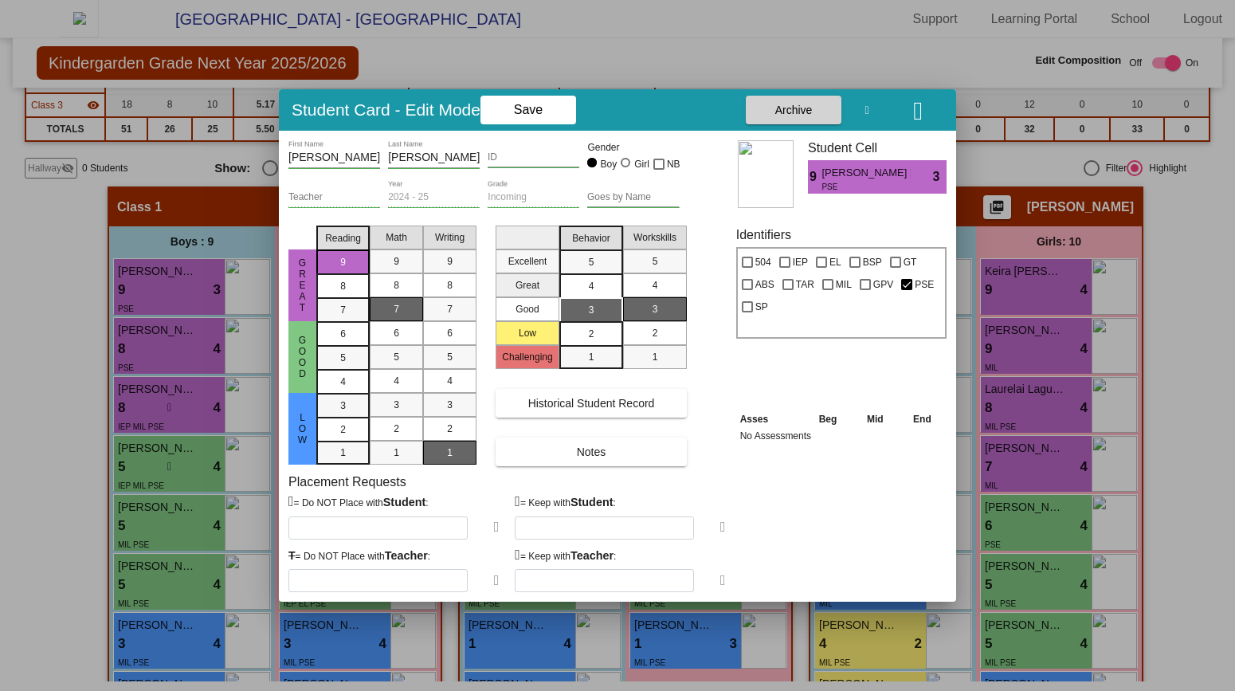
click at [496, 582] on icon at bounding box center [497, 580] width 6 height 14
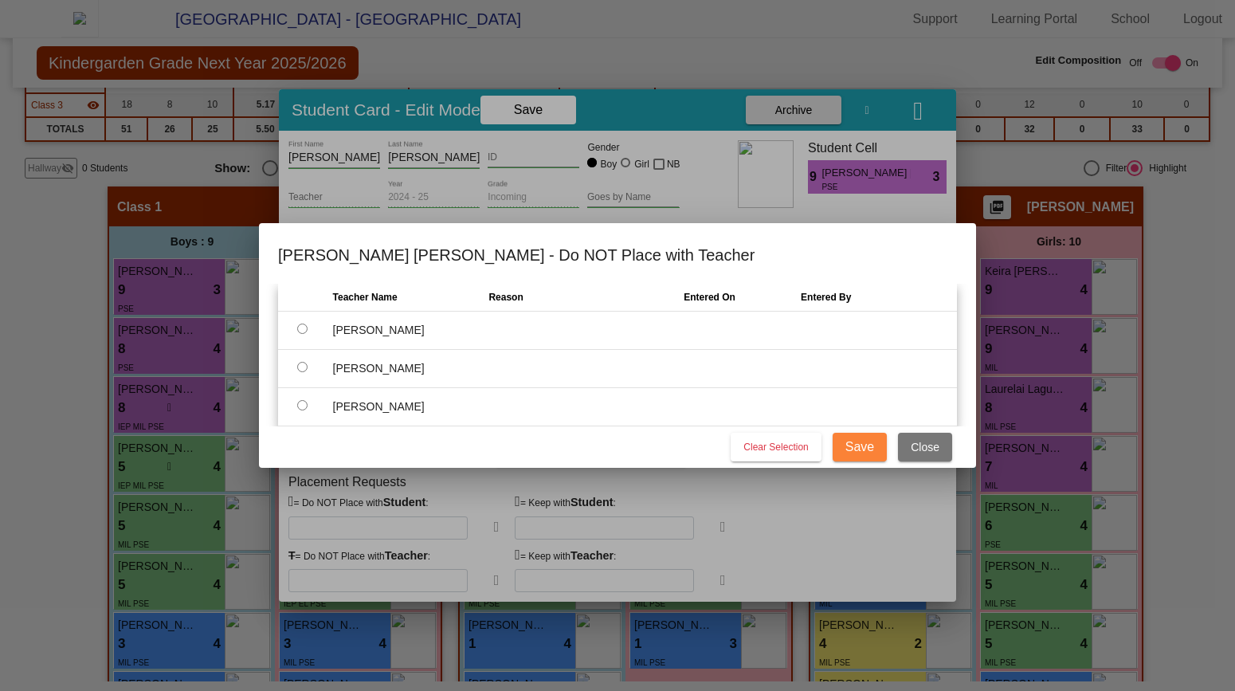
click at [362, 331] on td "[PERSON_NAME]" at bounding box center [411, 330] width 156 height 38
click at [302, 328] on input "radio" at bounding box center [302, 328] width 10 height 10
radio input "true"
click at [873, 450] on button "Save" at bounding box center [859, 447] width 54 height 29
click at [562, 323] on input "text" at bounding box center [571, 330] width 166 height 23
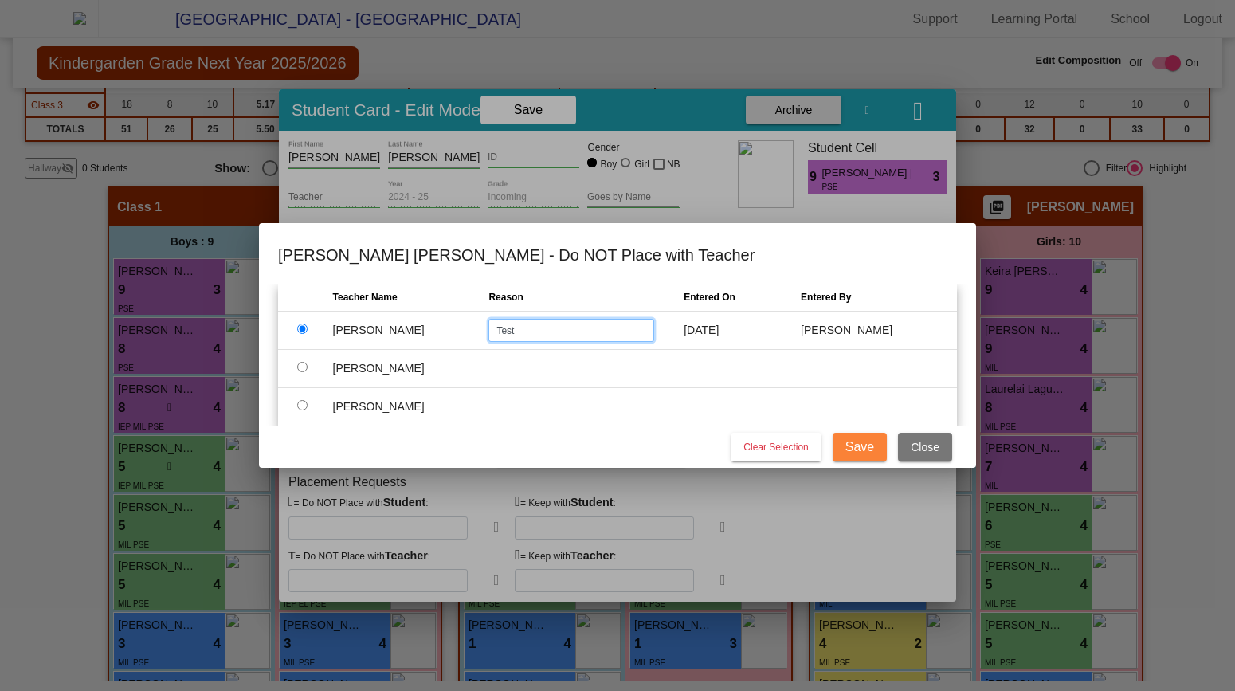
type input "Test"
click at [860, 445] on span "Save" at bounding box center [859, 447] width 29 height 14
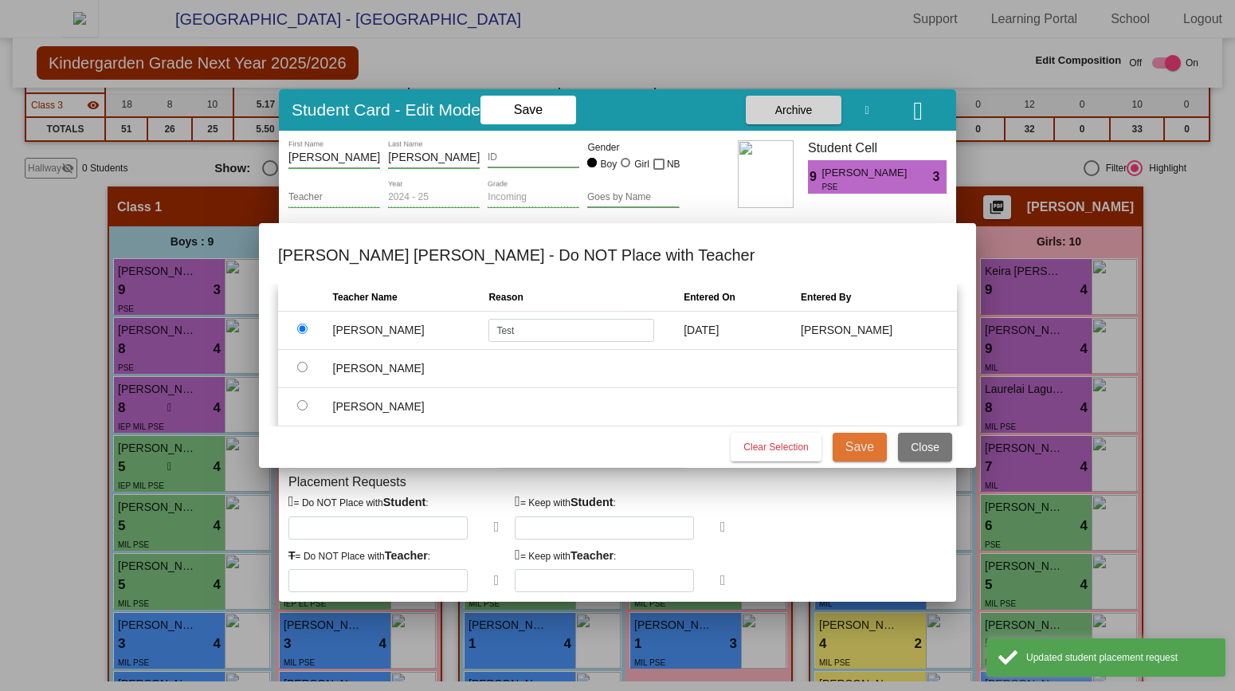
type input "[PERSON_NAME]"
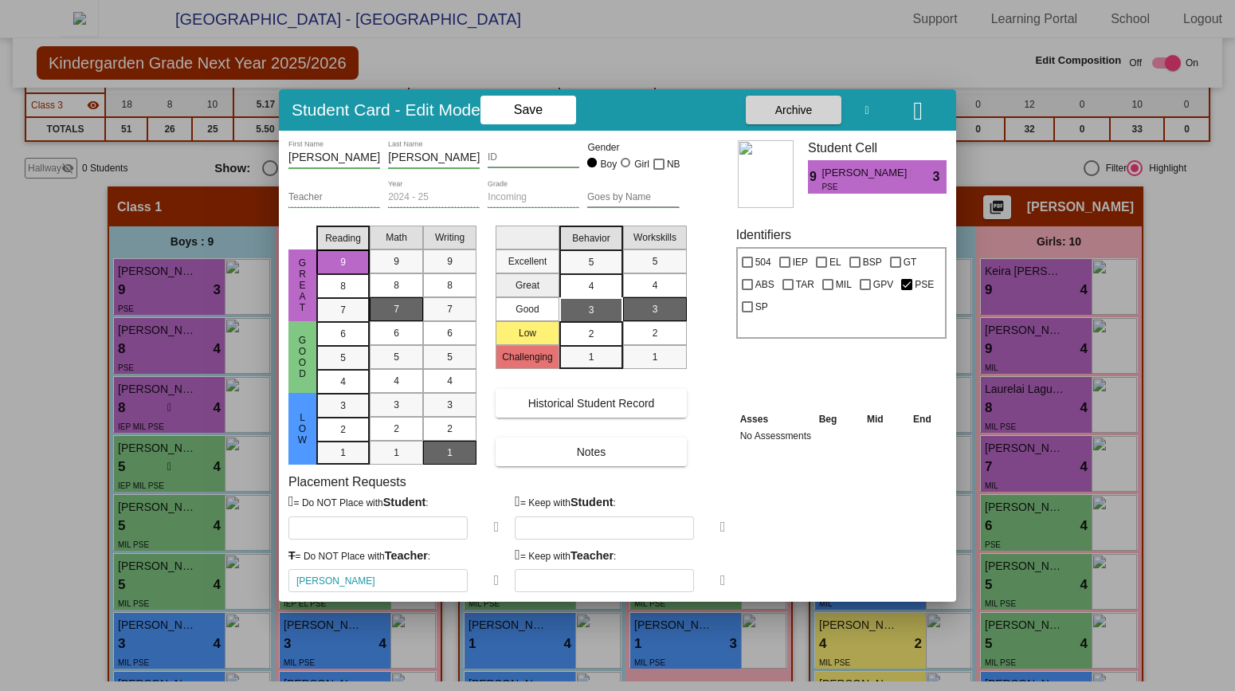
click at [75, 315] on div at bounding box center [617, 345] width 1235 height 691
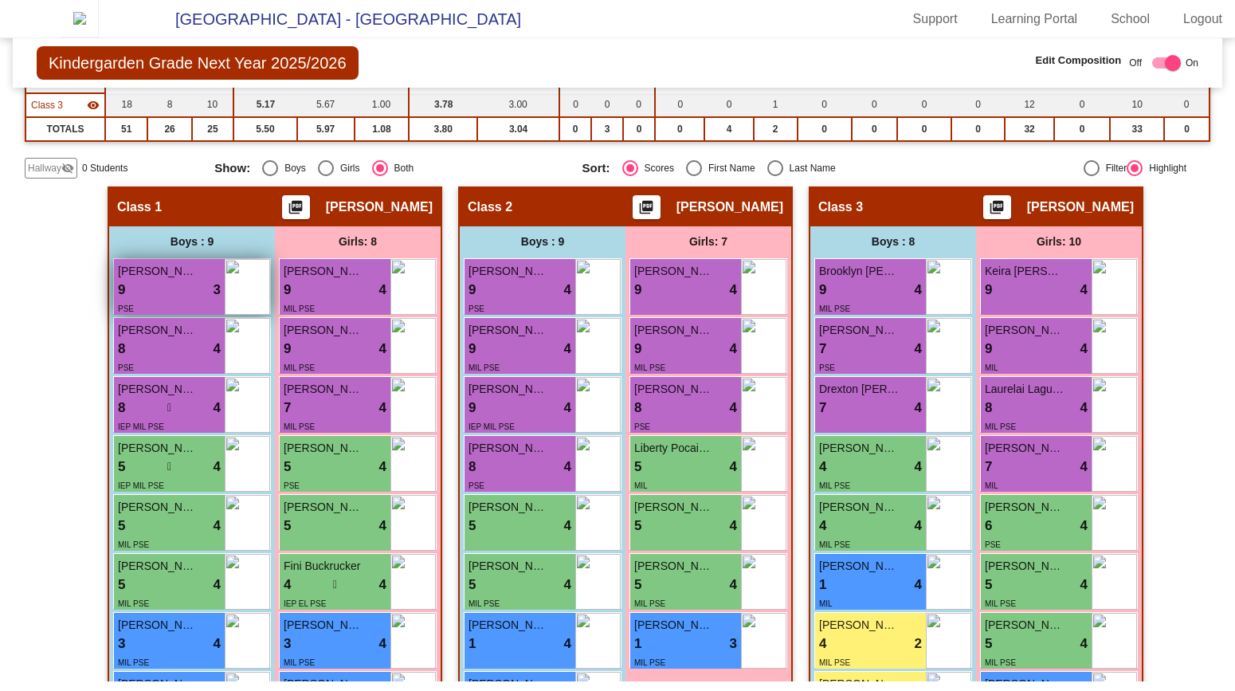
click at [143, 300] on div "9 lock do_not_disturb_alt 3" at bounding box center [169, 290] width 103 height 21
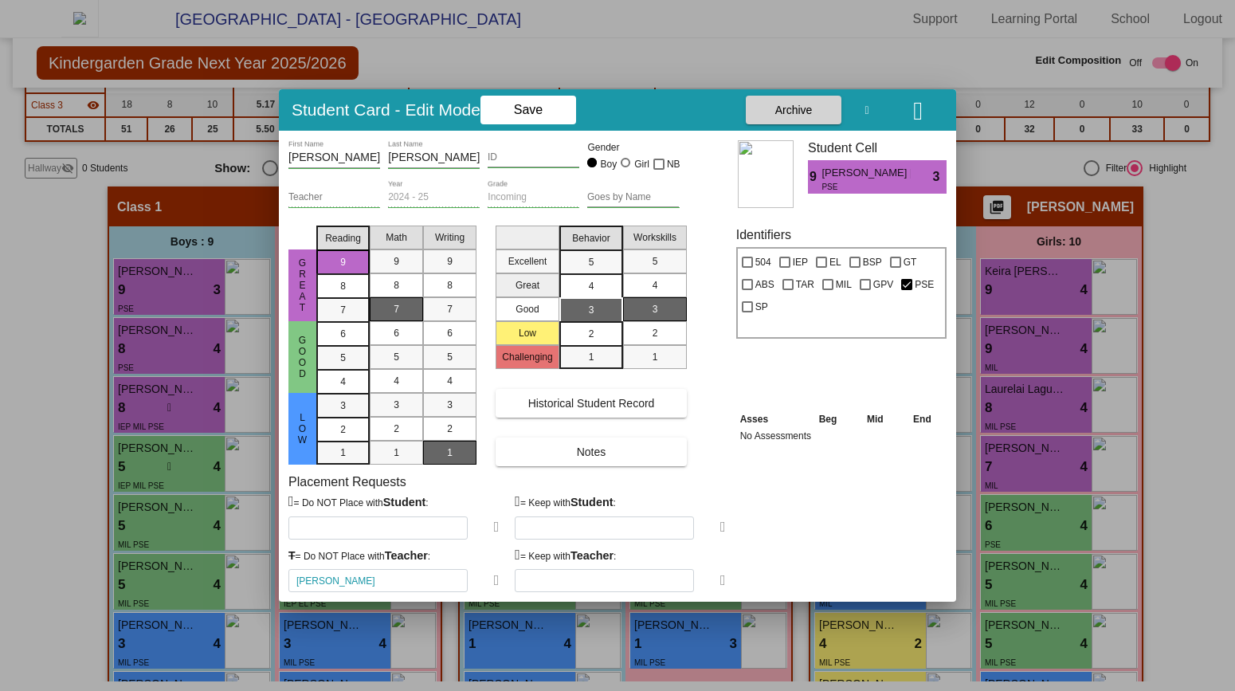
click at [49, 303] on div at bounding box center [617, 345] width 1235 height 691
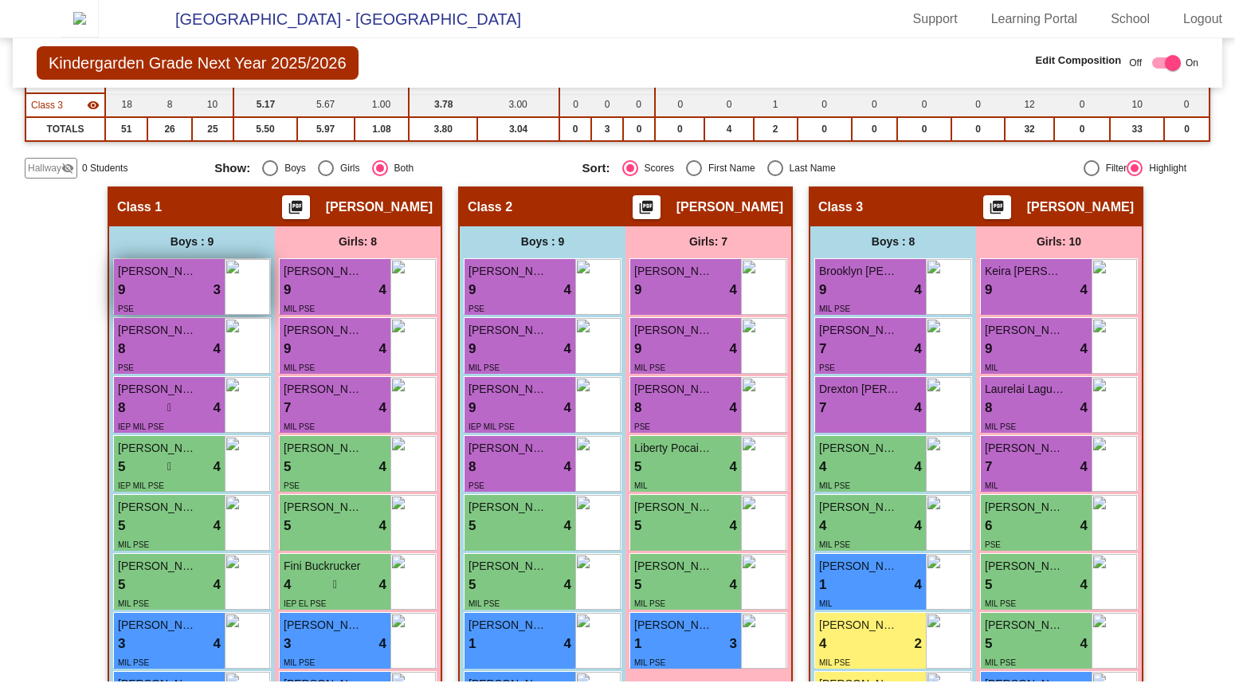
click at [147, 297] on div "9 lock do_not_disturb_alt 3" at bounding box center [169, 290] width 103 height 21
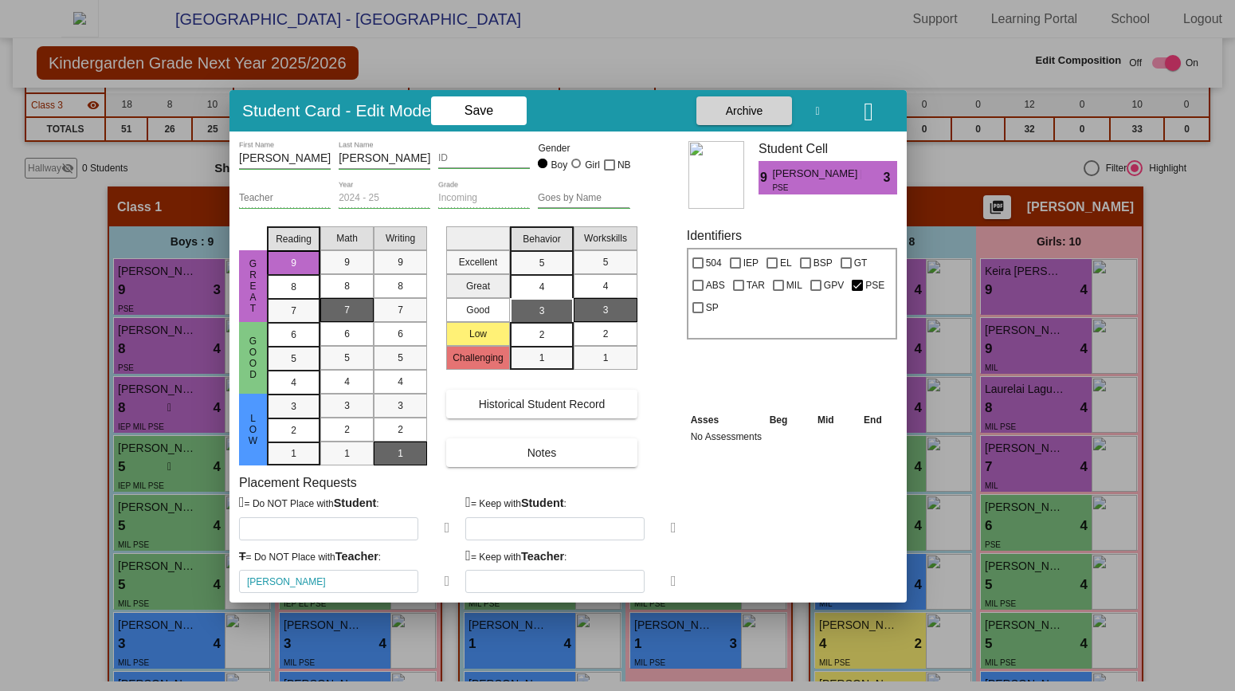
drag, startPoint x: 437, startPoint y: 107, endPoint x: 382, endPoint y: 101, distance: 54.5
click at [382, 102] on h3 "Student Card - Edit Mode" at bounding box center [336, 110] width 189 height 20
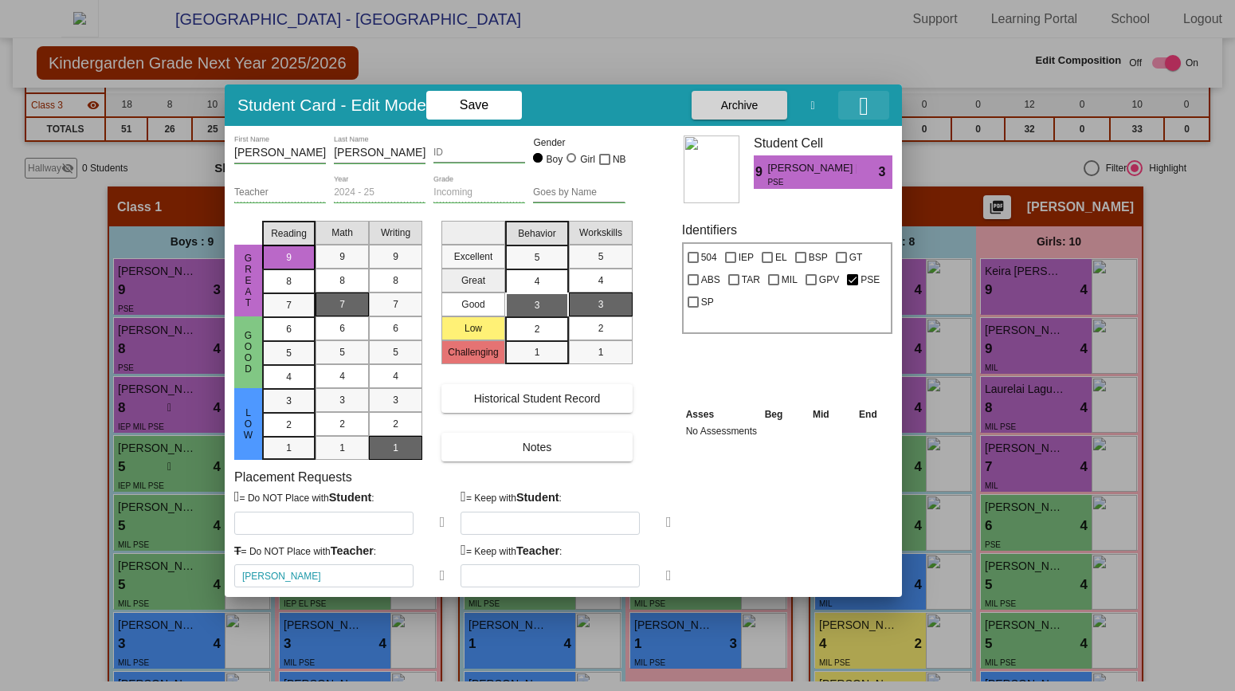
click at [859, 109] on icon "button" at bounding box center [864, 105] width 10 height 25
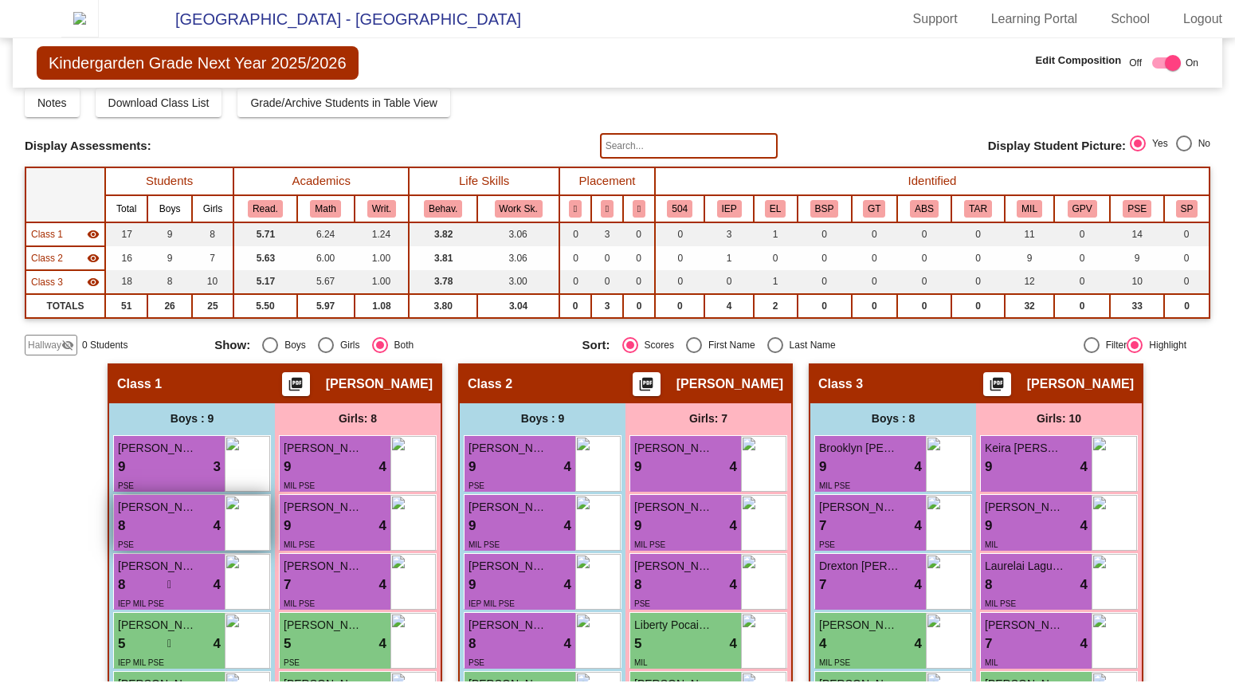
scroll to position [96, 0]
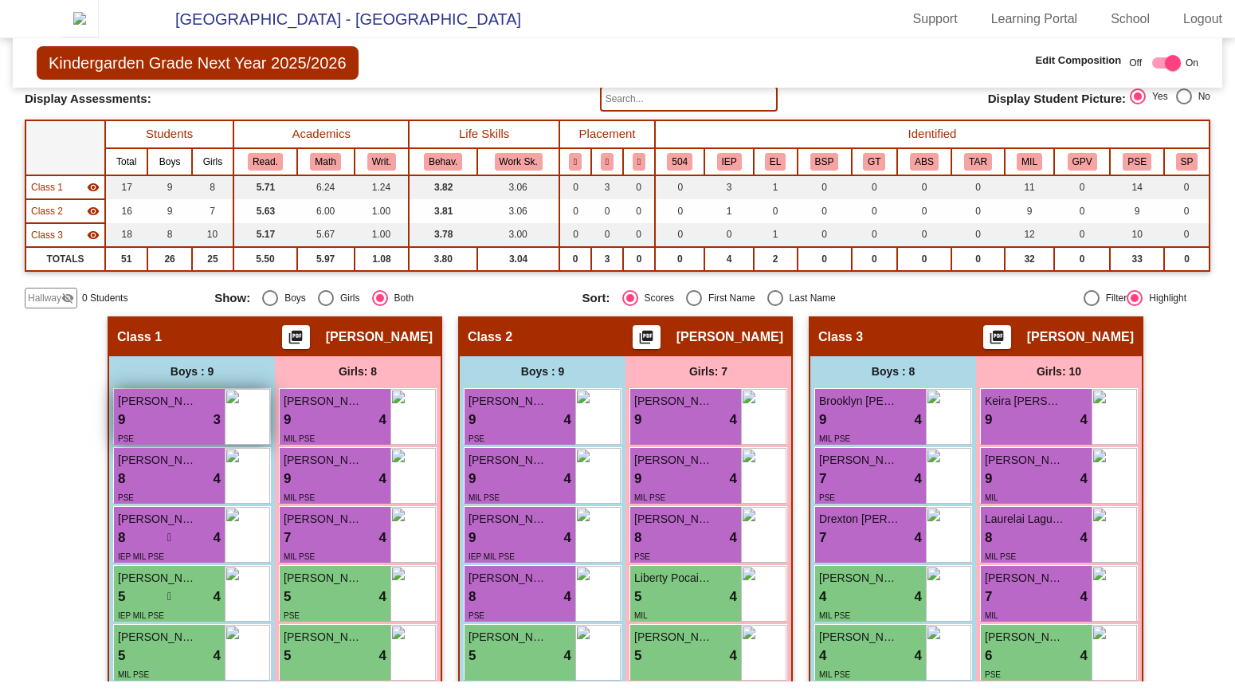
click at [178, 409] on span "[PERSON_NAME] [PERSON_NAME]" at bounding box center [158, 401] width 80 height 17
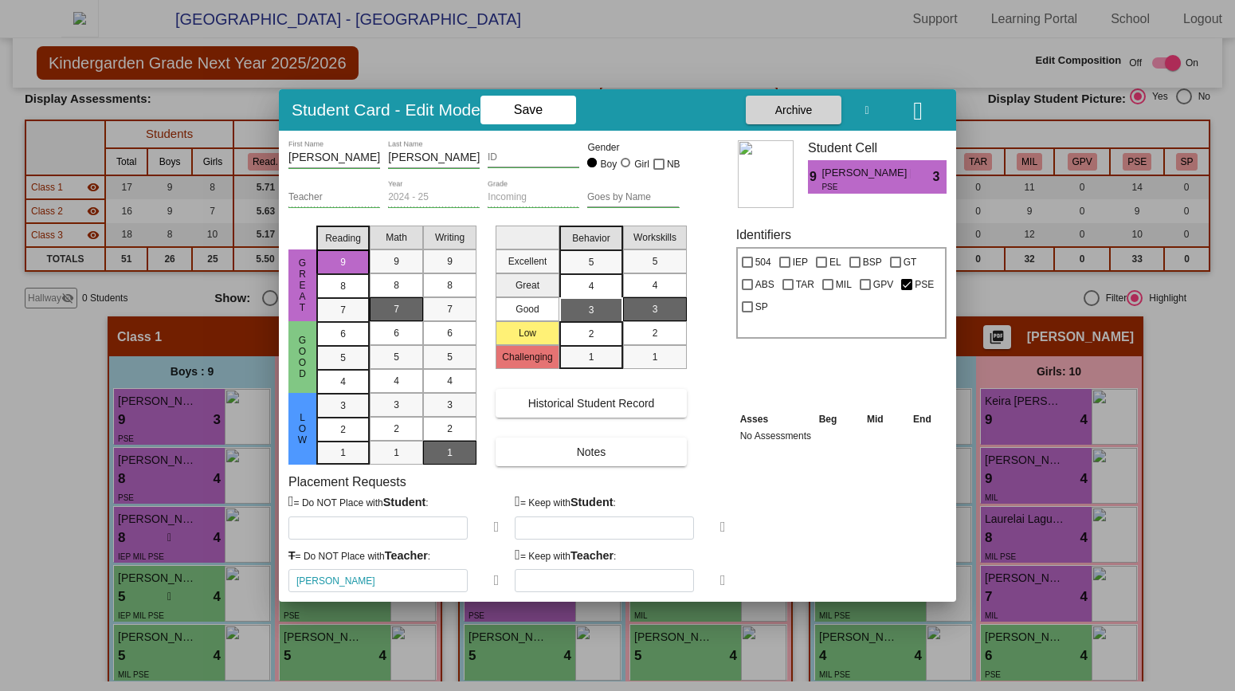
click at [54, 413] on div at bounding box center [617, 345] width 1235 height 691
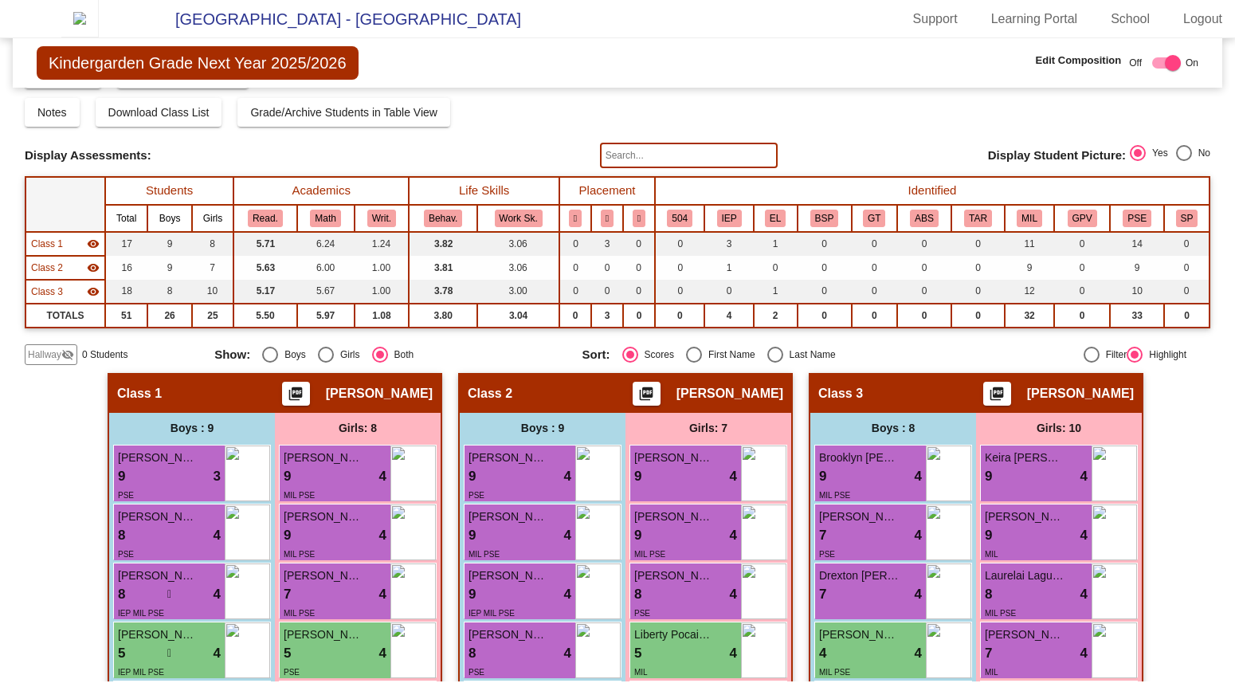
scroll to position [0, 0]
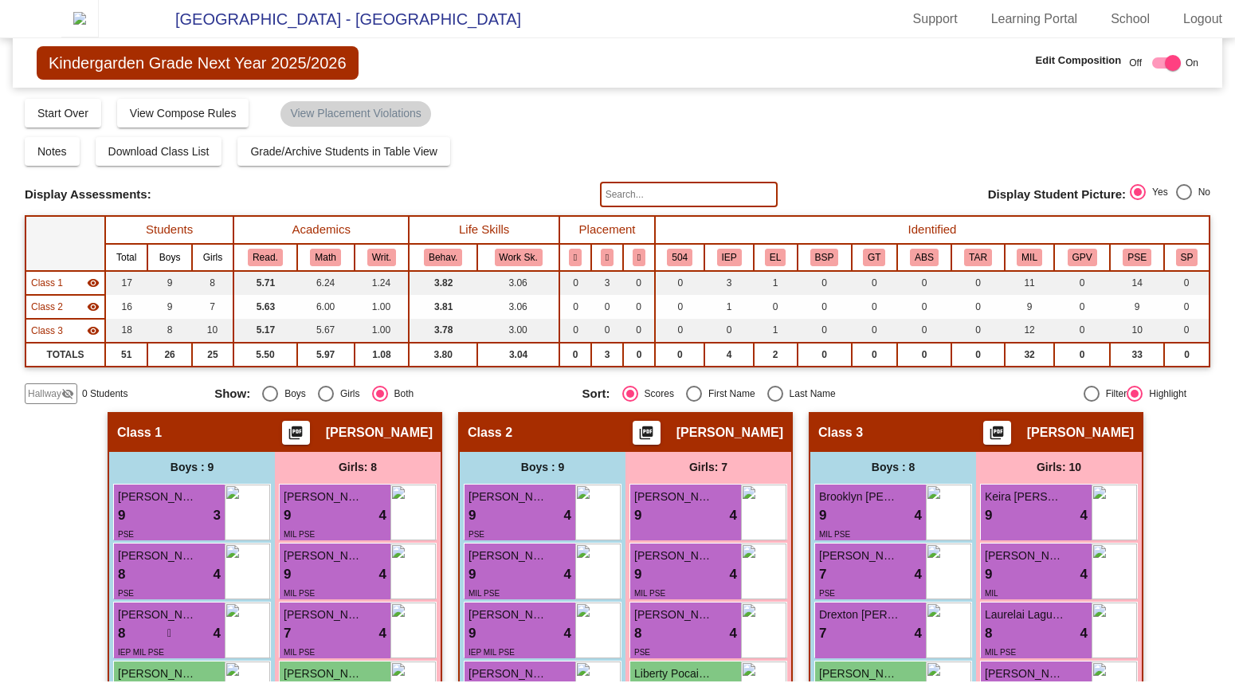
click at [103, 121] on div "Compose Start Over Submit Classes Compose has been submitted Check for Incomple…" at bounding box center [228, 113] width 406 height 29
click at [92, 120] on button "Start Over" at bounding box center [63, 113] width 76 height 29
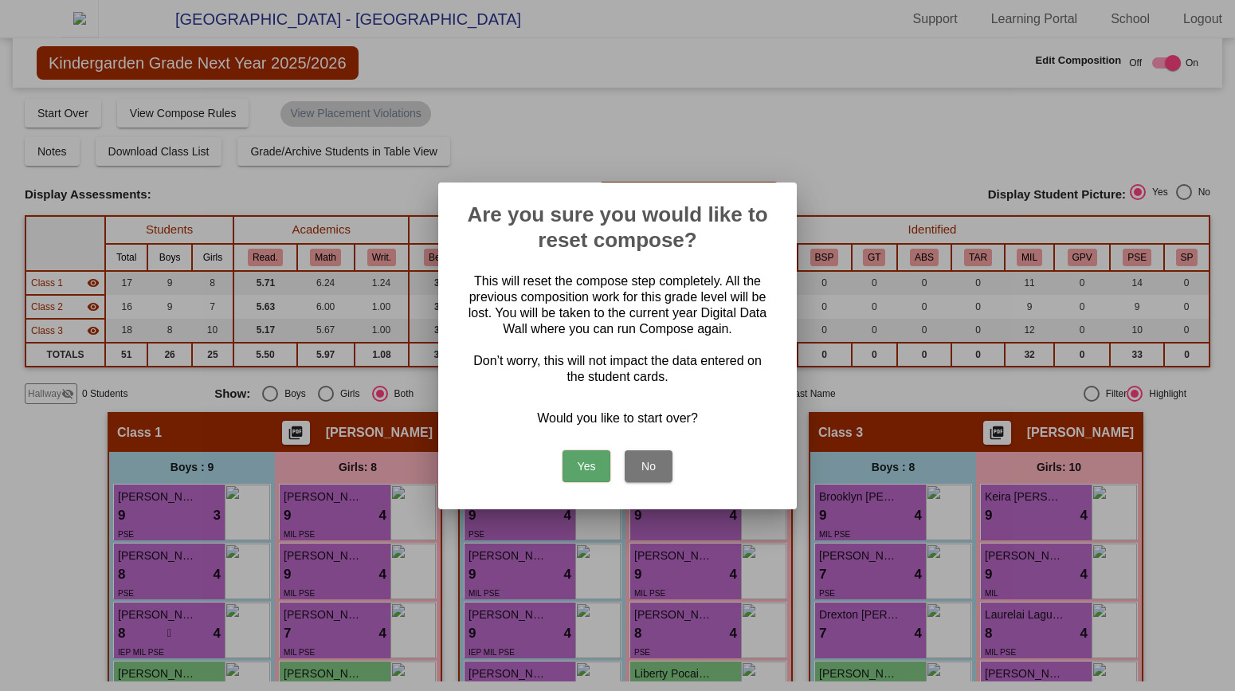
click at [590, 466] on button "Yes" at bounding box center [586, 466] width 48 height 32
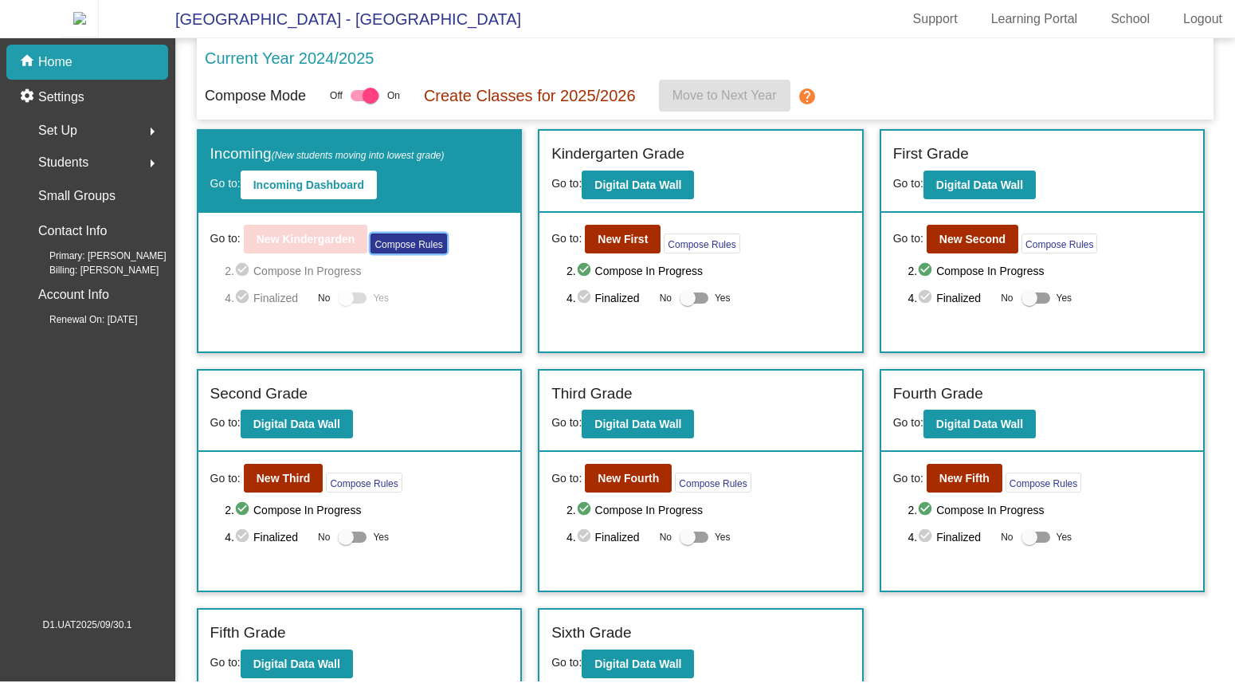
click at [395, 253] on button "Compose Rules" at bounding box center [408, 243] width 76 height 20
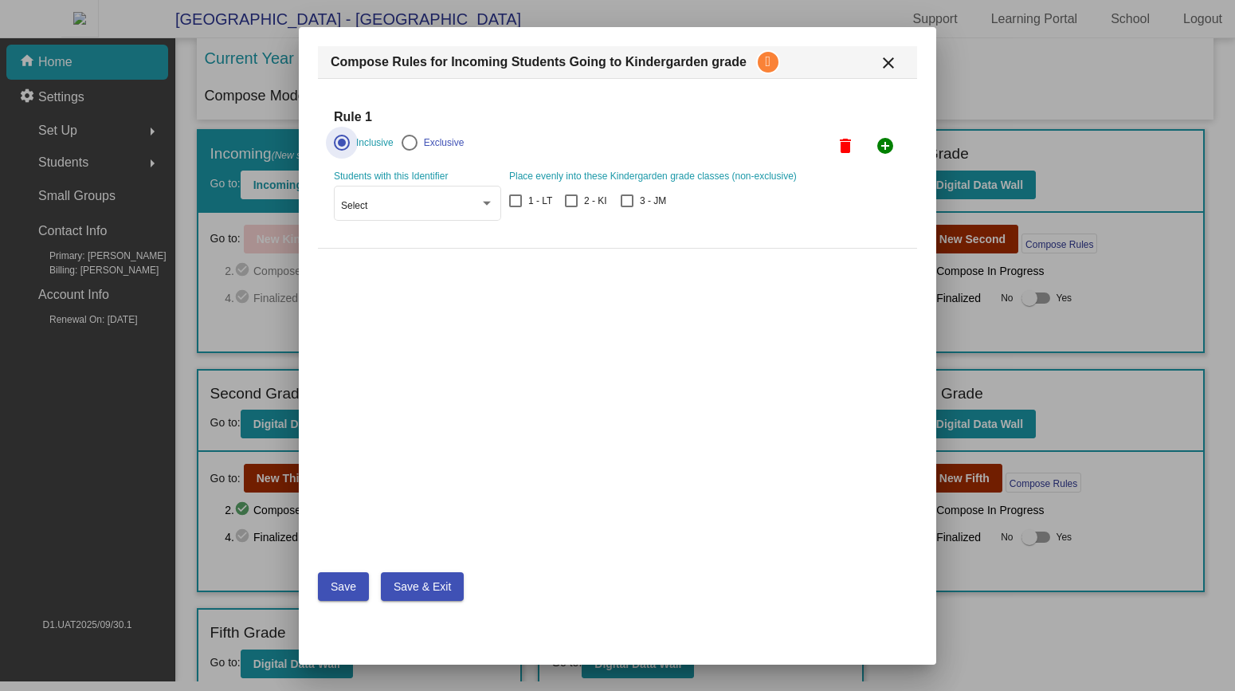
drag, startPoint x: 915, startPoint y: 65, endPoint x: 904, endPoint y: 63, distance: 10.5
click at [914, 65] on mat-toolbar "Compose Rules for Incoming Students Going to Kindergarden grade close" at bounding box center [617, 62] width 599 height 32
click at [904, 63] on mat-toolbar "Compose Rules for Incoming Students Going to Kindergarden grade close" at bounding box center [617, 62] width 599 height 32
click at [908, 57] on mat-toolbar "Compose Rules for Incoming Students Going to Kindergarden grade close" at bounding box center [617, 62] width 599 height 32
click at [892, 59] on mat-icon "close" at bounding box center [888, 62] width 19 height 19
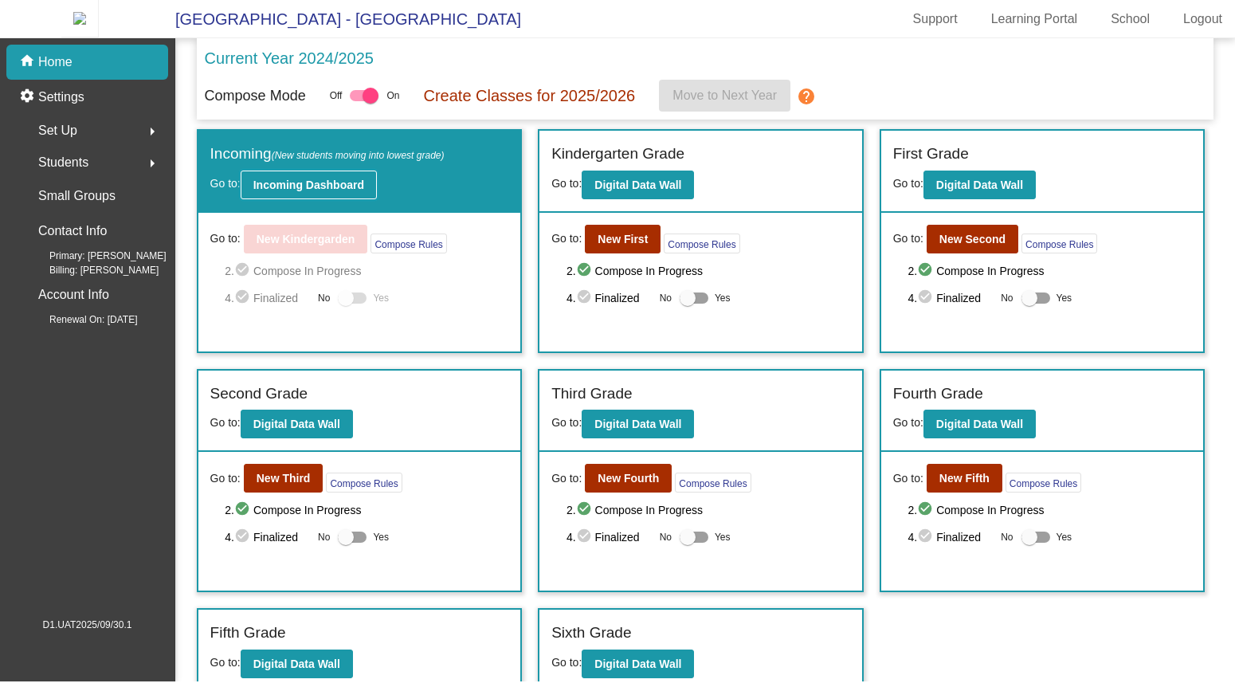
click at [351, 191] on b "Incoming Dashboard" at bounding box center [308, 184] width 111 height 13
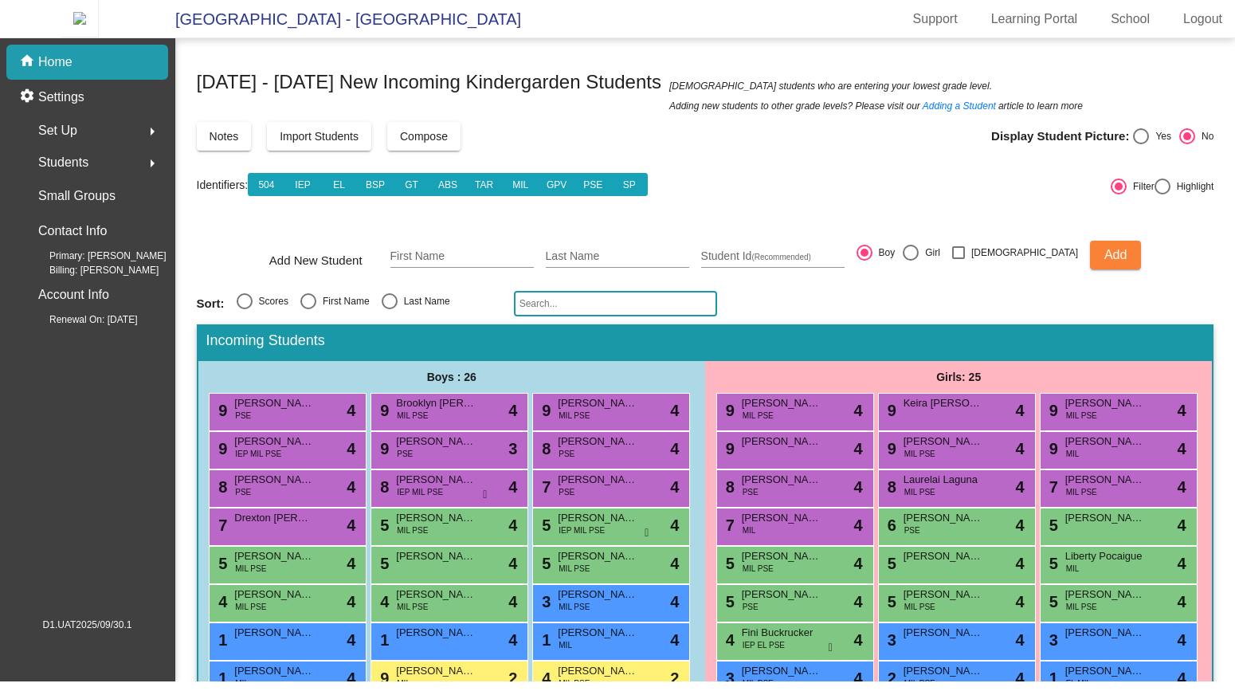
click at [426, 151] on button "Compose" at bounding box center [423, 136] width 73 height 29
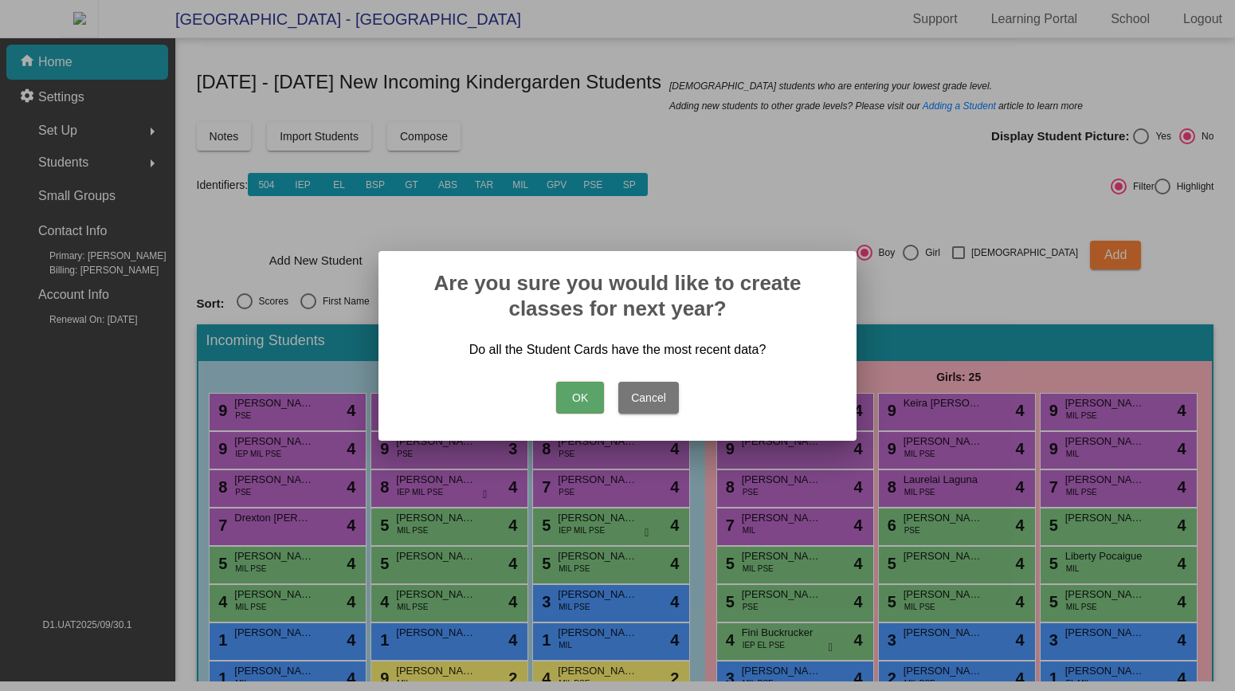
click at [659, 393] on button "Cancel" at bounding box center [648, 398] width 61 height 32
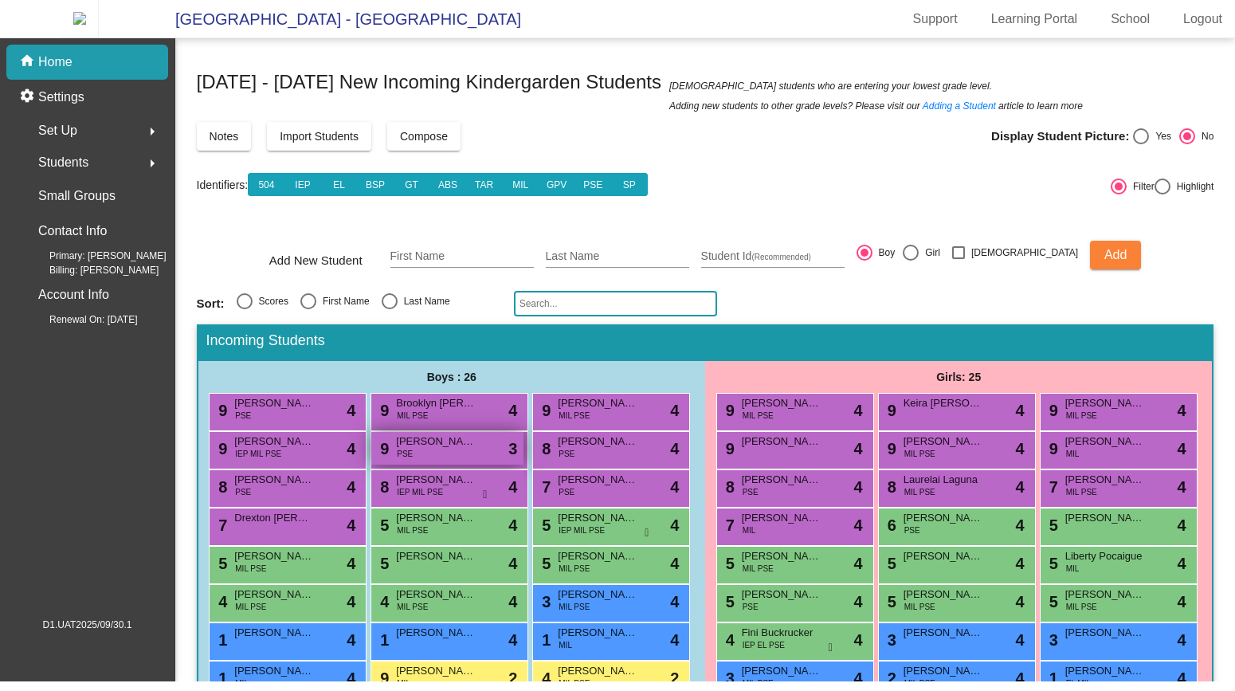
click at [473, 464] on div "9 Caleb Reyn Butay PSE lock do_not_disturb_alt 3" at bounding box center [447, 448] width 152 height 33
click at [443, 151] on button "Compose" at bounding box center [423, 136] width 73 height 29
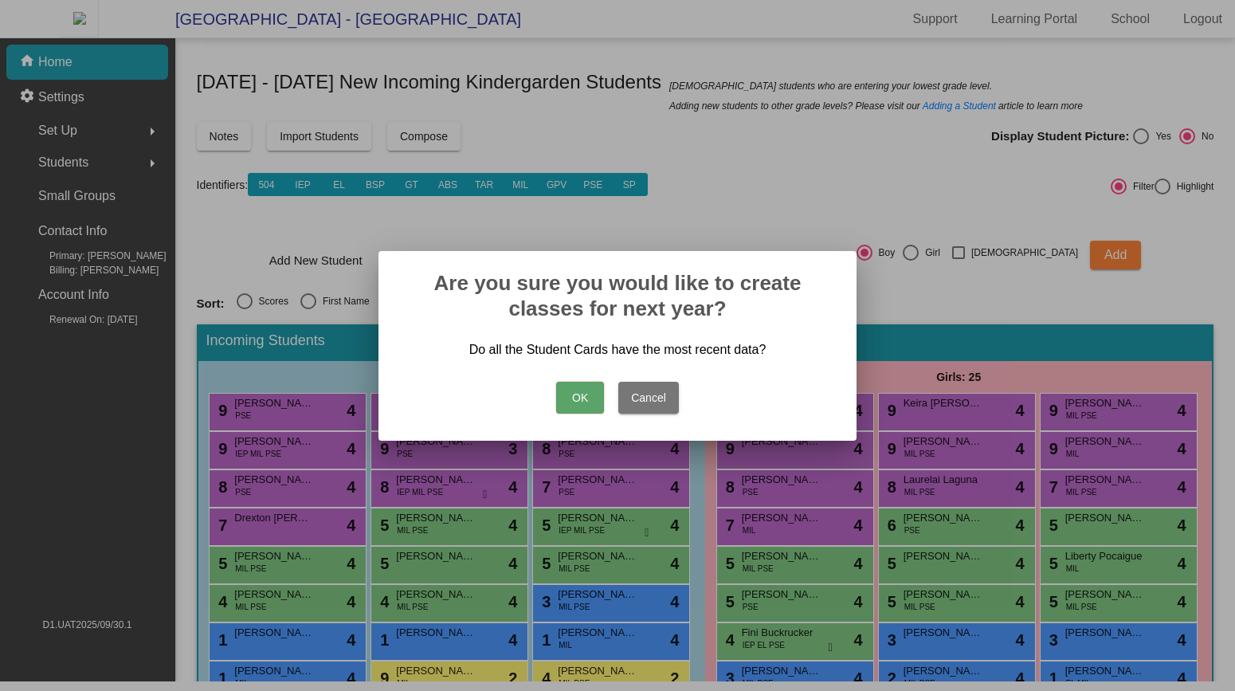
click at [574, 400] on button "OK" at bounding box center [580, 398] width 48 height 32
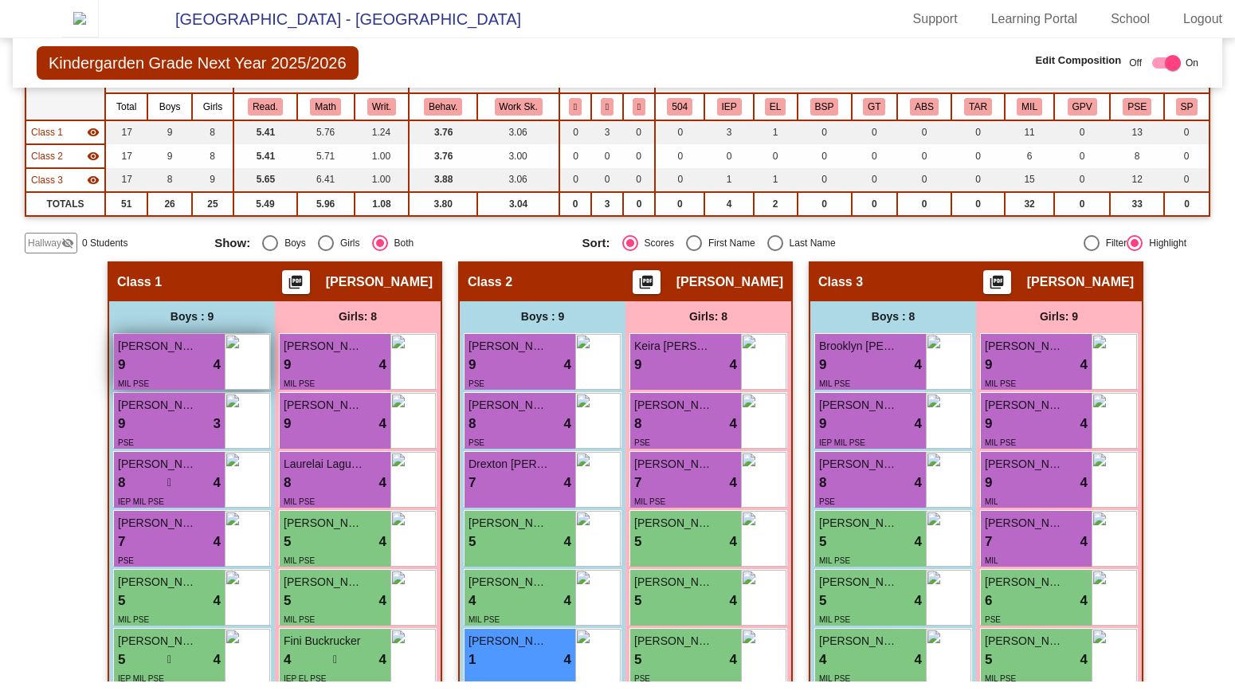
scroll to position [96, 0]
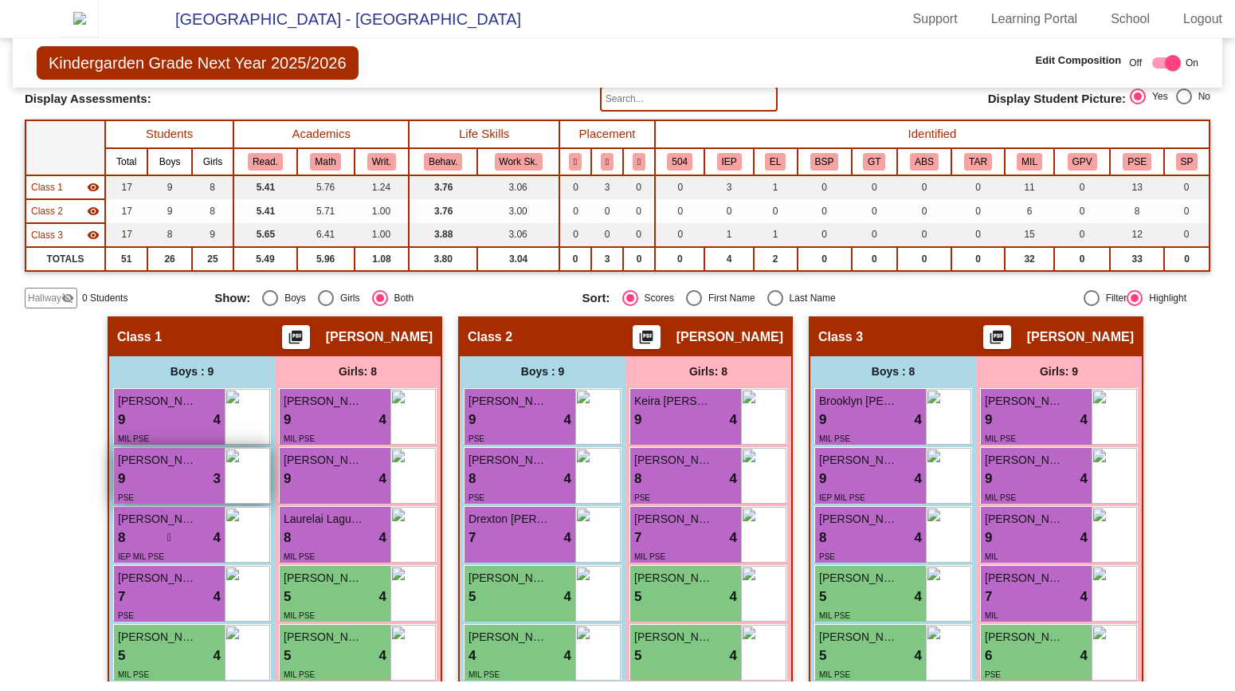
click at [175, 468] on span "[PERSON_NAME] [PERSON_NAME]" at bounding box center [158, 460] width 80 height 17
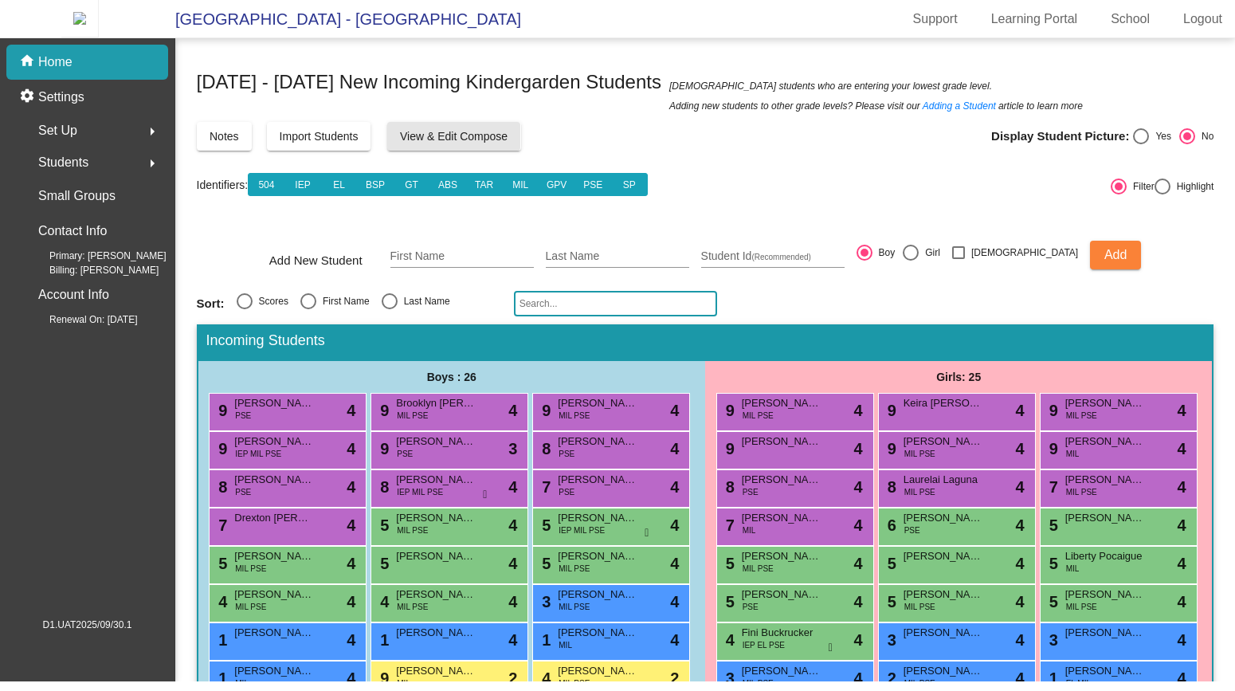
click at [468, 151] on button "View & Edit Compose" at bounding box center [453, 136] width 133 height 29
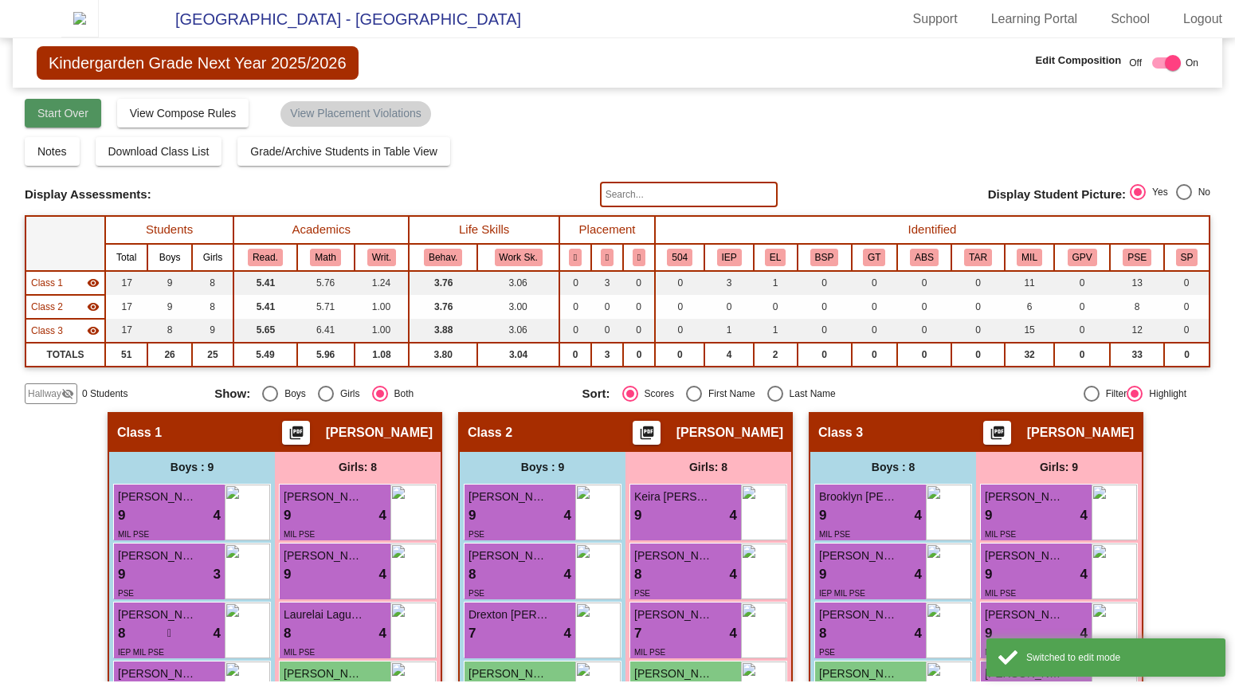
click at [86, 119] on span "Start Over" at bounding box center [62, 113] width 51 height 13
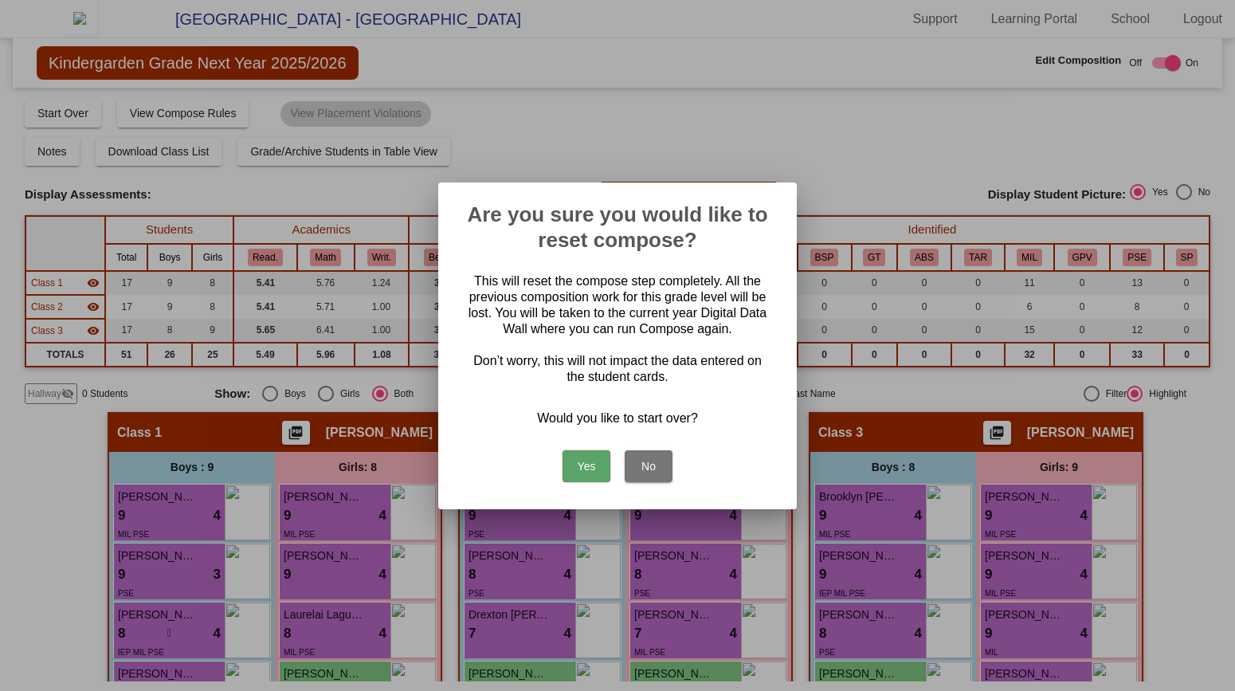
click at [599, 457] on button "Yes" at bounding box center [586, 466] width 48 height 32
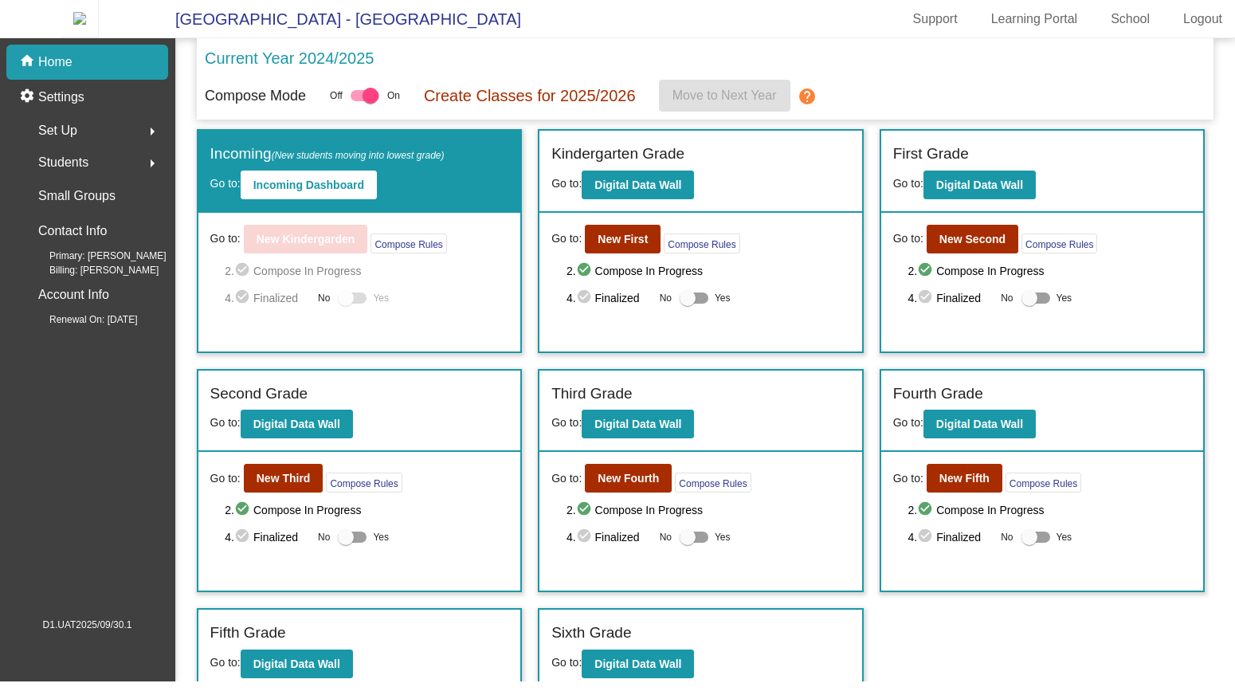
click at [413, 213] on div "Incoming (New students moving into lowest grade) Go to: Incoming Dashboard" at bounding box center [359, 172] width 323 height 82
click at [363, 199] on button "Incoming Dashboard" at bounding box center [309, 184] width 136 height 29
